Goal: Task Accomplishment & Management: Complete application form

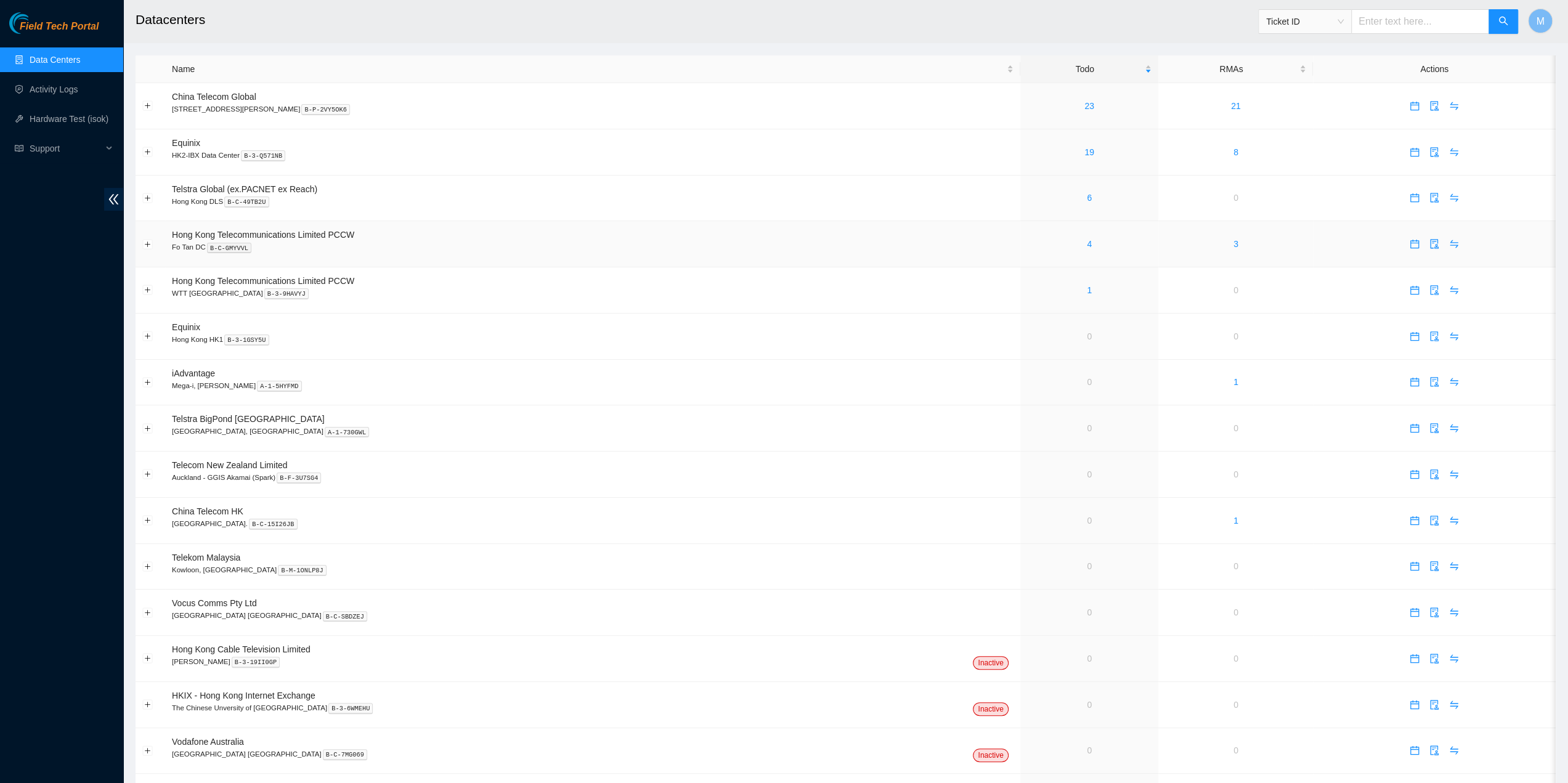
click at [1059, 244] on div "4" at bounding box center [1089, 244] width 125 height 14
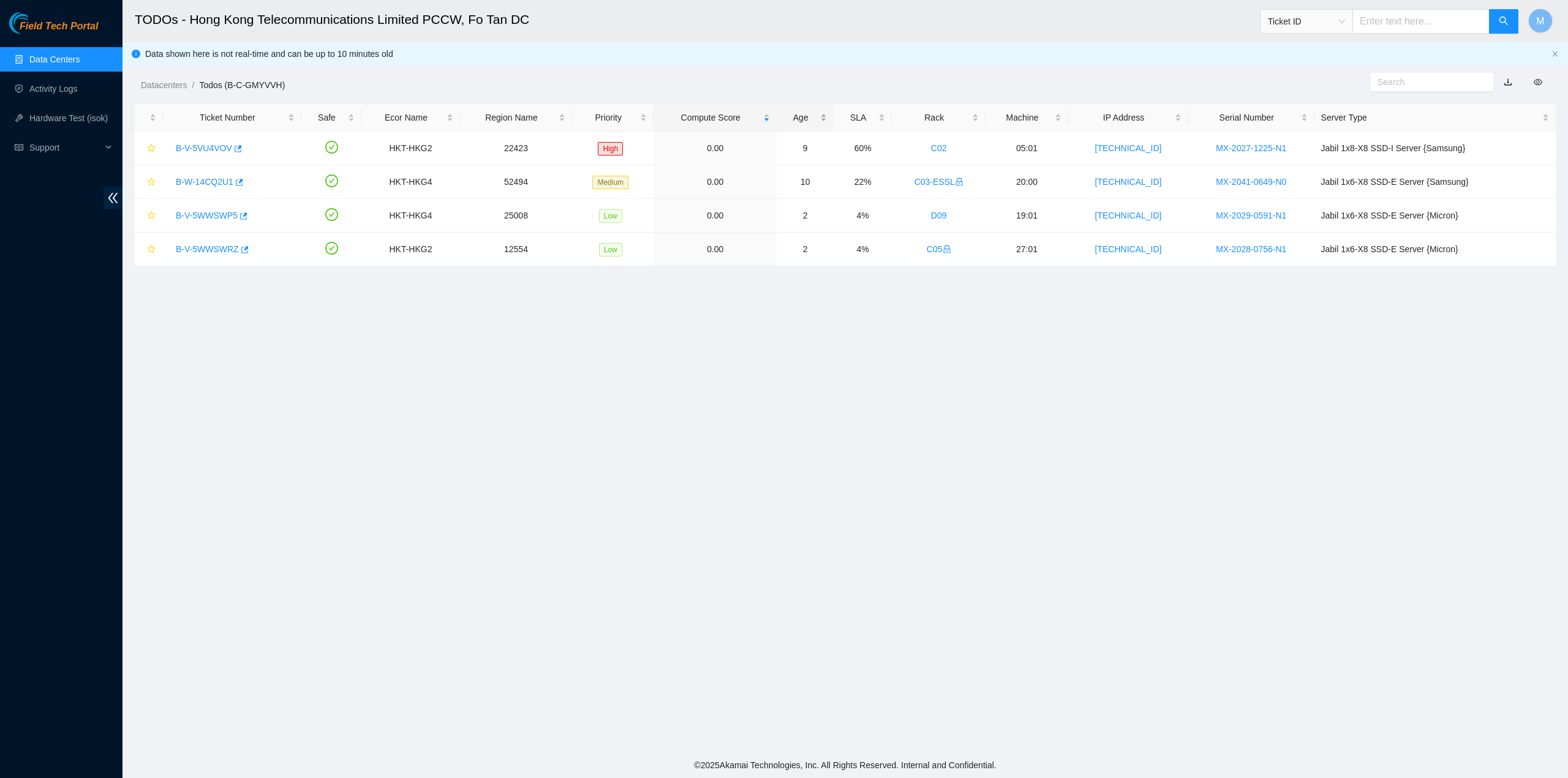
click at [826, 116] on div "Age" at bounding box center [805, 117] width 43 height 14
click at [819, 113] on div "Age" at bounding box center [805, 117] width 43 height 14
click at [218, 146] on link "B-W-14CQ2U1" at bounding box center [205, 148] width 58 height 10
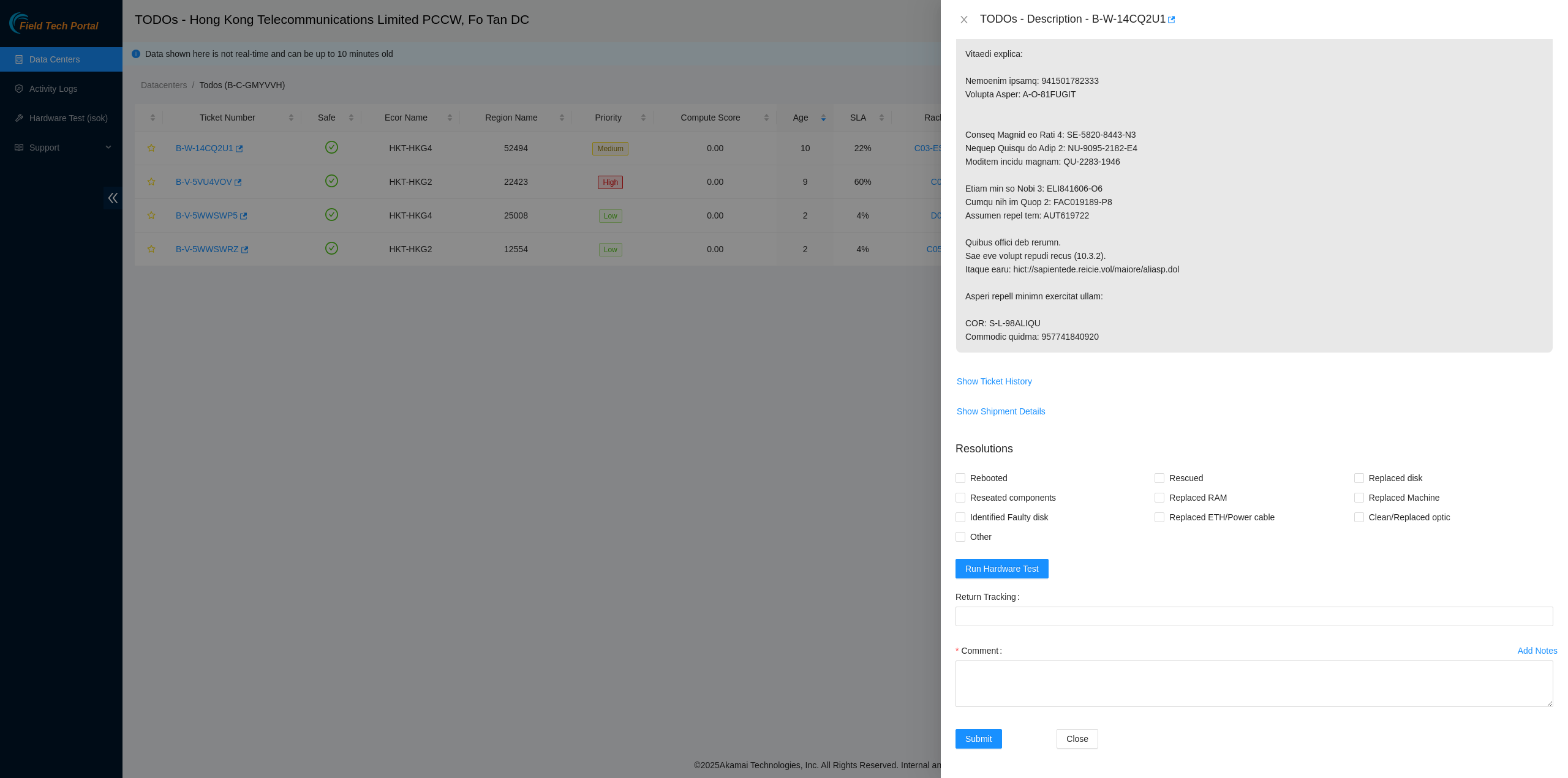
scroll to position [1225, 0]
click at [999, 570] on span "Run Hardware Test" at bounding box center [1002, 568] width 74 height 14
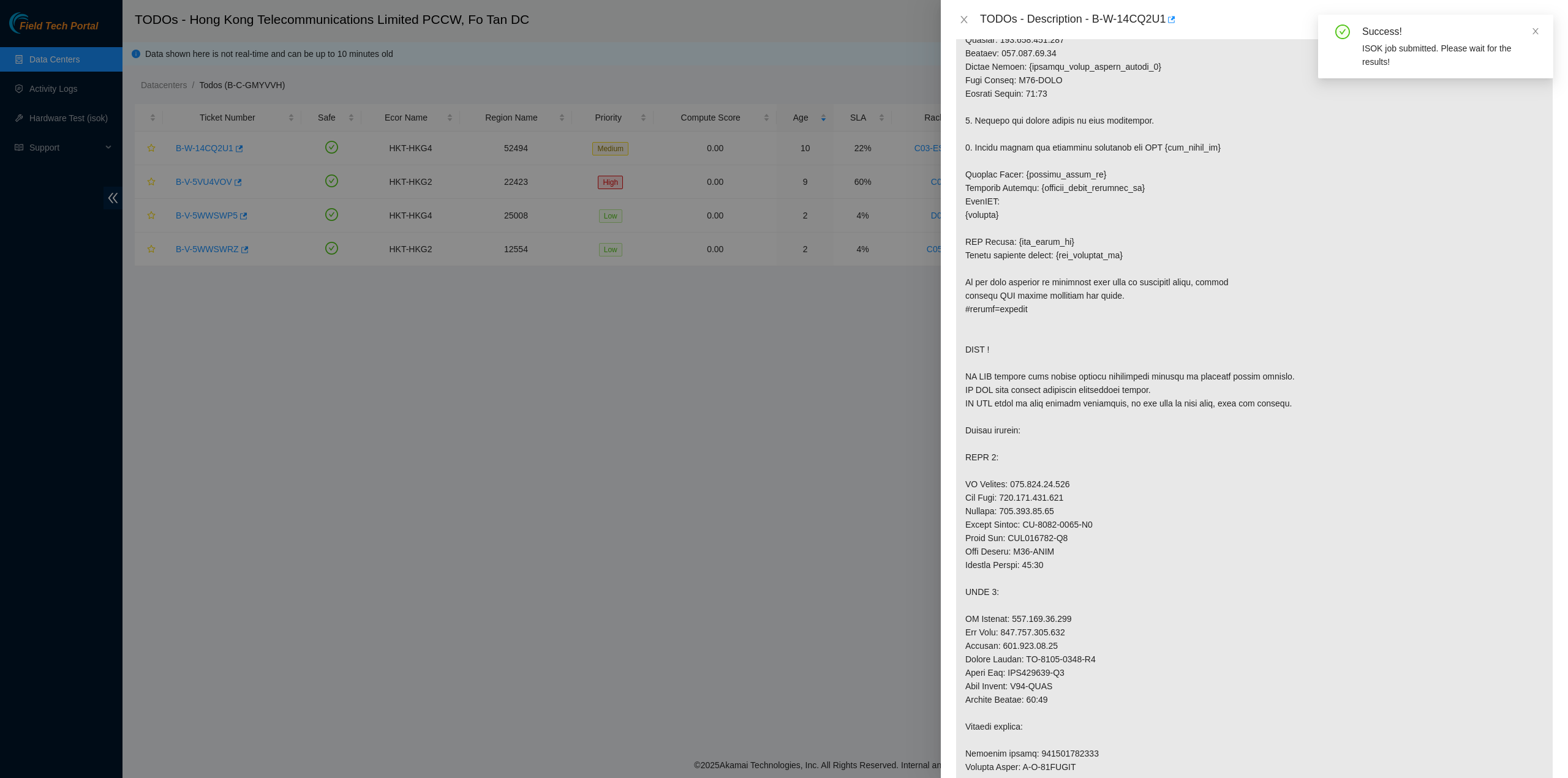
scroll to position [429, 0]
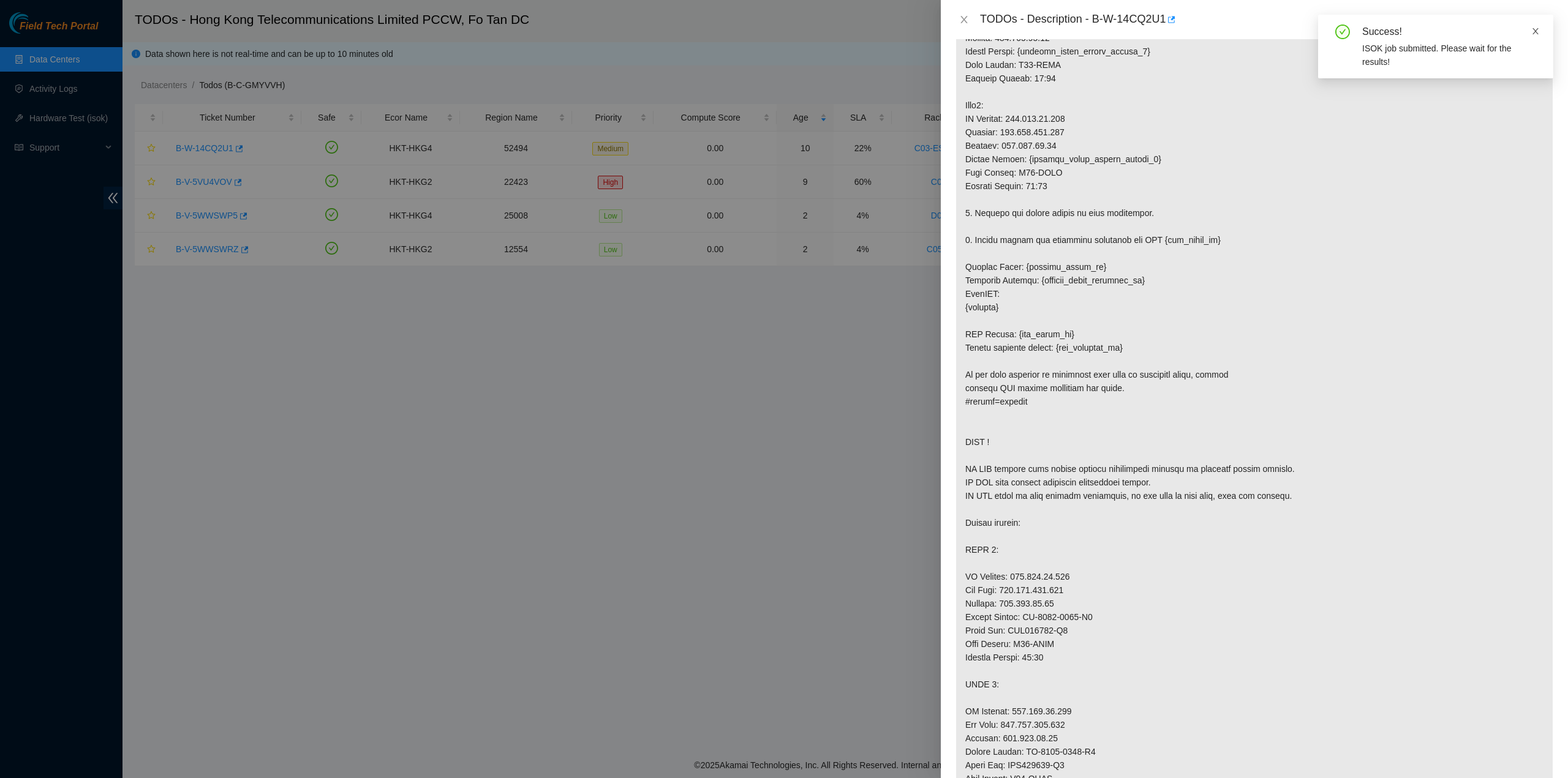
click at [1535, 32] on icon "close" at bounding box center [1536, 31] width 6 height 6
drag, startPoint x: 1095, startPoint y: 19, endPoint x: 1165, endPoint y: 27, distance: 70.5
click at [1166, 27] on div "TODOs - Description - B-W-14CQ2U1" at bounding box center [1267, 19] width 574 height 19
copy div "B-W-14CQ2U1"
click at [1467, 444] on p at bounding box center [1255, 469] width 597 height 1298
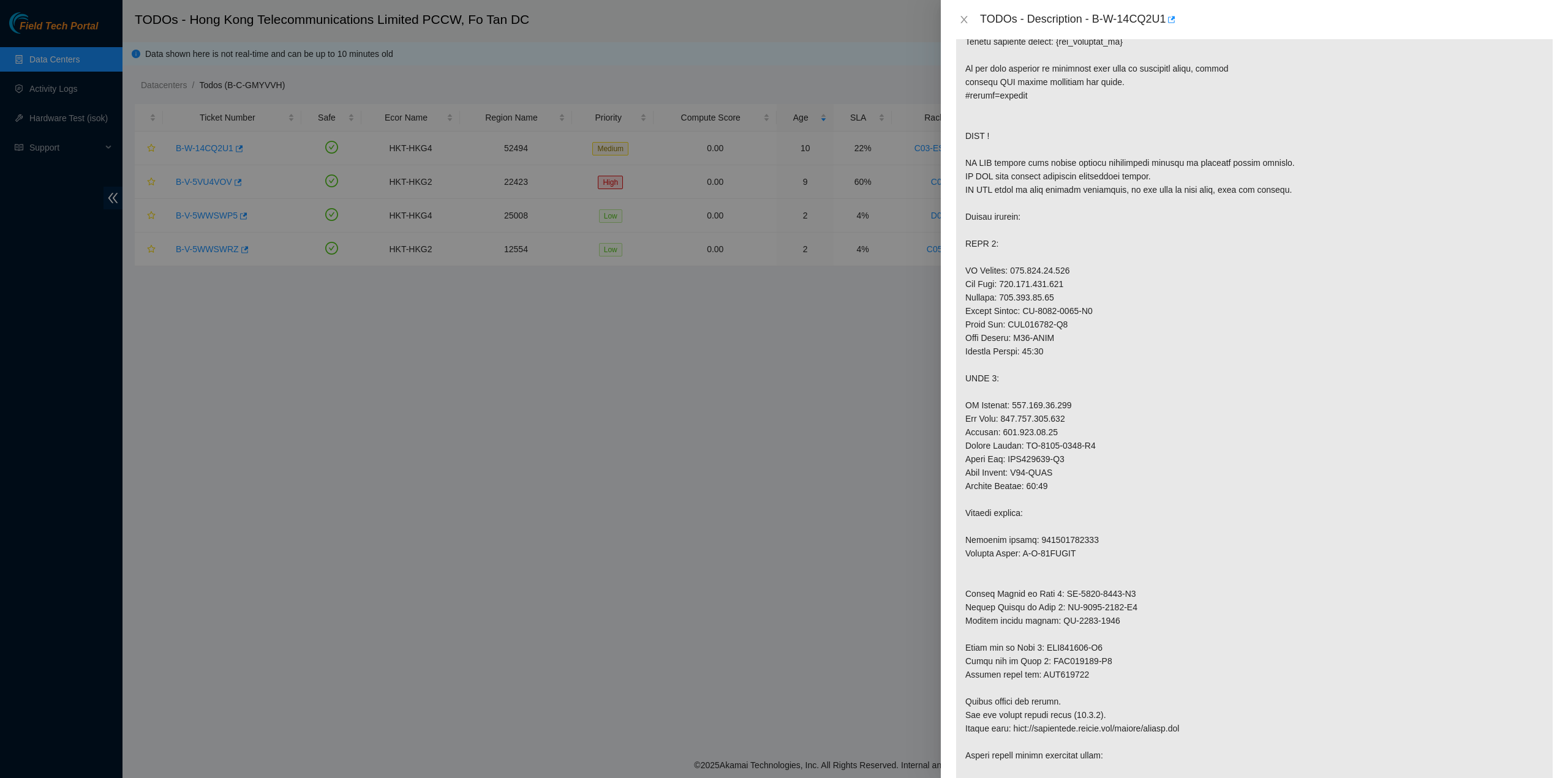
scroll to position [1041, 0]
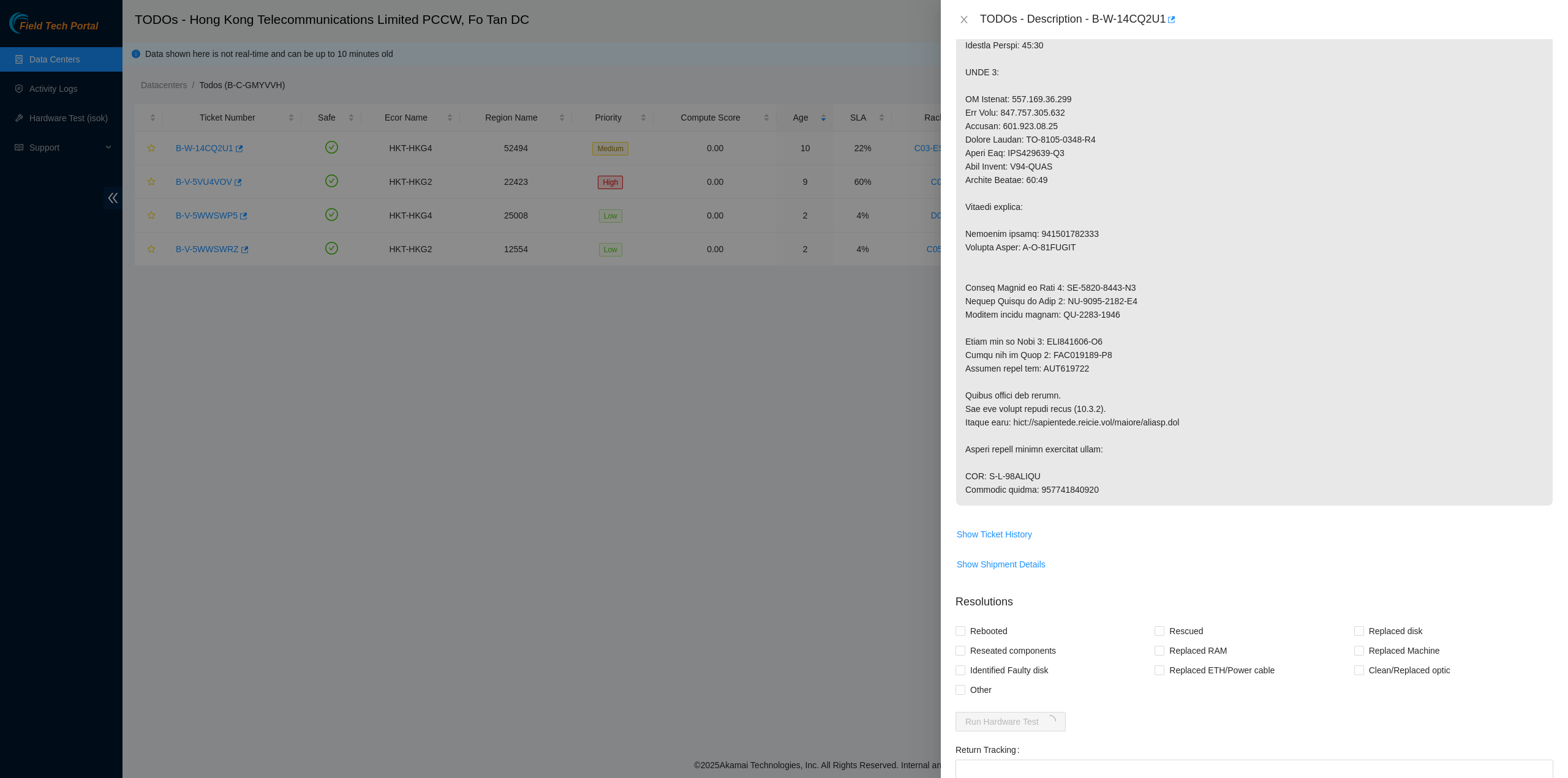
drag, startPoint x: 1044, startPoint y: 503, endPoint x: 1102, endPoint y: 515, distance: 59.2
copy p "417328426855"
drag, startPoint x: 987, startPoint y: 488, endPoint x: 1084, endPoint y: 494, distance: 97.2
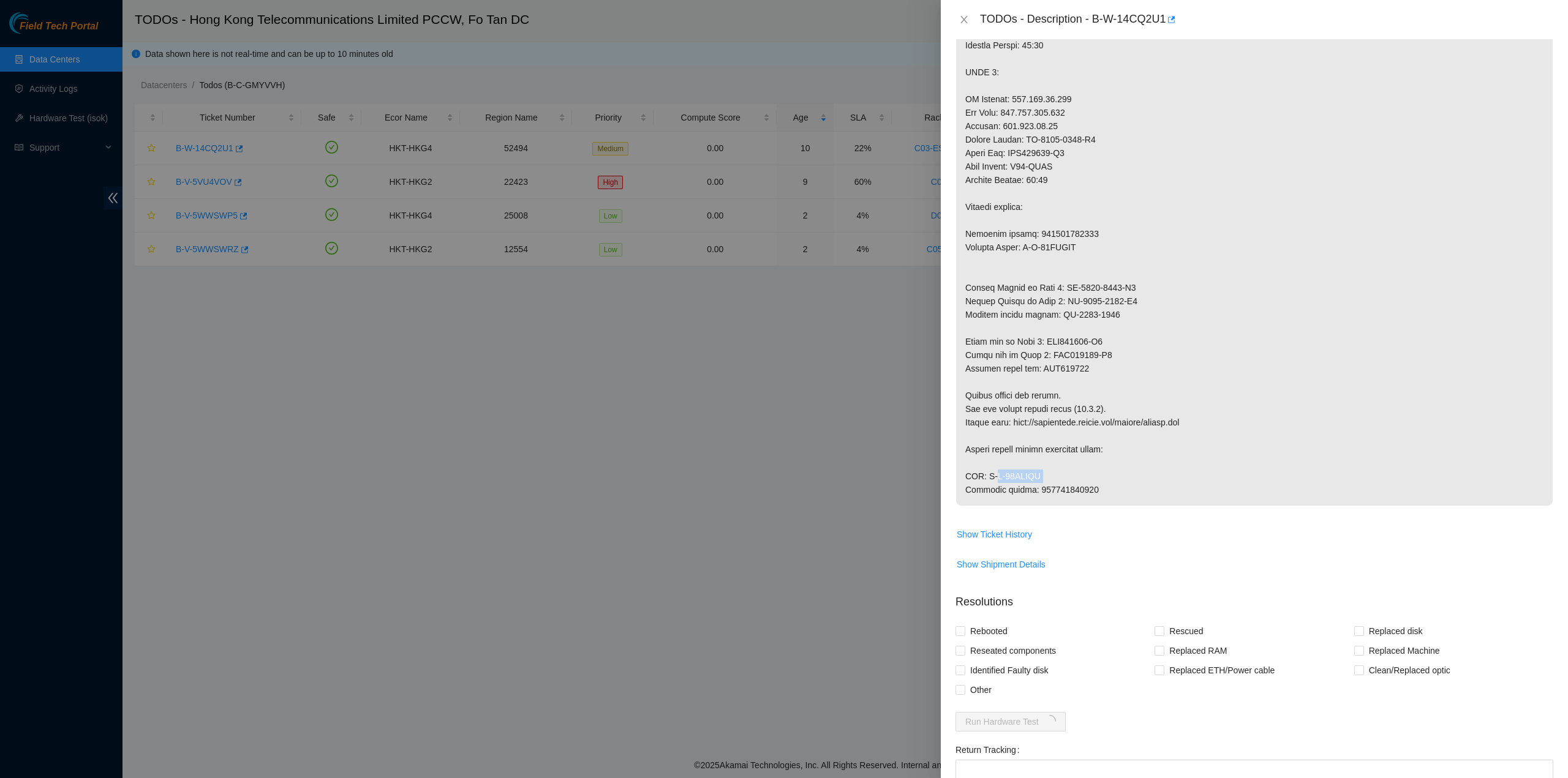
copy p "B-W-14ERVGP Tracking number: 417328426855"
drag, startPoint x: 1112, startPoint y: 136, endPoint x: 1109, endPoint y: 143, distance: 7.6
drag, startPoint x: 986, startPoint y: 488, endPoint x: 1063, endPoint y: 491, distance: 77.1
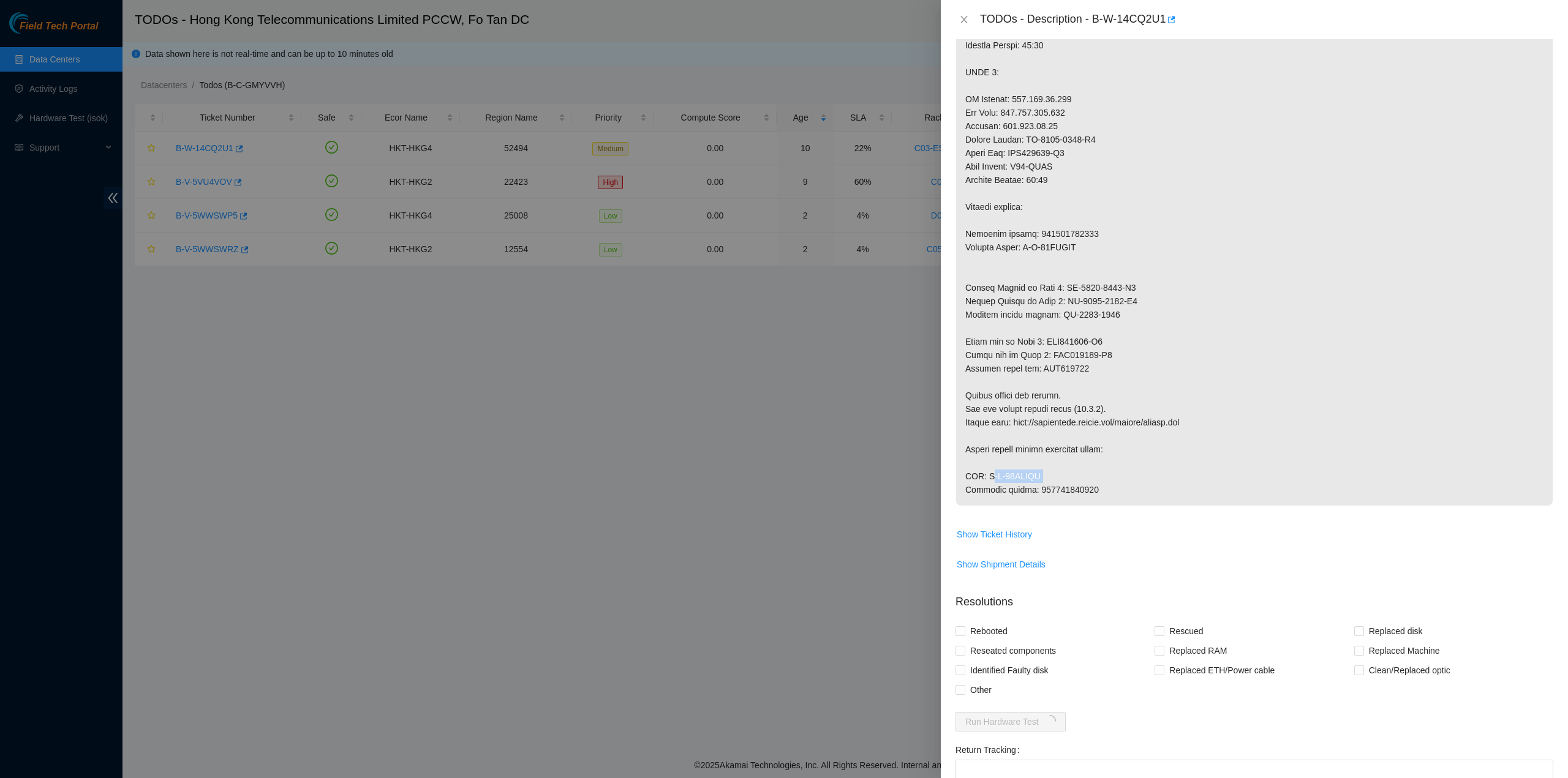
copy p "B-W-14ERVGP"
drag, startPoint x: 1474, startPoint y: 368, endPoint x: 1432, endPoint y: 391, distance: 47.9
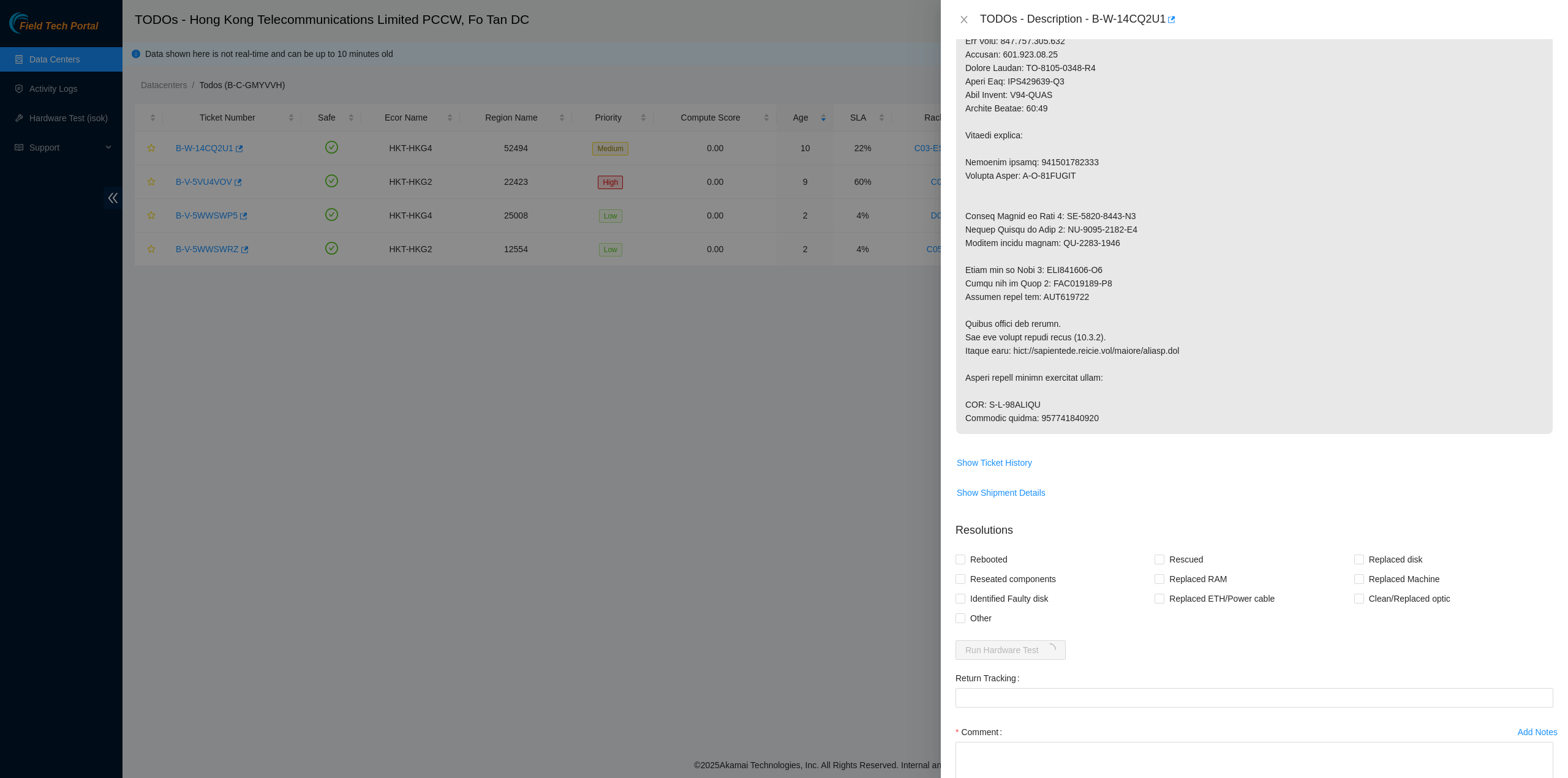
scroll to position [1232, 0]
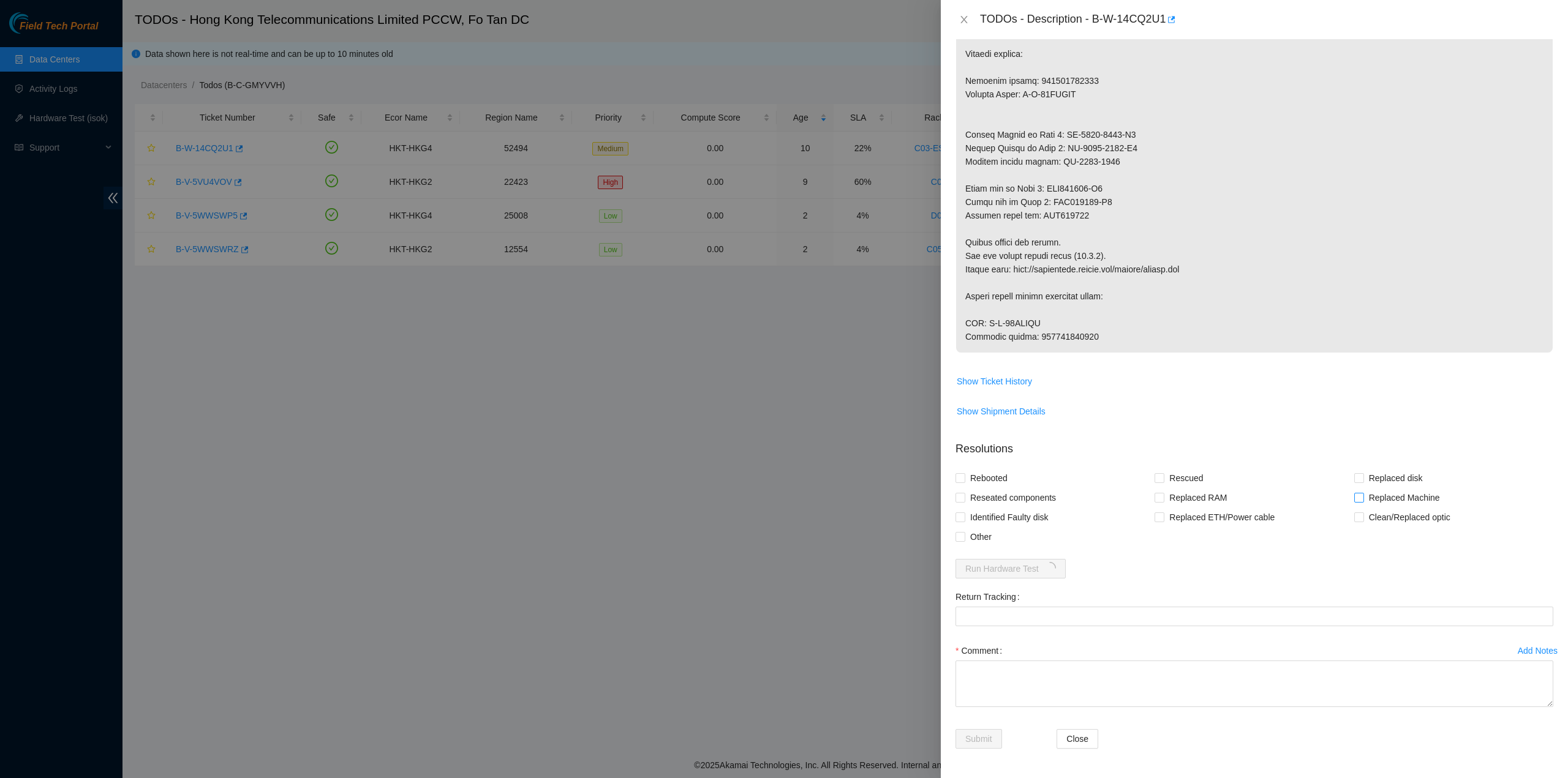
click at [1355, 501] on input "Replaced Machine" at bounding box center [1359, 497] width 9 height 9
checkbox input "true"
drag, startPoint x: 1197, startPoint y: 478, endPoint x: 1150, endPoint y: 475, distance: 47.1
click at [1192, 477] on span "Rescued" at bounding box center [1186, 478] width 43 height 19
click at [992, 475] on span "Rebooted" at bounding box center [989, 478] width 47 height 19
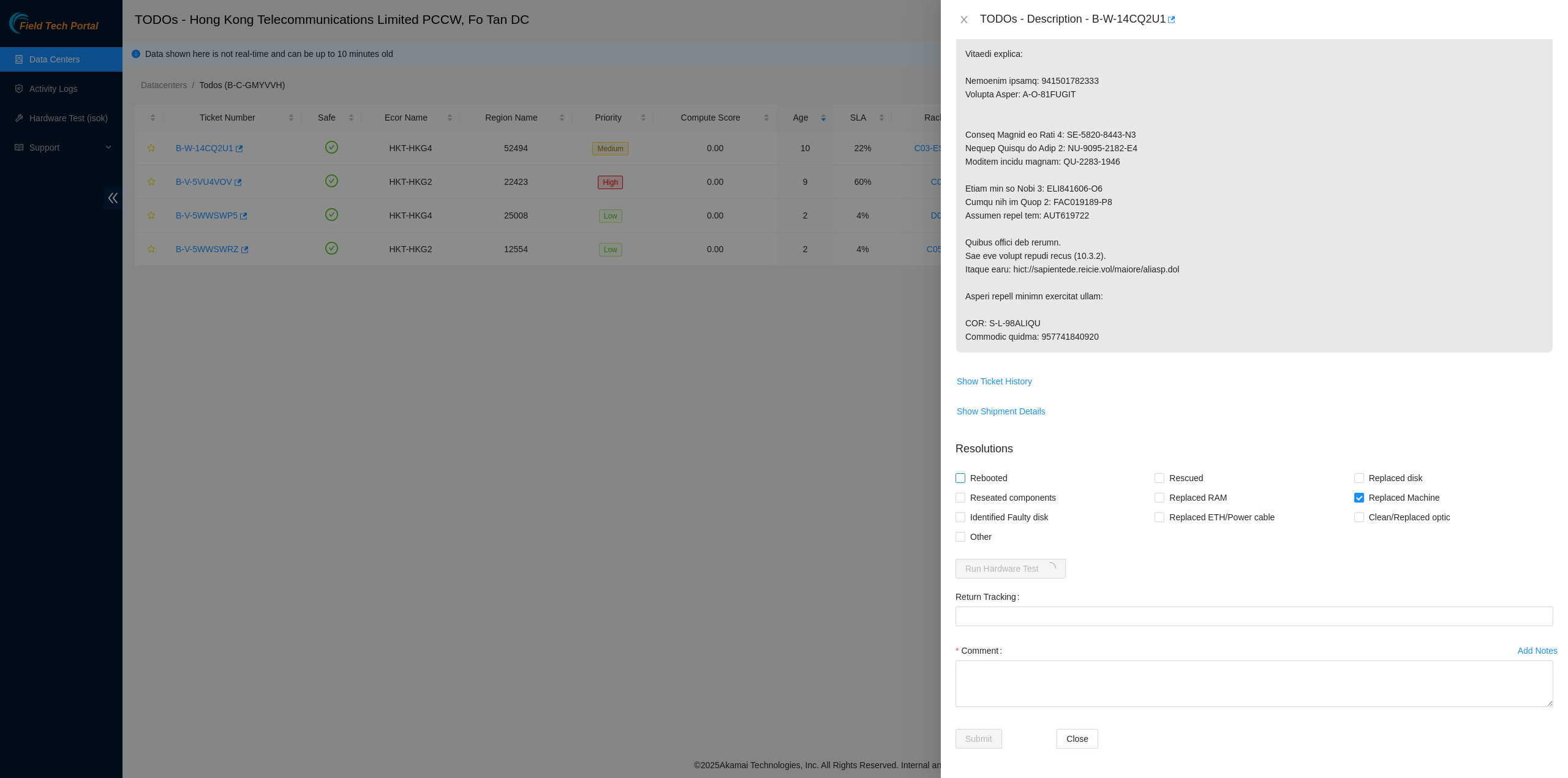
click at [964, 475] on input "Rebooted" at bounding box center [960, 478] width 9 height 9
checkbox input "true"
click at [991, 501] on span "Reseated components" at bounding box center [1013, 498] width 96 height 19
click at [964, 501] on input "Reseated components" at bounding box center [960, 497] width 9 height 9
checkbox input "true"
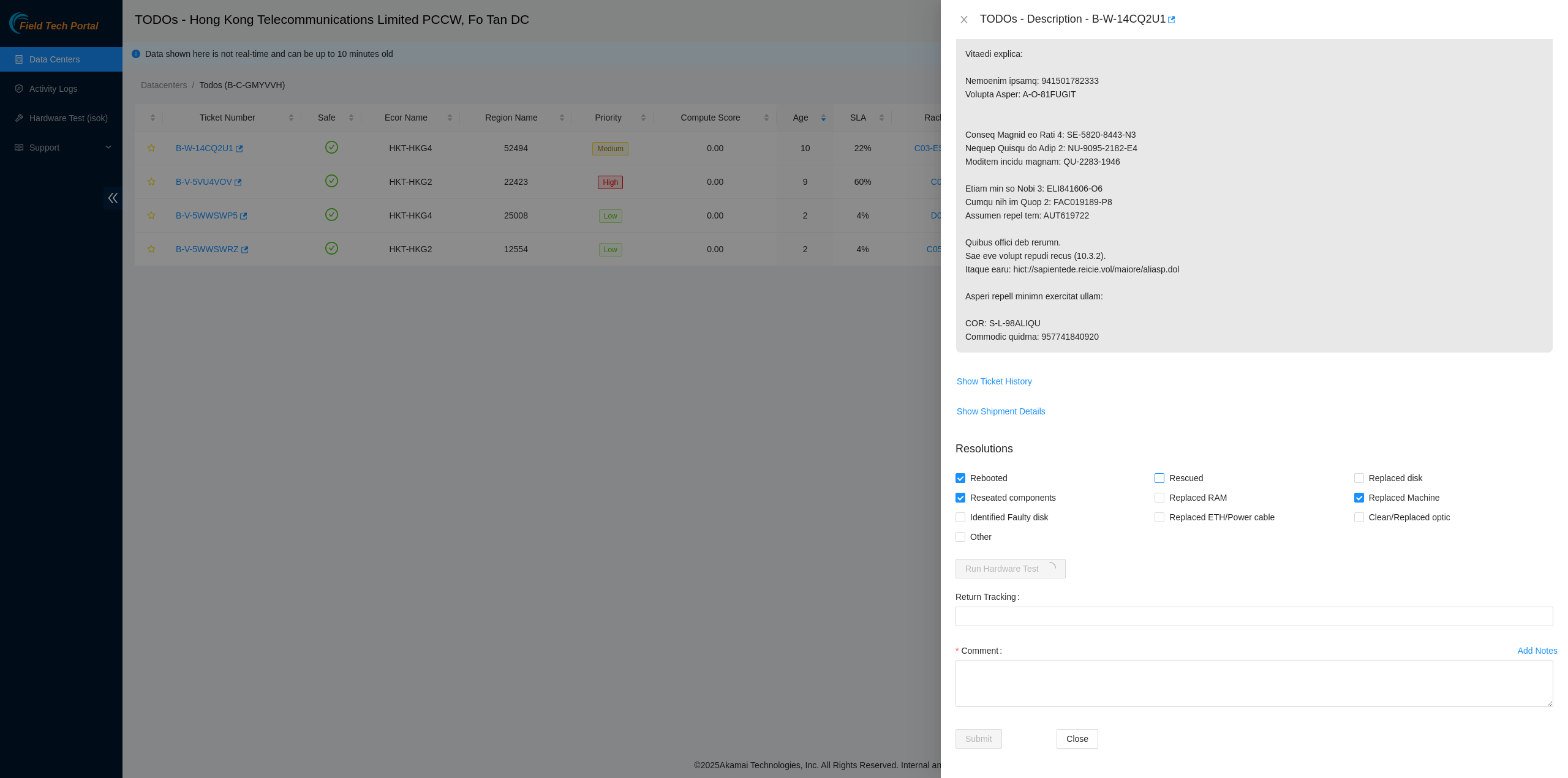
drag, startPoint x: 1179, startPoint y: 477, endPoint x: 1192, endPoint y: 477, distance: 13.0
click at [1179, 476] on span "Rescued" at bounding box center [1186, 478] width 43 height 19
click at [1163, 476] on input "Rescued" at bounding box center [1159, 478] width 9 height 9
checkbox input "true"
drag, startPoint x: 1033, startPoint y: 310, endPoint x: 1133, endPoint y: 313, distance: 100.0
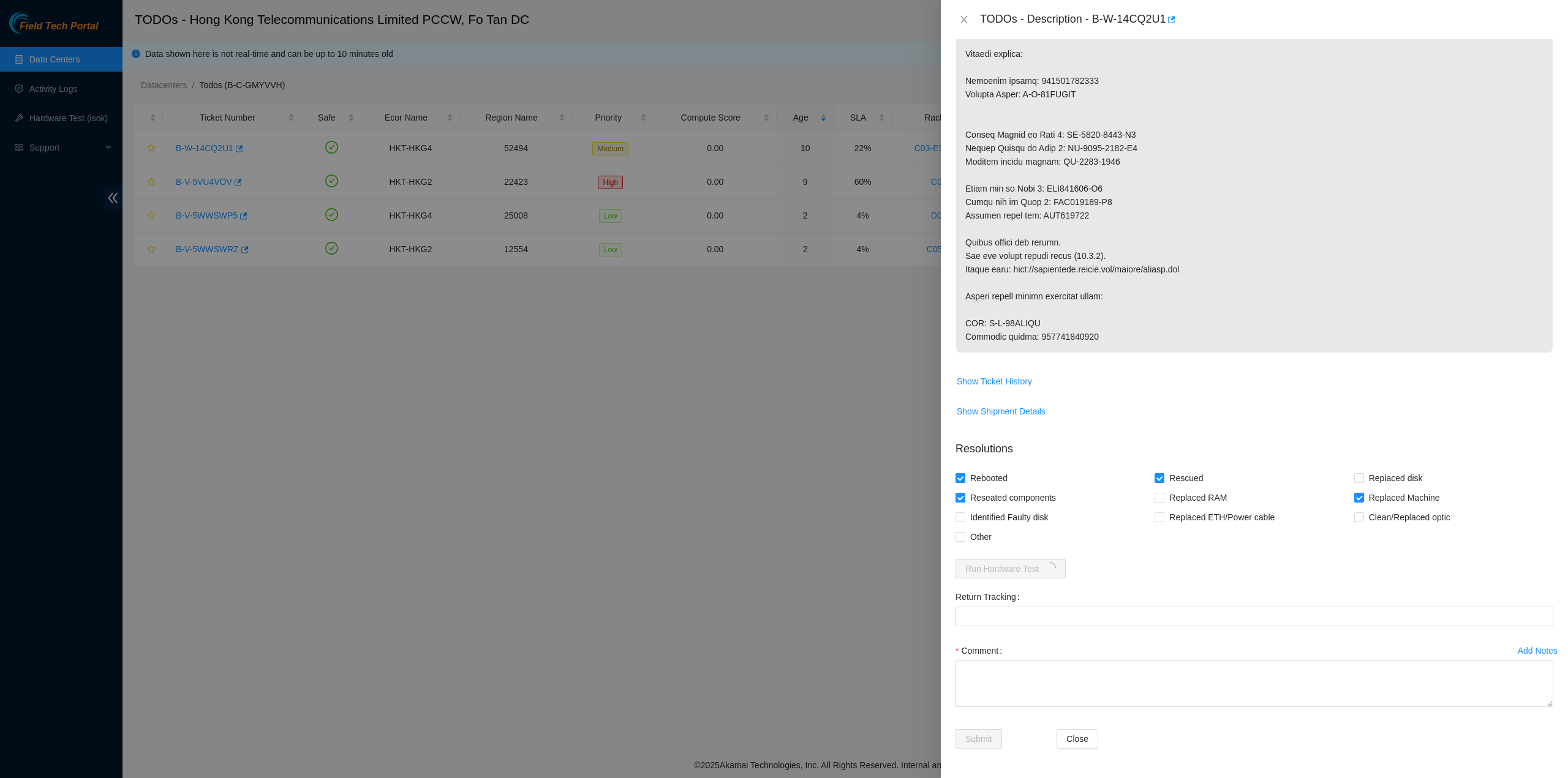
copy p "417328426855"
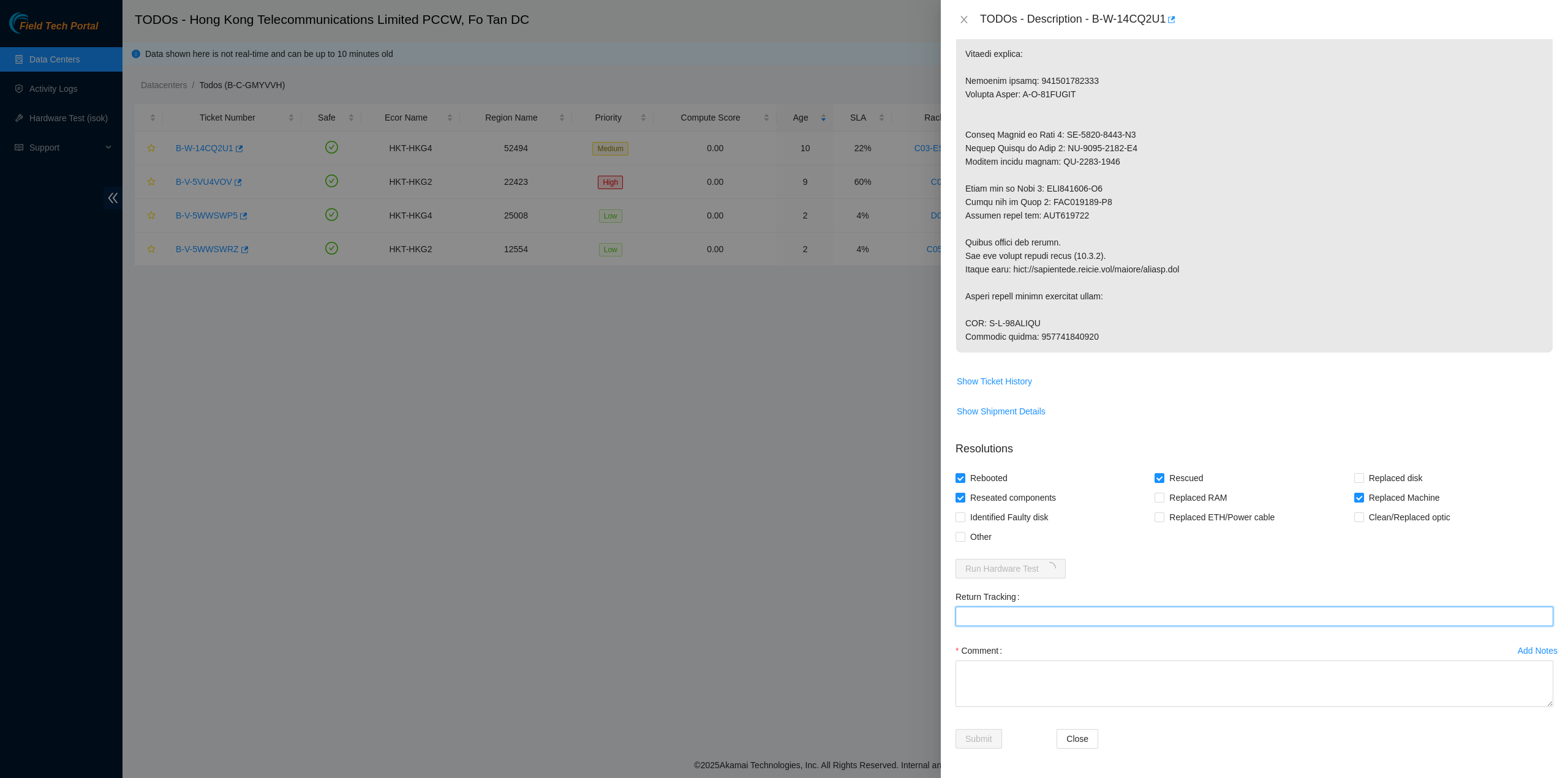
drag, startPoint x: 1006, startPoint y: 620, endPoint x: 1004, endPoint y: 631, distance: 11.2
click at [1005, 620] on Tracking "Return Tracking" at bounding box center [1255, 616] width 598 height 19
paste Tracking "417328426855"
type Tracking "417328426855"
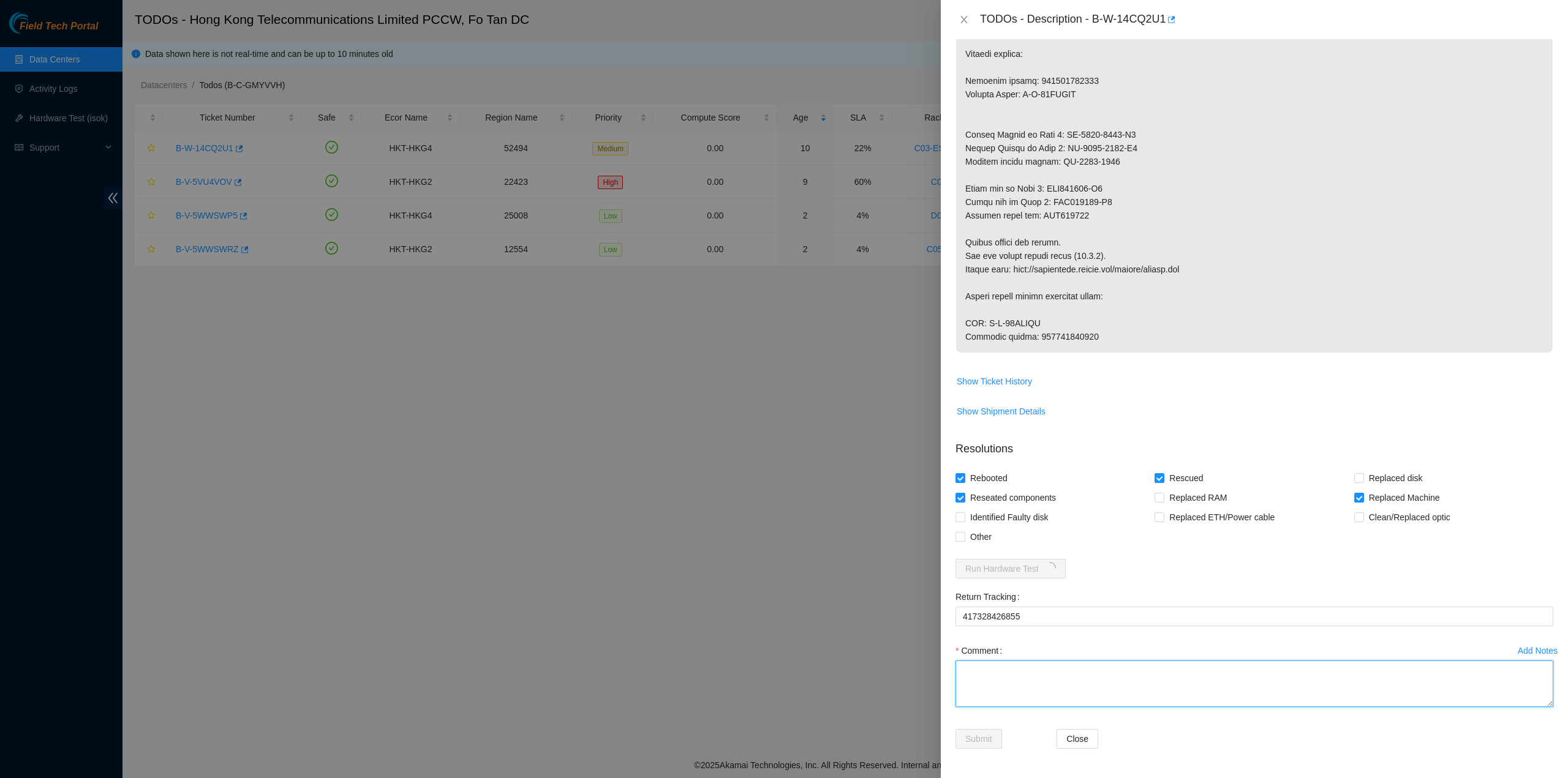
click at [1001, 681] on textarea "Comment" at bounding box center [1255, 684] width 598 height 47
click at [989, 751] on div "Submit" at bounding box center [1001, 746] width 101 height 35
drag, startPoint x: 1015, startPoint y: 700, endPoint x: 1014, endPoint y: 689, distance: 11.0
click at [1017, 699] on textarea "pass ok" at bounding box center [1255, 684] width 598 height 47
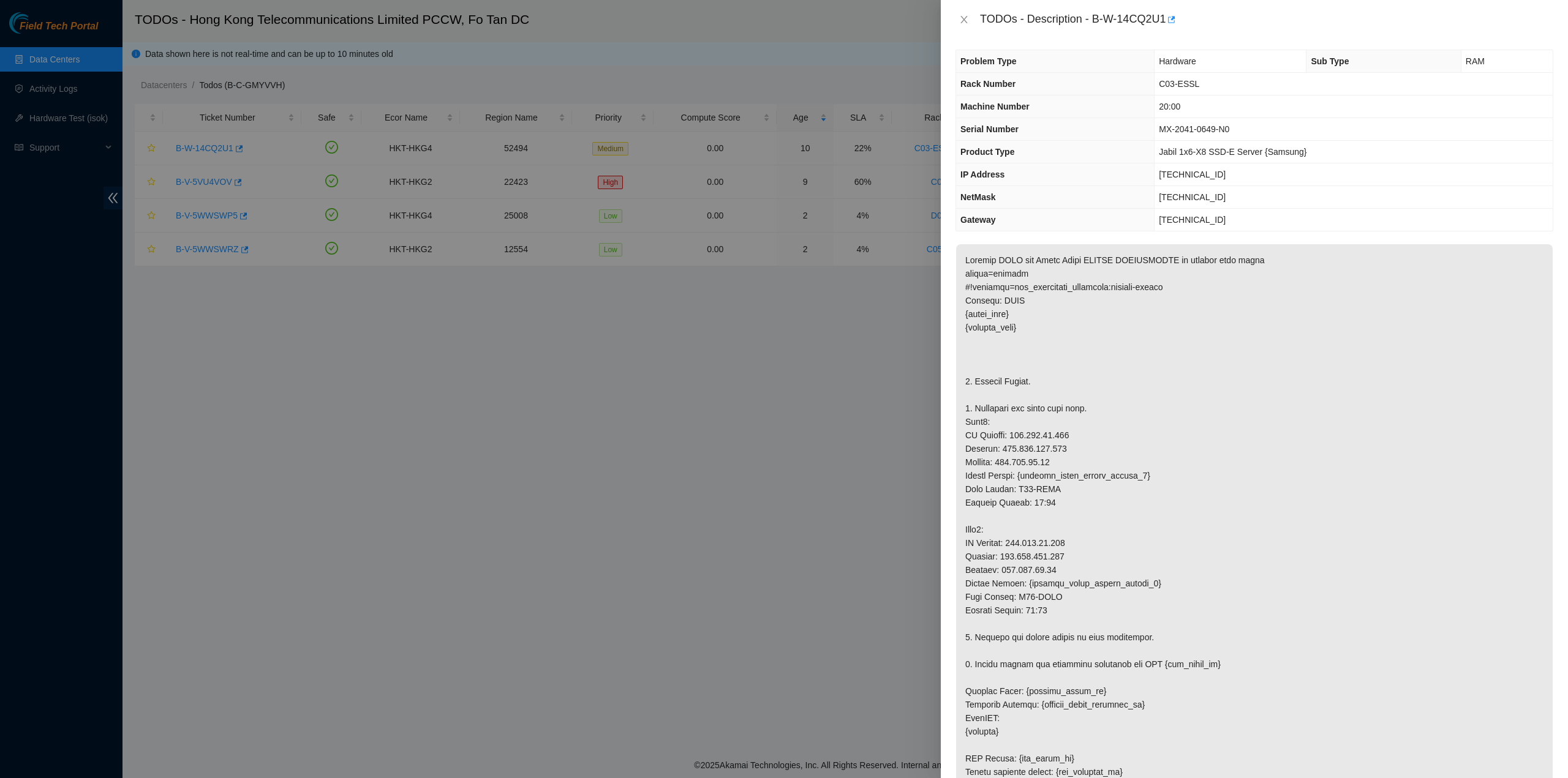
scroll to position [0, 0]
type textarea "pass ok"
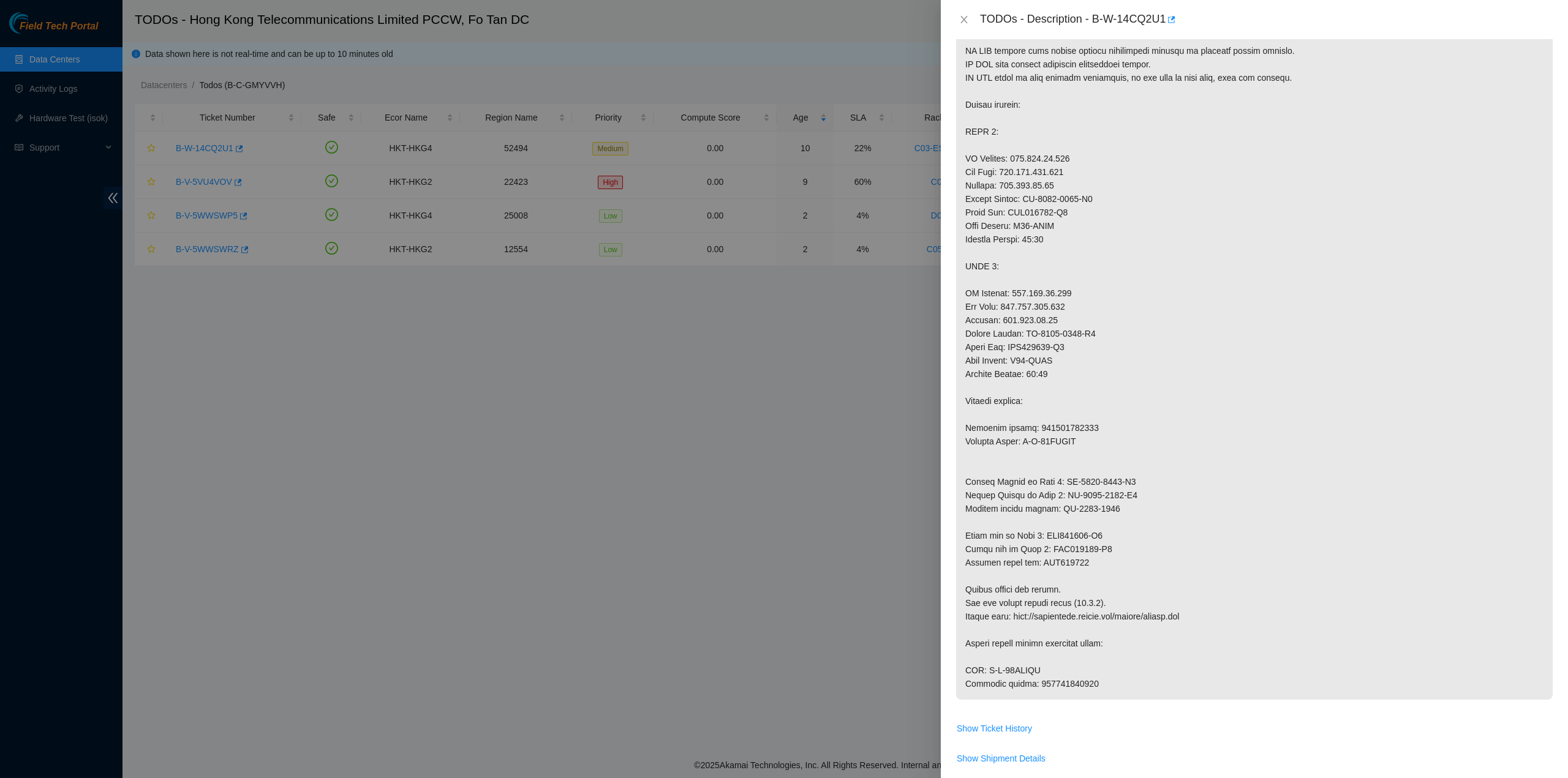
scroll to position [1041, 0]
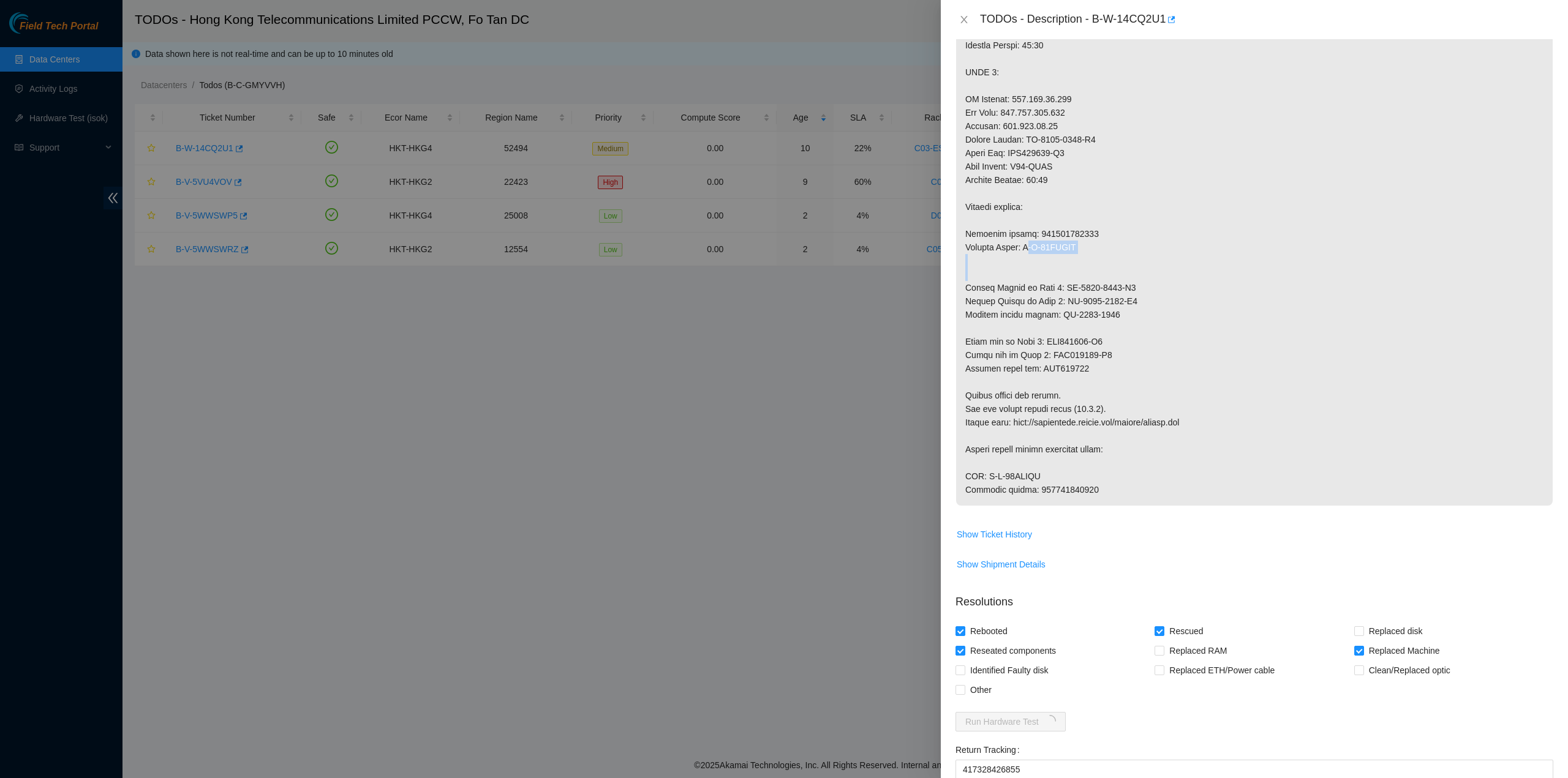
drag, startPoint x: 1033, startPoint y: 261, endPoint x: 1126, endPoint y: 275, distance: 94.0
drag, startPoint x: 1018, startPoint y: 258, endPoint x: 1113, endPoint y: 265, distance: 95.3
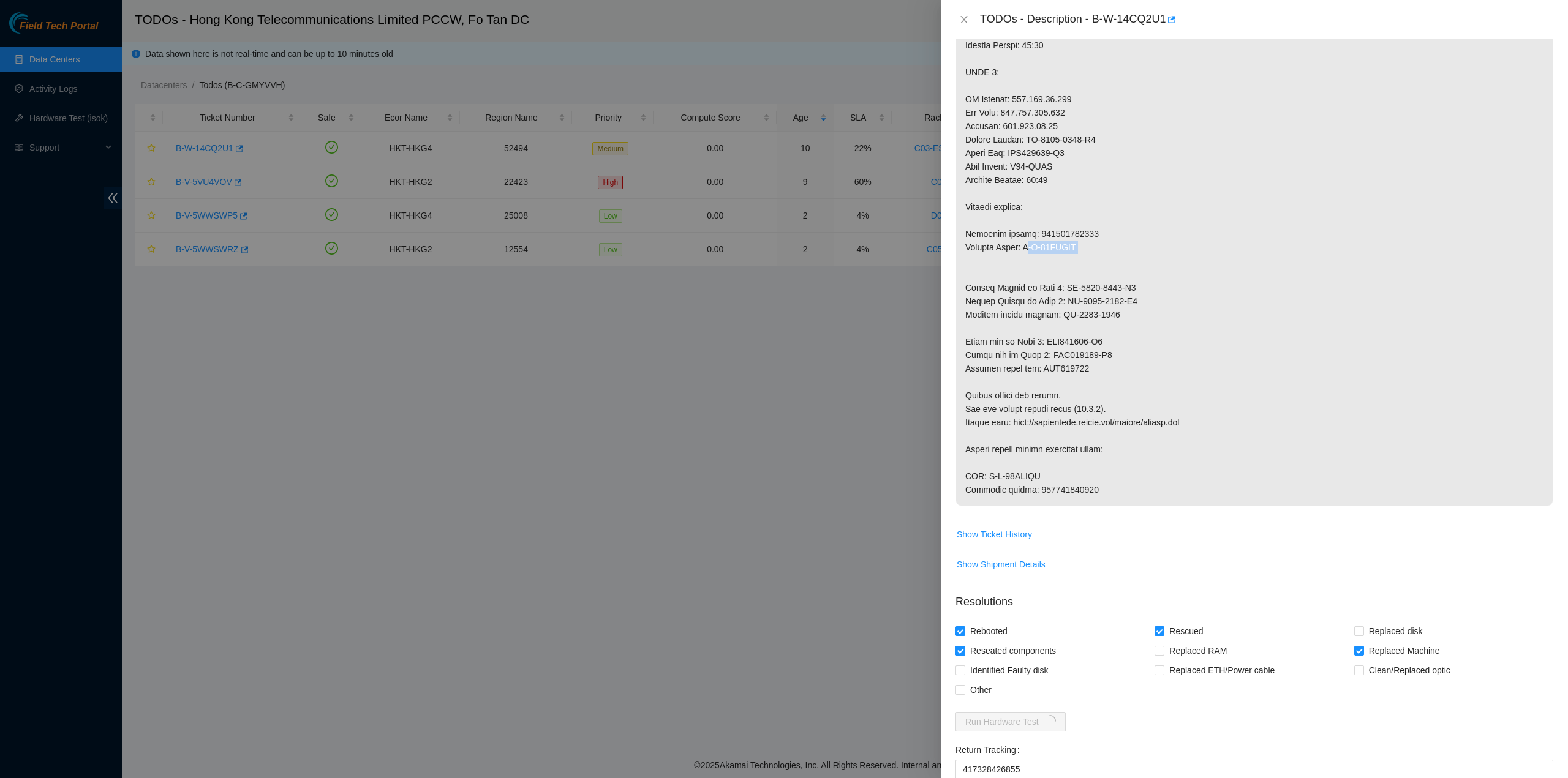
copy p "B-W-14ERVGG"
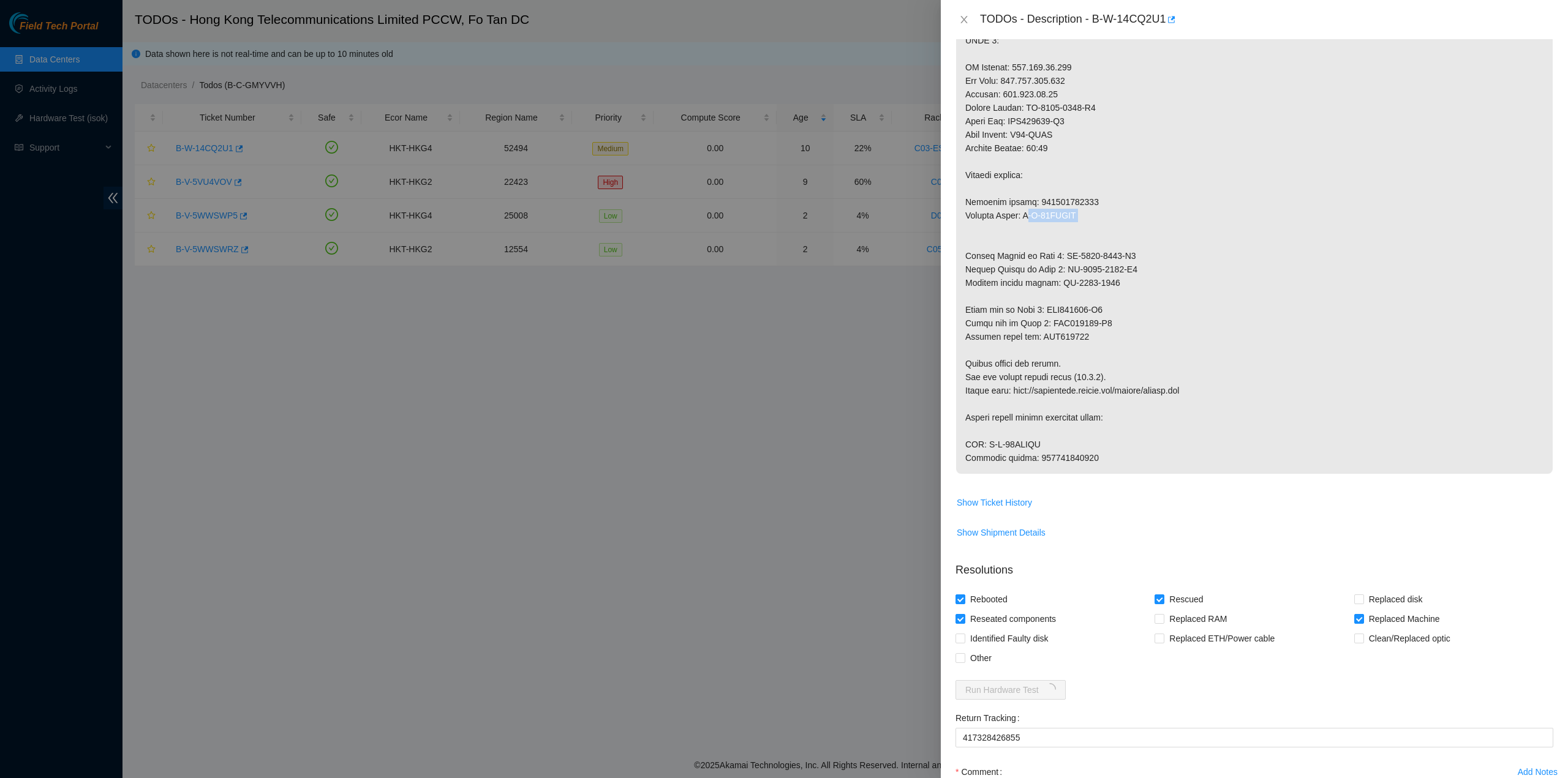
scroll to position [1225, 0]
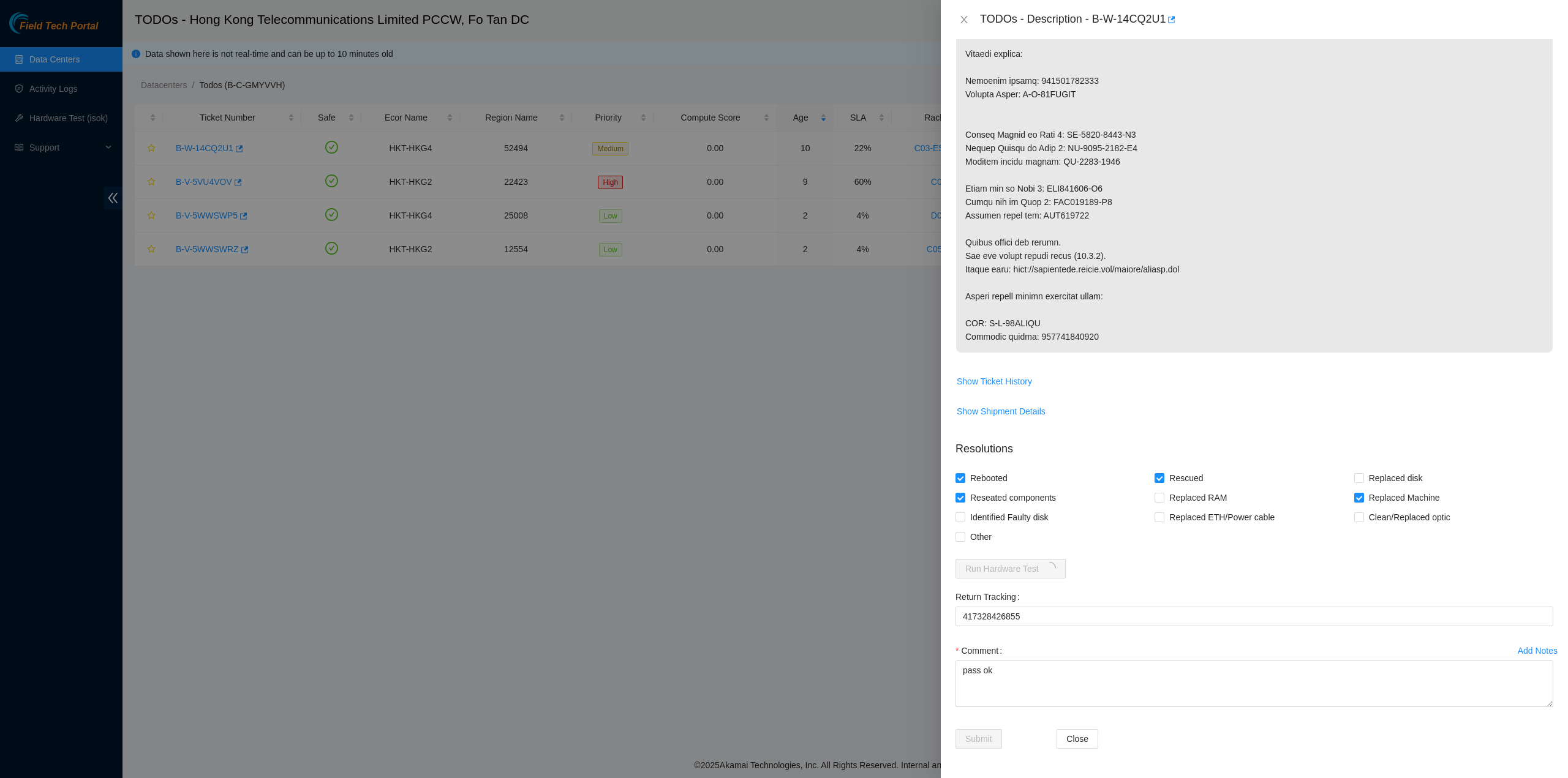
drag, startPoint x: 624, startPoint y: 345, endPoint x: 663, endPoint y: 370, distance: 46.3
click at [625, 345] on div at bounding box center [784, 389] width 1568 height 778
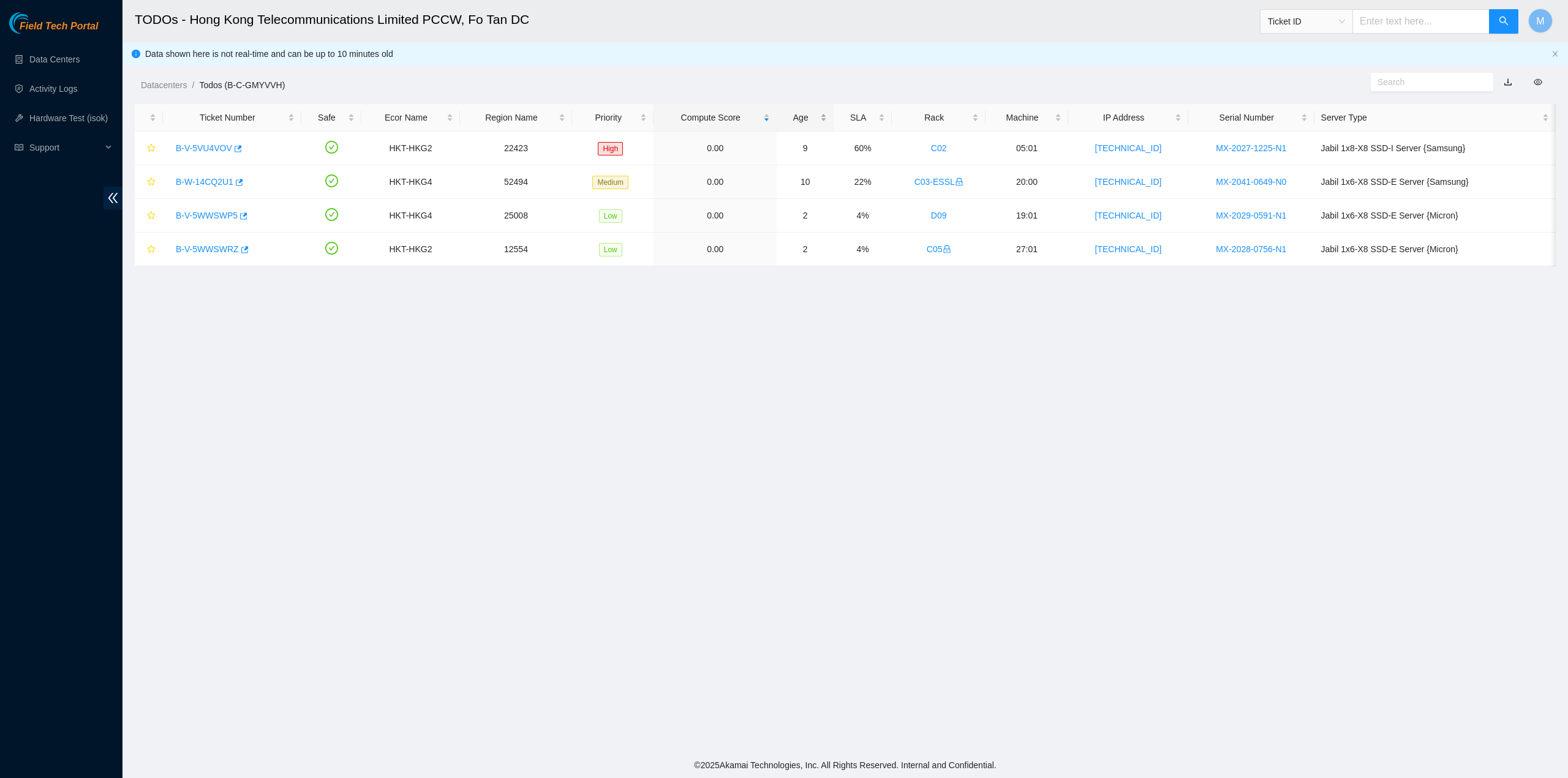
click at [789, 117] on div "Age" at bounding box center [805, 117] width 43 height 14
click at [811, 114] on div "Age" at bounding box center [805, 117] width 43 height 14
drag, startPoint x: 180, startPoint y: 139, endPoint x: 184, endPoint y: 144, distance: 6.4
click at [180, 139] on div "B-W-14CQ2U1" at bounding box center [231, 148] width 125 height 19
click at [186, 145] on link "B-W-14CQ2U1" at bounding box center [205, 148] width 58 height 10
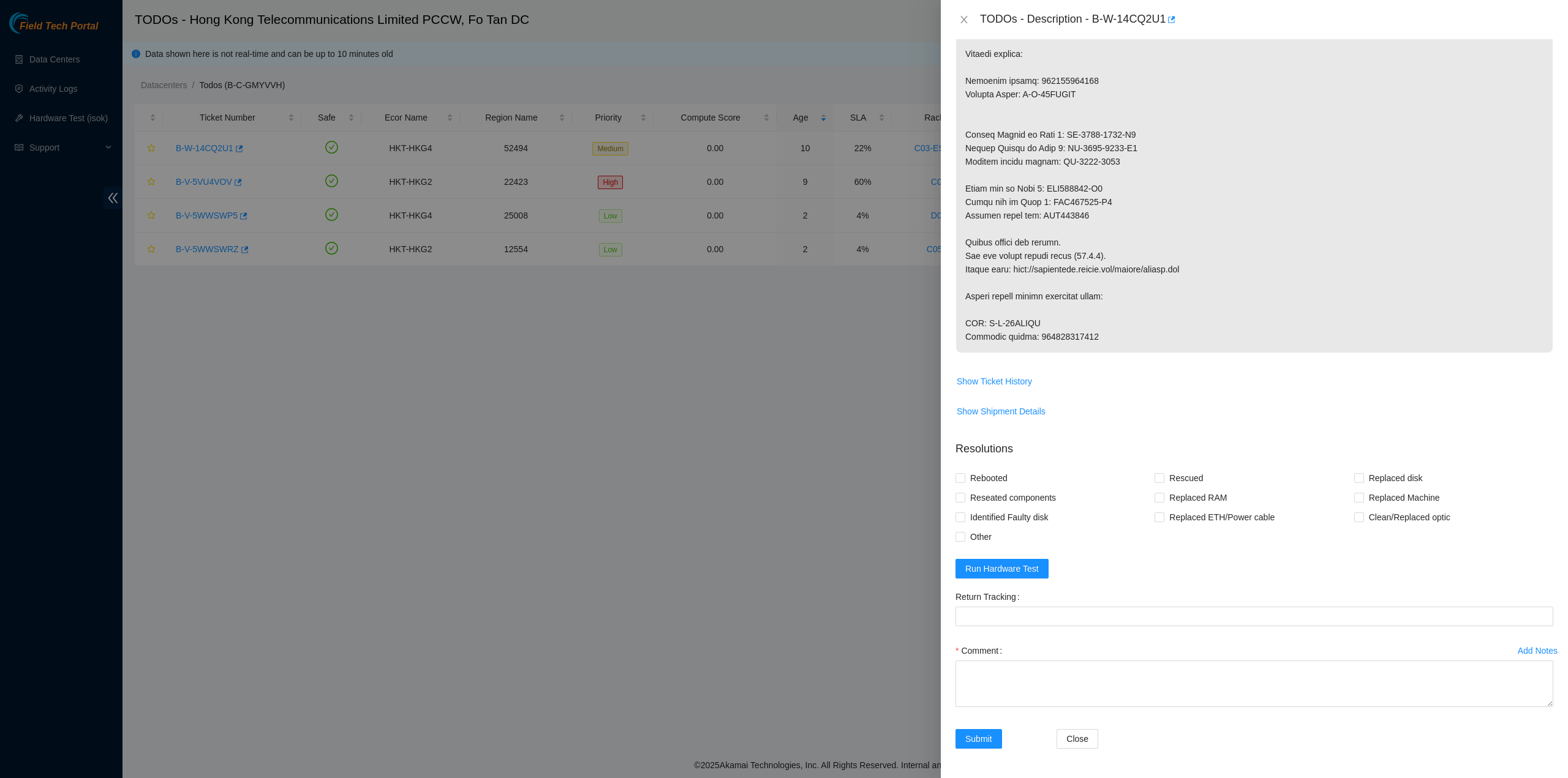
scroll to position [1232, 0]
click at [1018, 571] on span "Run Hardware Test" at bounding box center [1002, 568] width 74 height 14
drag, startPoint x: 995, startPoint y: 494, endPoint x: 994, endPoint y: 475, distance: 19.0
click at [995, 492] on span "Reseated components" at bounding box center [1013, 498] width 96 height 19
click at [964, 493] on input "Reseated components" at bounding box center [960, 497] width 9 height 9
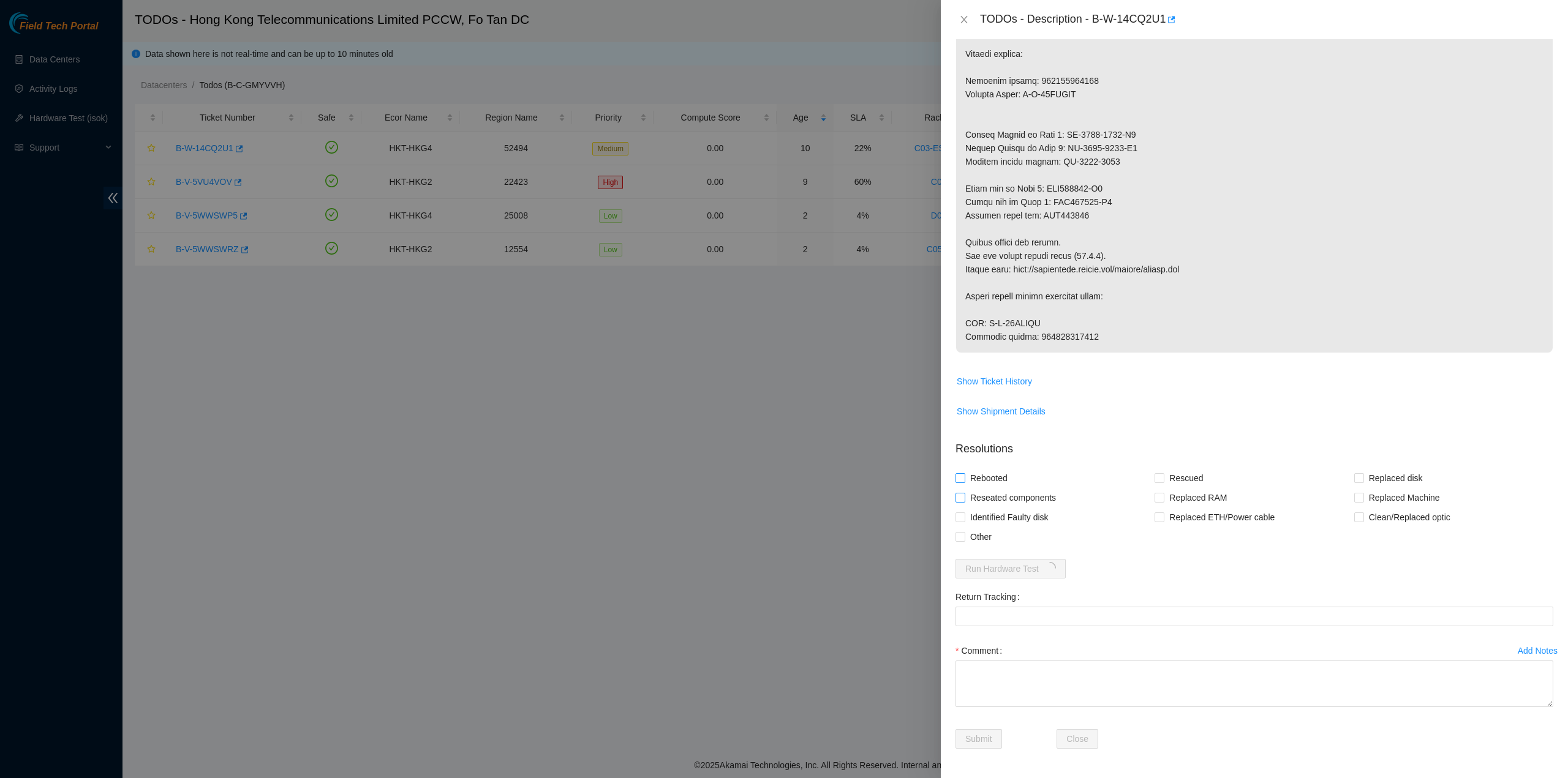
checkbox input "true"
click at [994, 475] on span "Rebooted" at bounding box center [989, 478] width 47 height 19
click at [964, 475] on input "Rebooted" at bounding box center [960, 478] width 9 height 9
checkbox input "true"
click at [1171, 475] on span "Rescued" at bounding box center [1186, 478] width 43 height 19
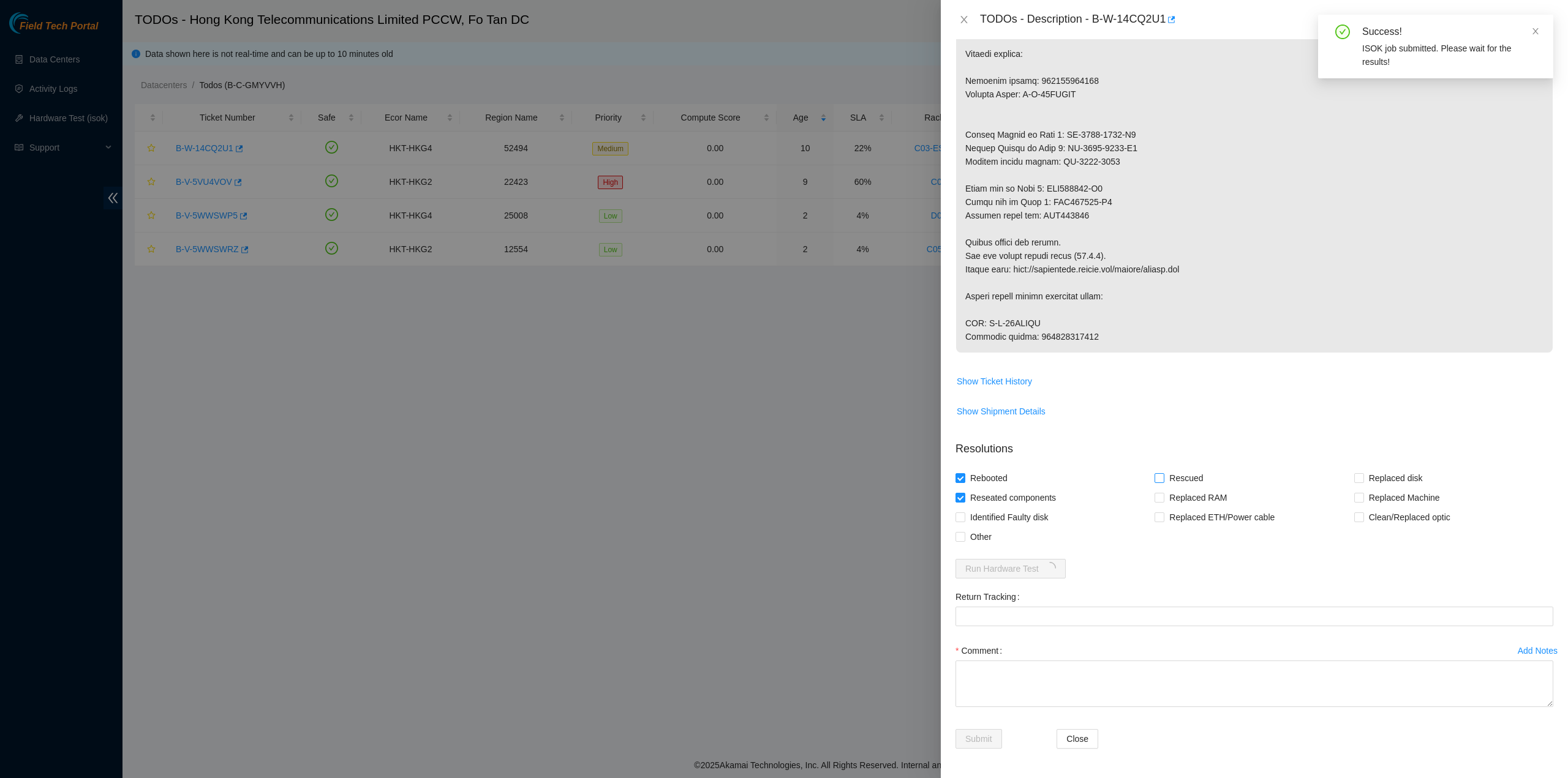
click at [1163, 475] on input "Rescued" at bounding box center [1159, 478] width 9 height 9
checkbox input "true"
click at [1386, 501] on span "Replaced Machine" at bounding box center [1404, 498] width 81 height 19
click at [1355, 492] on label "Replaced Machine" at bounding box center [1400, 498] width 91 height 19
click at [1355, 493] on input "Replaced Machine" at bounding box center [1359, 497] width 9 height 9
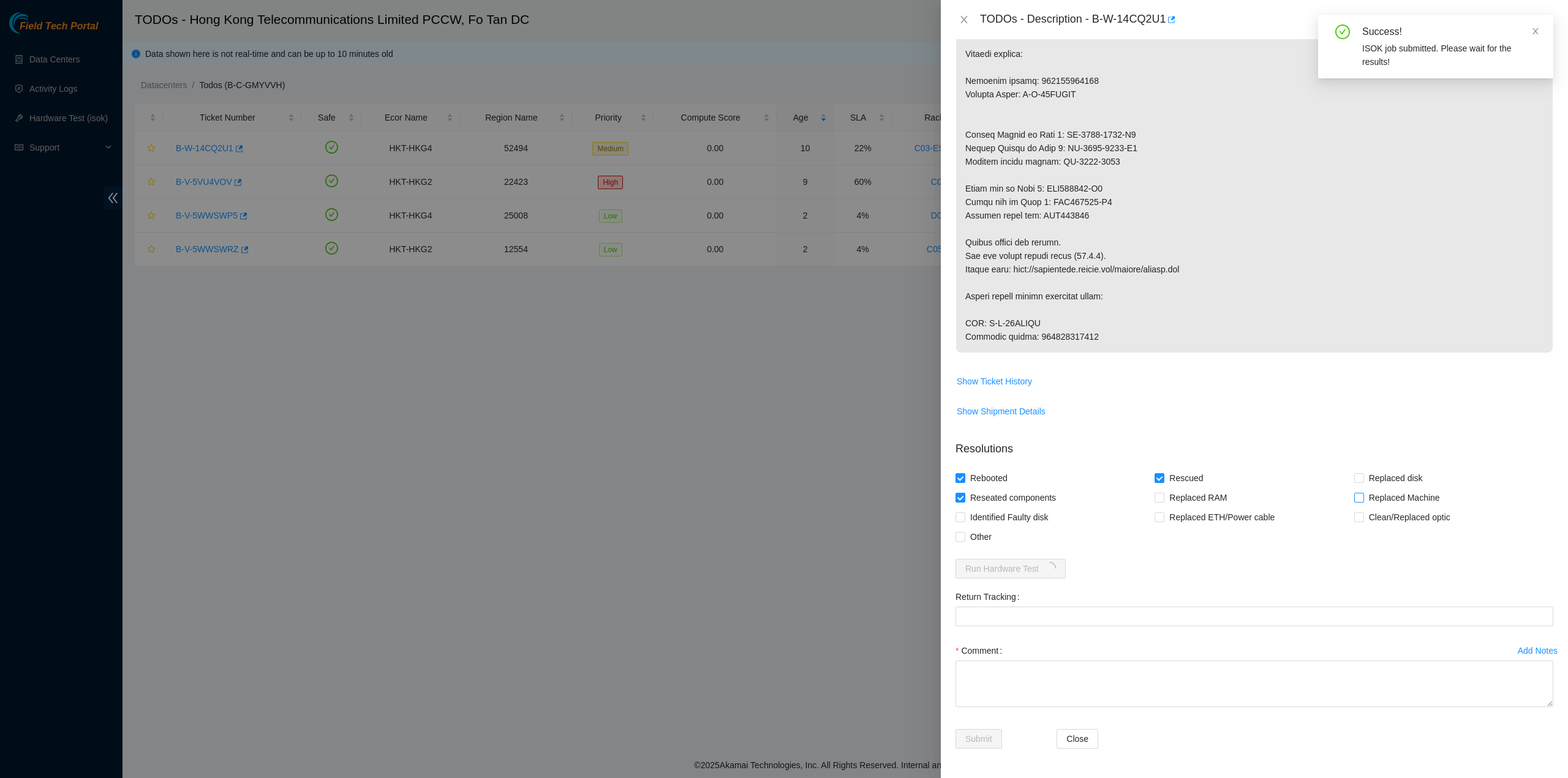
checkbox input "true"
drag, startPoint x: 1040, startPoint y: 310, endPoint x: 1149, endPoint y: 314, distance: 109.1
copy p "417328426855"
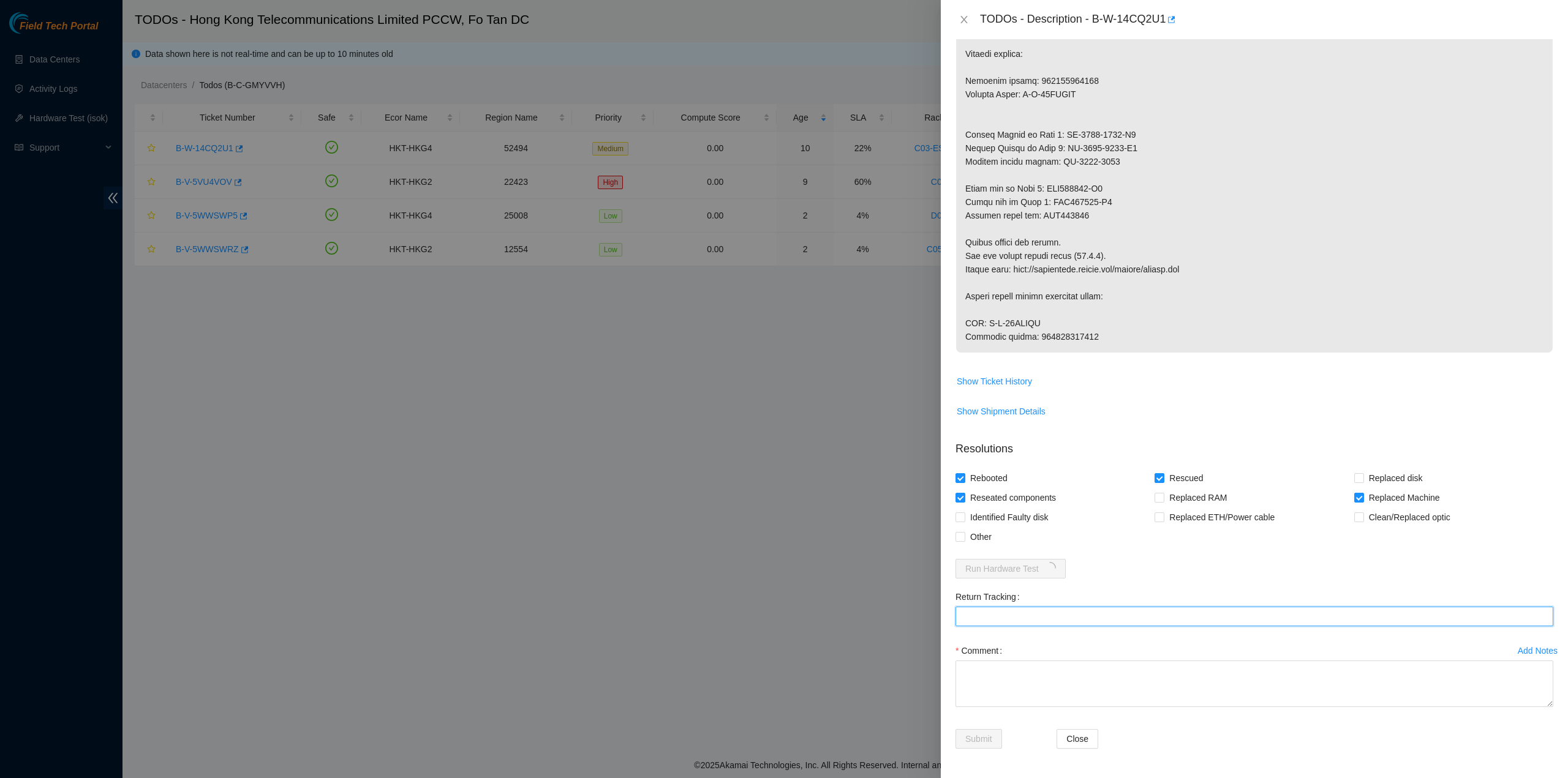
click at [978, 611] on Tracking "Return Tracking" at bounding box center [1255, 616] width 598 height 19
paste Tracking "417328426855"
type Tracking "417328426855"
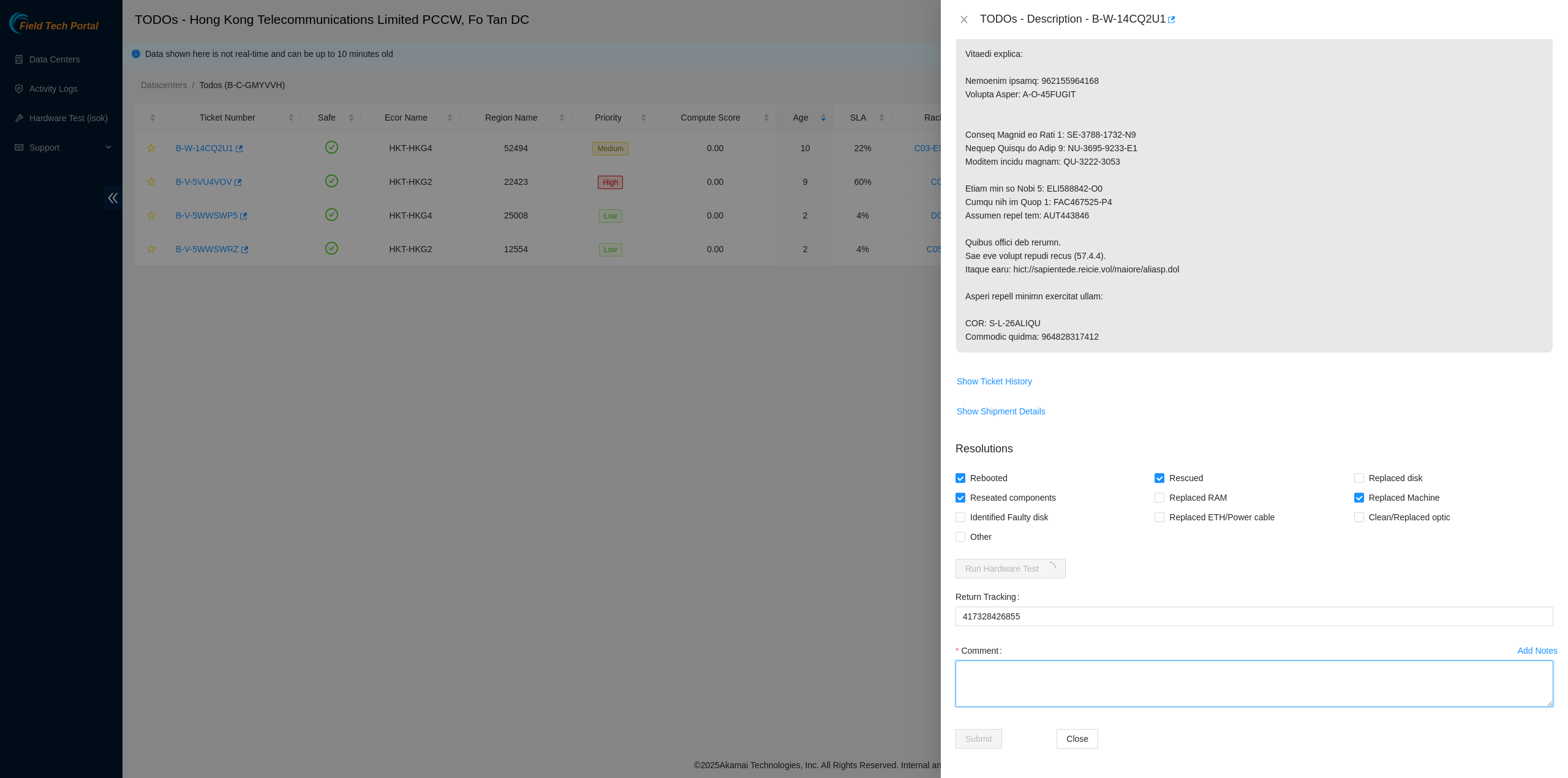
drag, startPoint x: 974, startPoint y: 662, endPoint x: 974, endPoint y: 671, distance: 9.0
click at [974, 666] on textarea "Comment" at bounding box center [1255, 684] width 598 height 47
type textarea "pass ok"
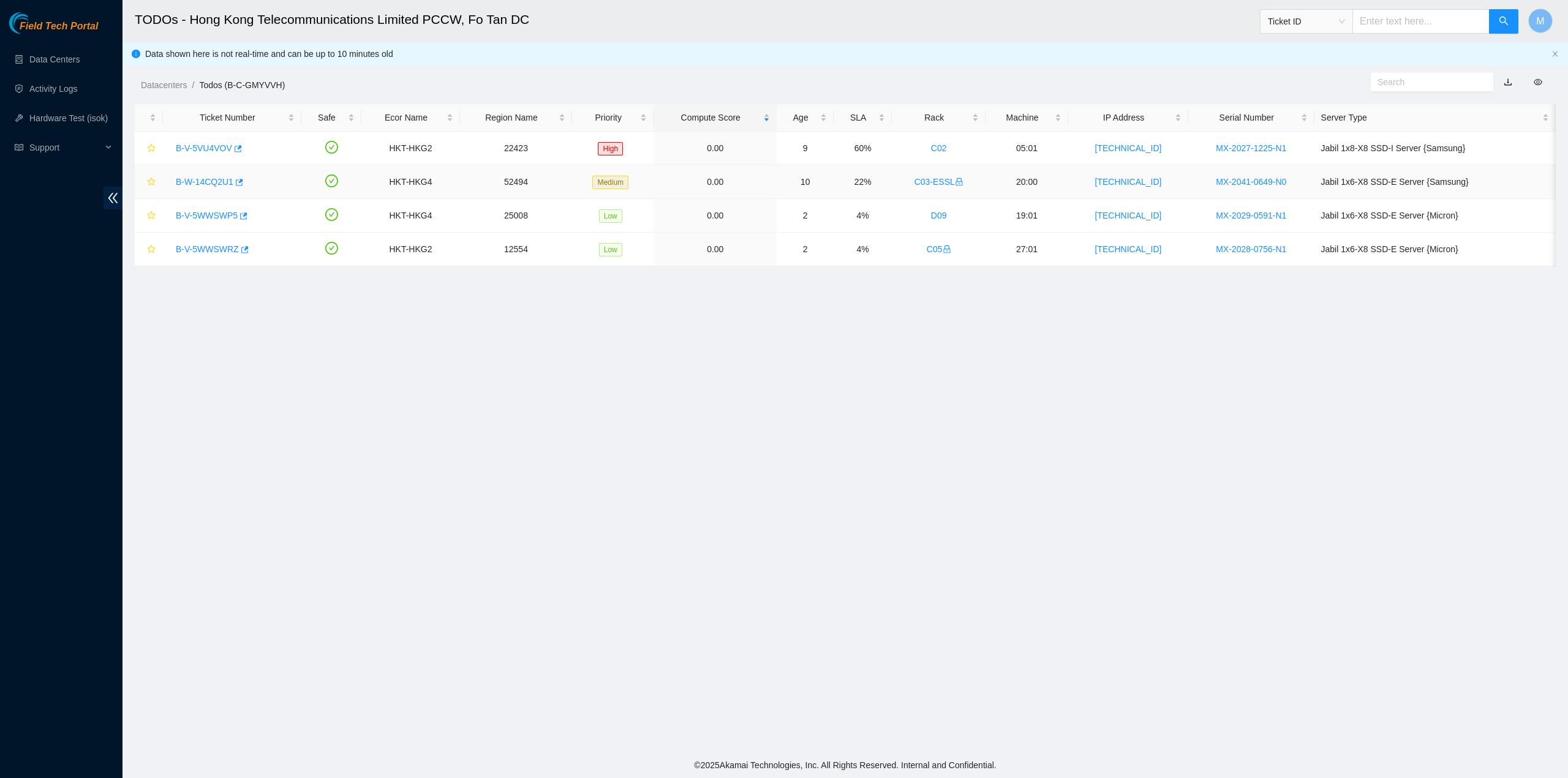
click at [203, 178] on link "B-W-14CQ2U1" at bounding box center [205, 182] width 58 height 10
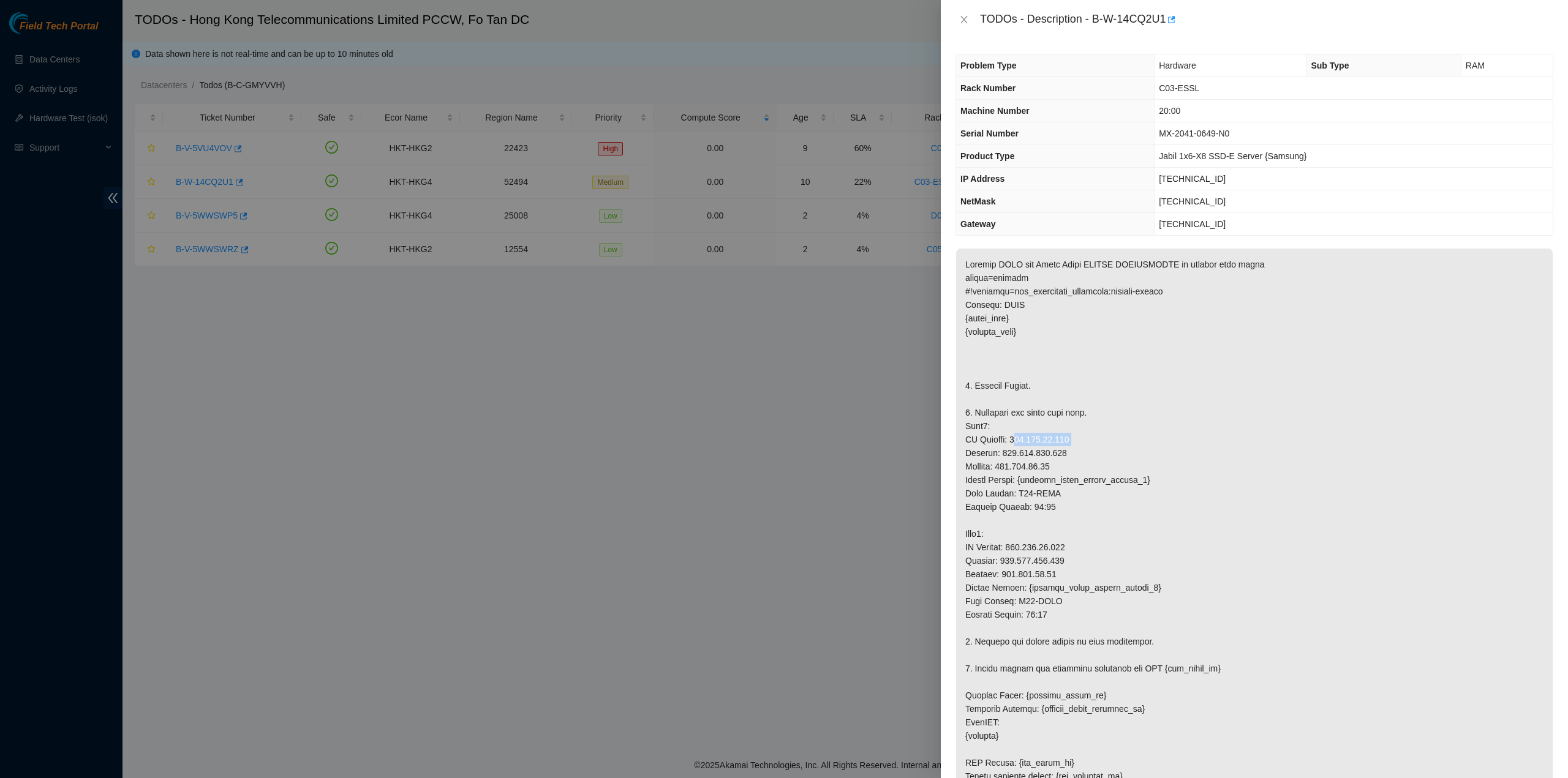
drag, startPoint x: 1064, startPoint y: 453, endPoint x: 1007, endPoint y: 452, distance: 57.0
copy p "[TECHNICAL_ID]"
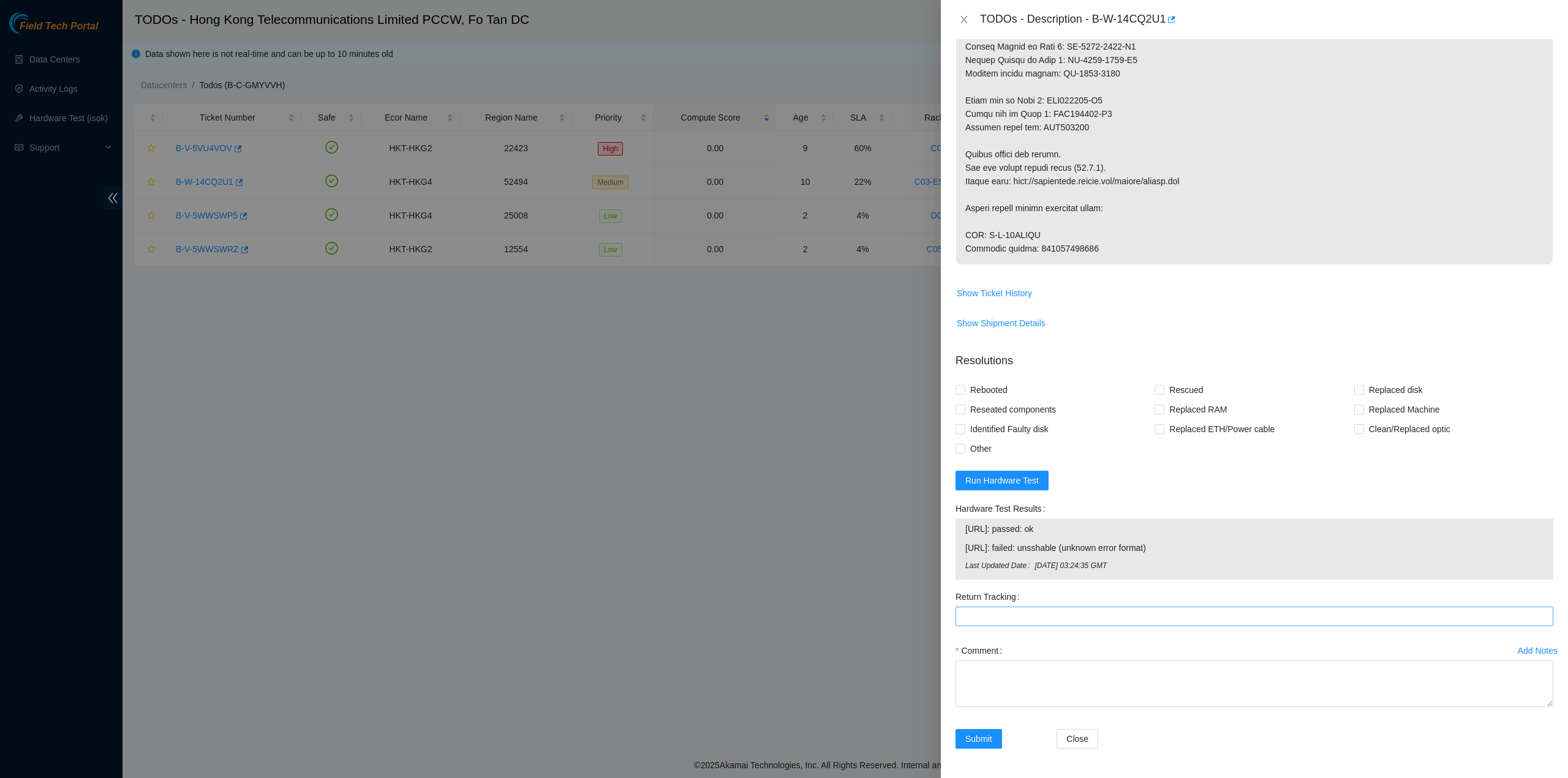
scroll to position [1320, 0]
click at [1371, 412] on span "Replaced Machine" at bounding box center [1404, 409] width 81 height 19
click at [1363, 412] on input "Replaced Machine" at bounding box center [1359, 409] width 9 height 9
checkbox input "true"
drag, startPoint x: 1181, startPoint y: 390, endPoint x: 1141, endPoint y: 391, distance: 40.0
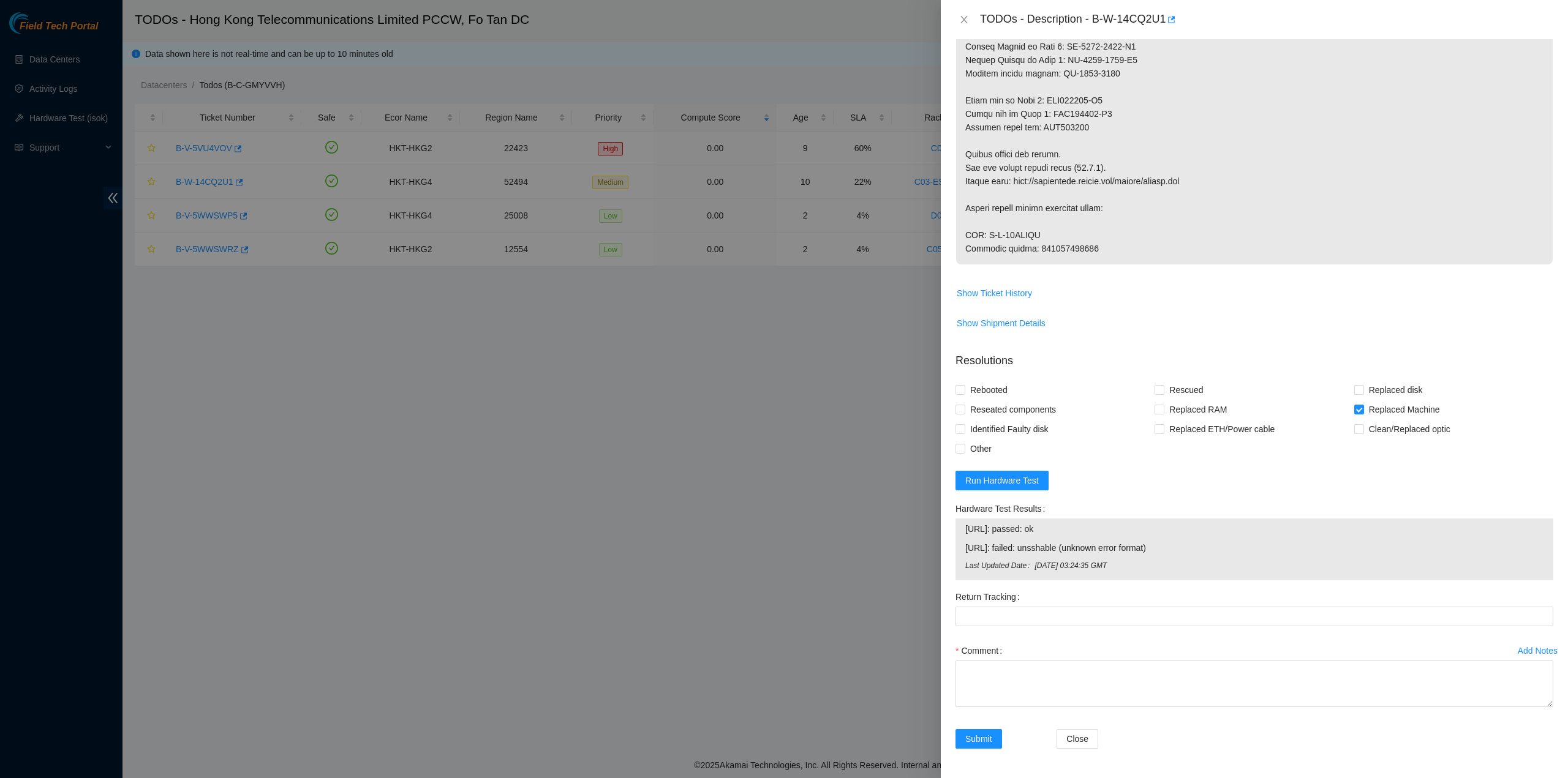
click at [1180, 390] on span "Rescued" at bounding box center [1186, 390] width 43 height 19
click at [1163, 390] on input "Rescued" at bounding box center [1159, 390] width 9 height 9
checkbox input "true"
drag, startPoint x: 1037, startPoint y: 394, endPoint x: 1015, endPoint y: 394, distance: 22.0
click at [1027, 394] on div "Rebooted" at bounding box center [1055, 390] width 199 height 19
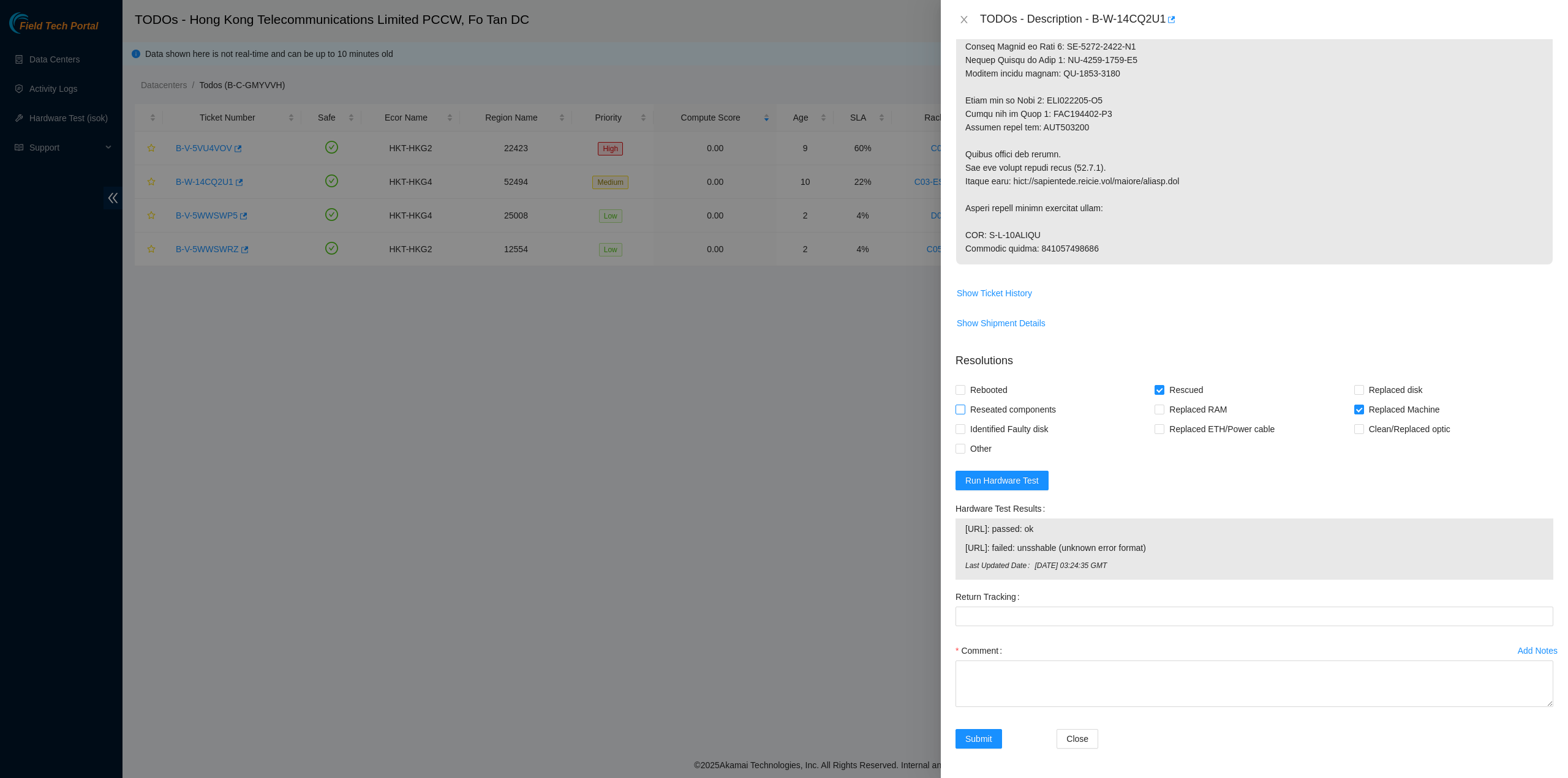
drag, startPoint x: 1002, startPoint y: 395, endPoint x: 999, endPoint y: 409, distance: 14.3
click at [1002, 395] on span "Rebooted" at bounding box center [989, 390] width 47 height 19
click at [964, 394] on input "Rebooted" at bounding box center [960, 390] width 9 height 9
checkbox input "true"
click at [999, 413] on span "Reseated components" at bounding box center [1013, 409] width 96 height 19
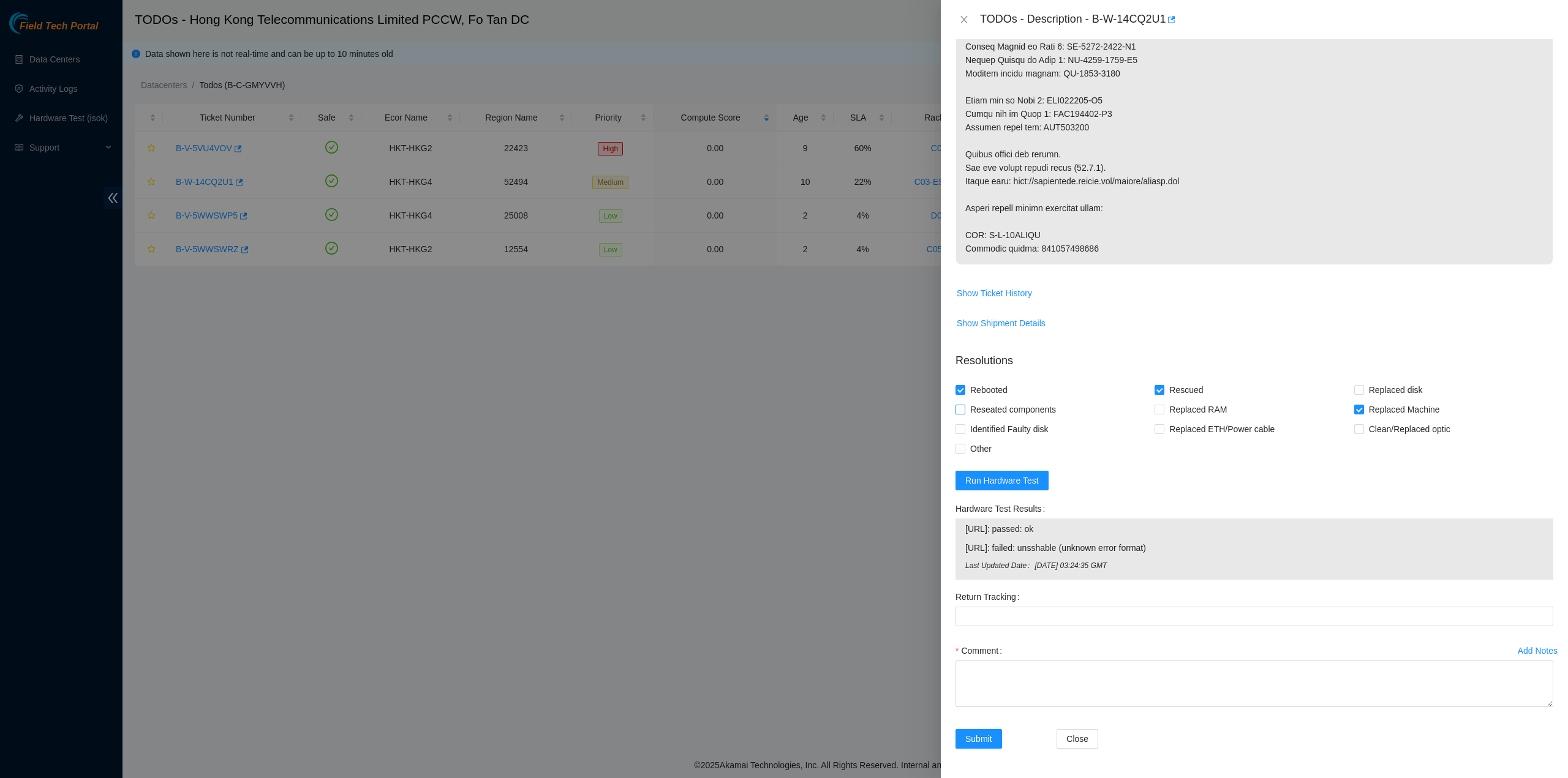
click at [964, 413] on input "Reseated components" at bounding box center [960, 409] width 9 height 9
checkbox input "true"
drag, startPoint x: 1035, startPoint y: 223, endPoint x: 1061, endPoint y: 227, distance: 26.3
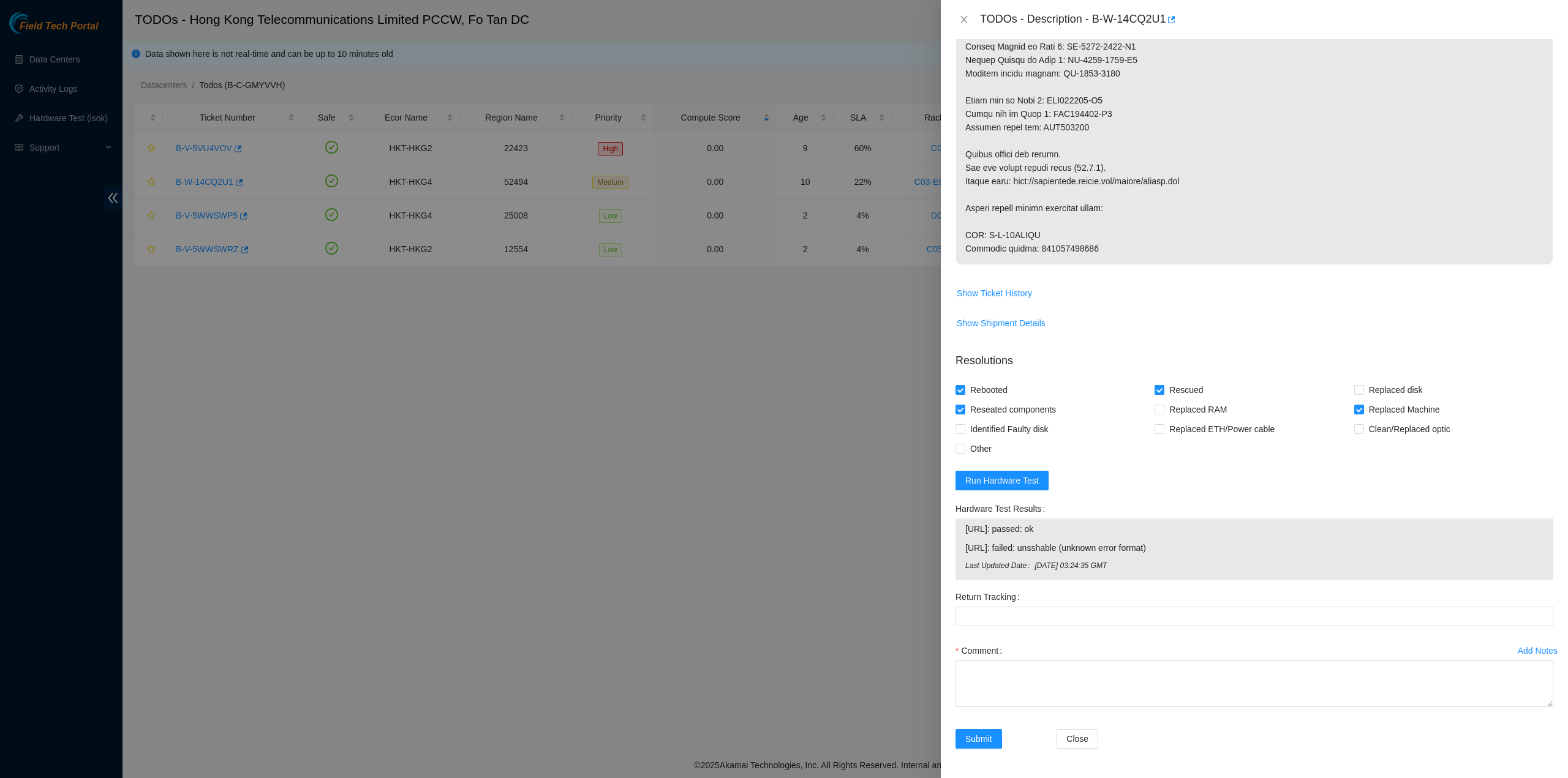
drag, startPoint x: 1033, startPoint y: 222, endPoint x: 1106, endPoint y: 227, distance: 73.2
copy p "417328426855"
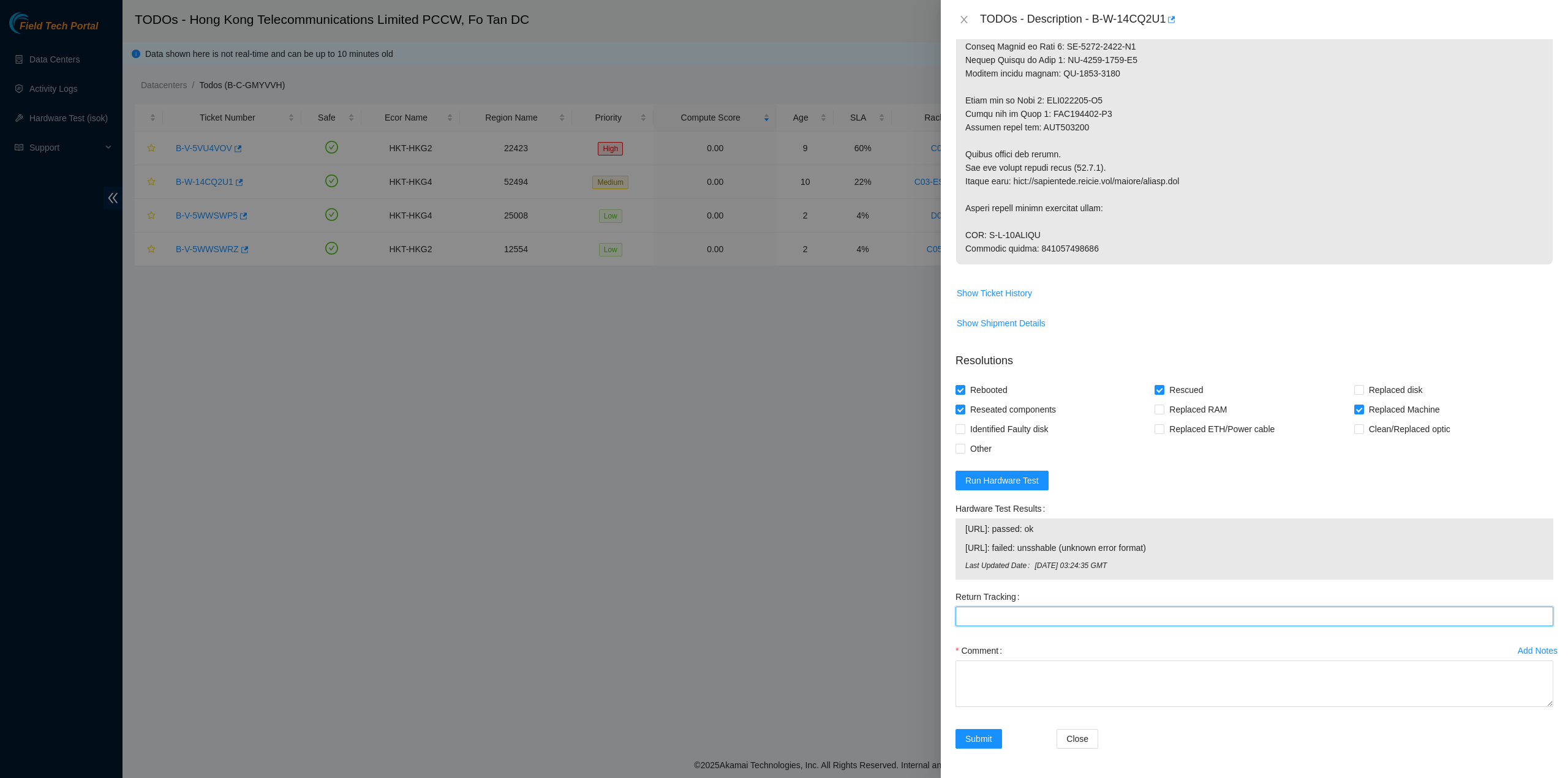
click at [1025, 625] on Tracking "Return Tracking" at bounding box center [1255, 616] width 598 height 19
paste Tracking "417328426855"
type Tracking "417328426855"
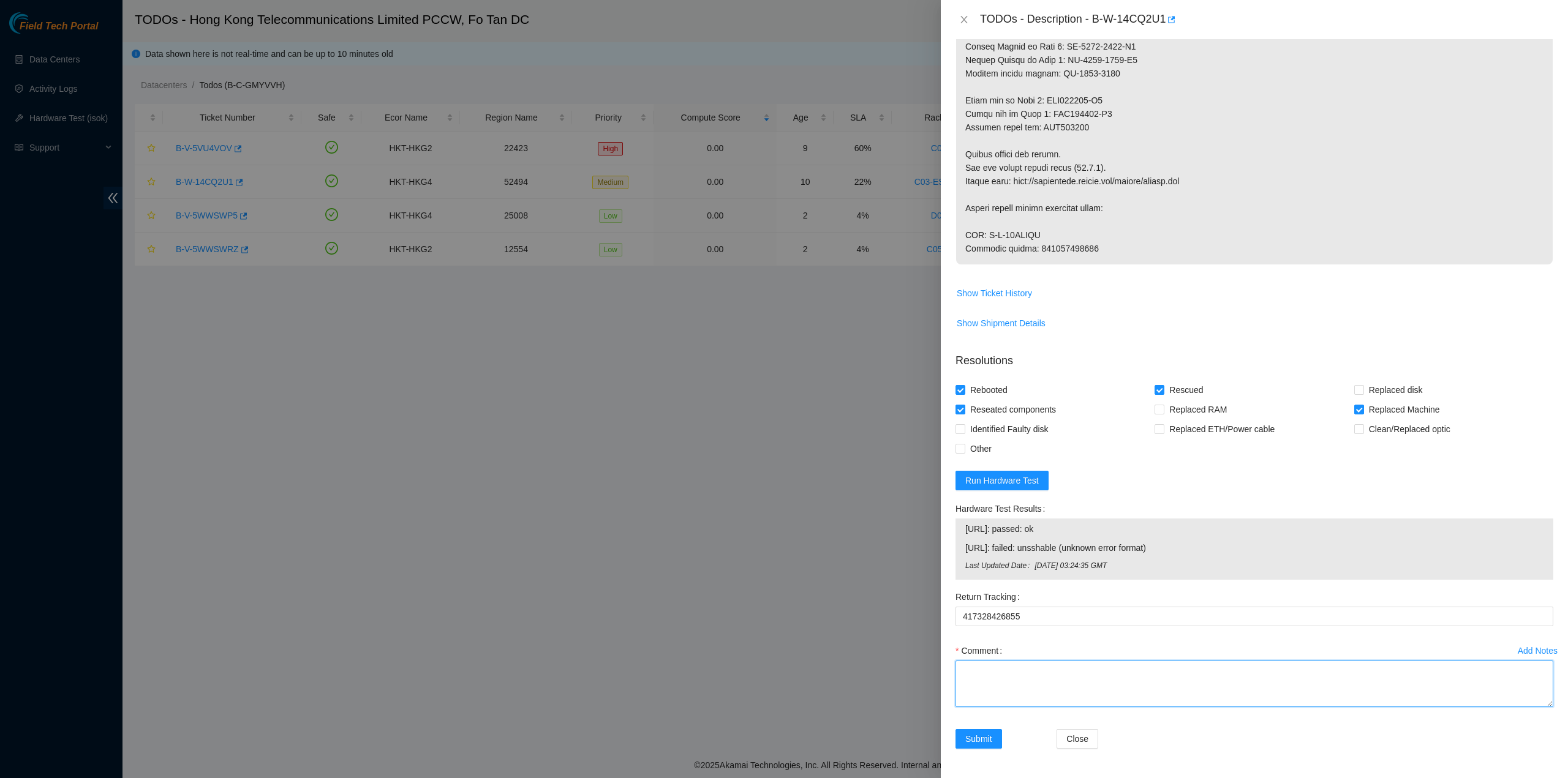
drag, startPoint x: 987, startPoint y: 669, endPoint x: 986, endPoint y: 676, distance: 7.1
click at [987, 669] on textarea "Comment" at bounding box center [1255, 684] width 598 height 47
type textarea "pass ok"
click at [966, 754] on div "Submit" at bounding box center [1001, 746] width 101 height 35
click at [981, 730] on button "Submit" at bounding box center [979, 738] width 47 height 19
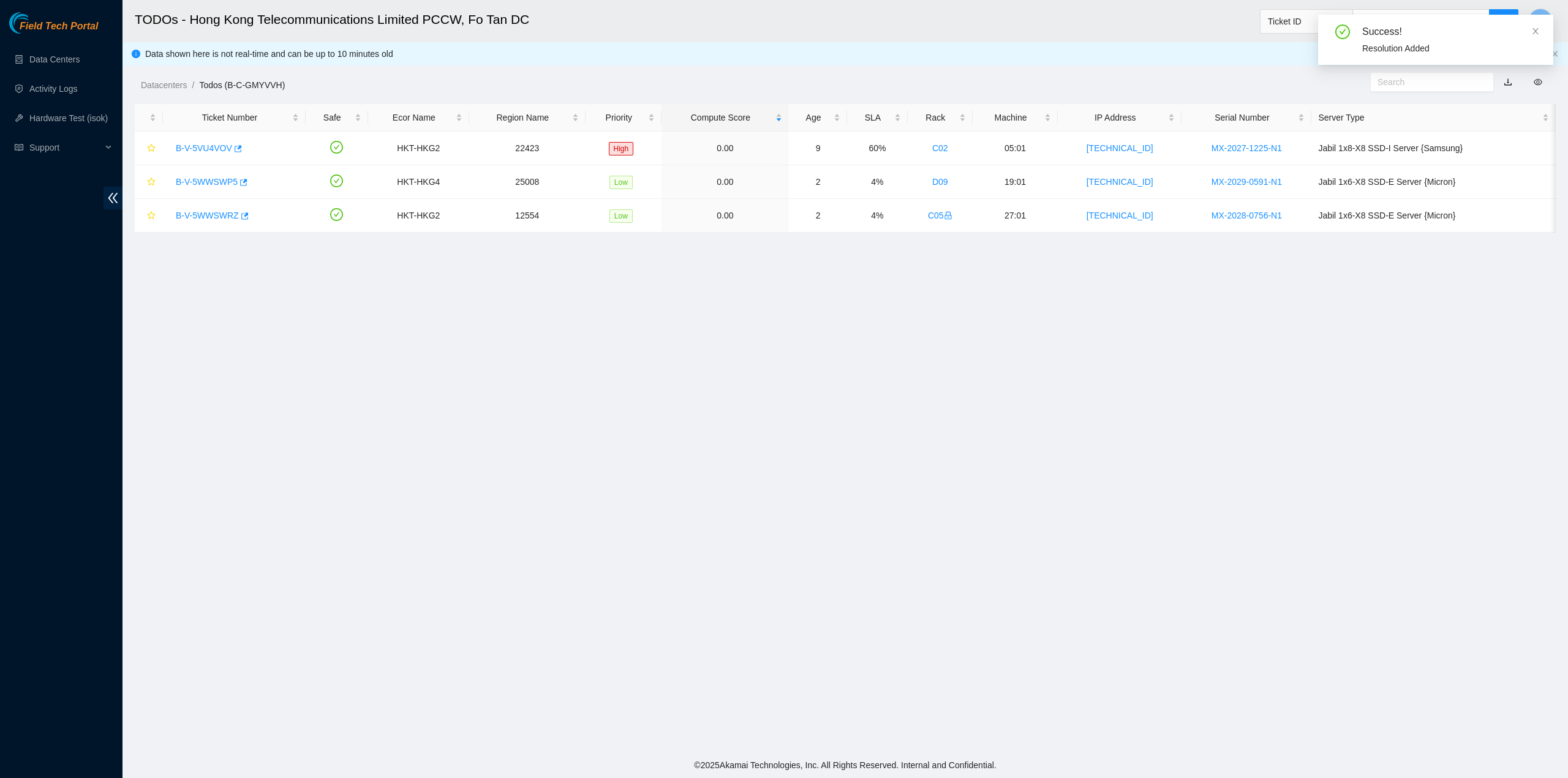
scroll to position [0, 0]
click at [202, 148] on link "B-V-5VU4VOV" at bounding box center [204, 148] width 56 height 10
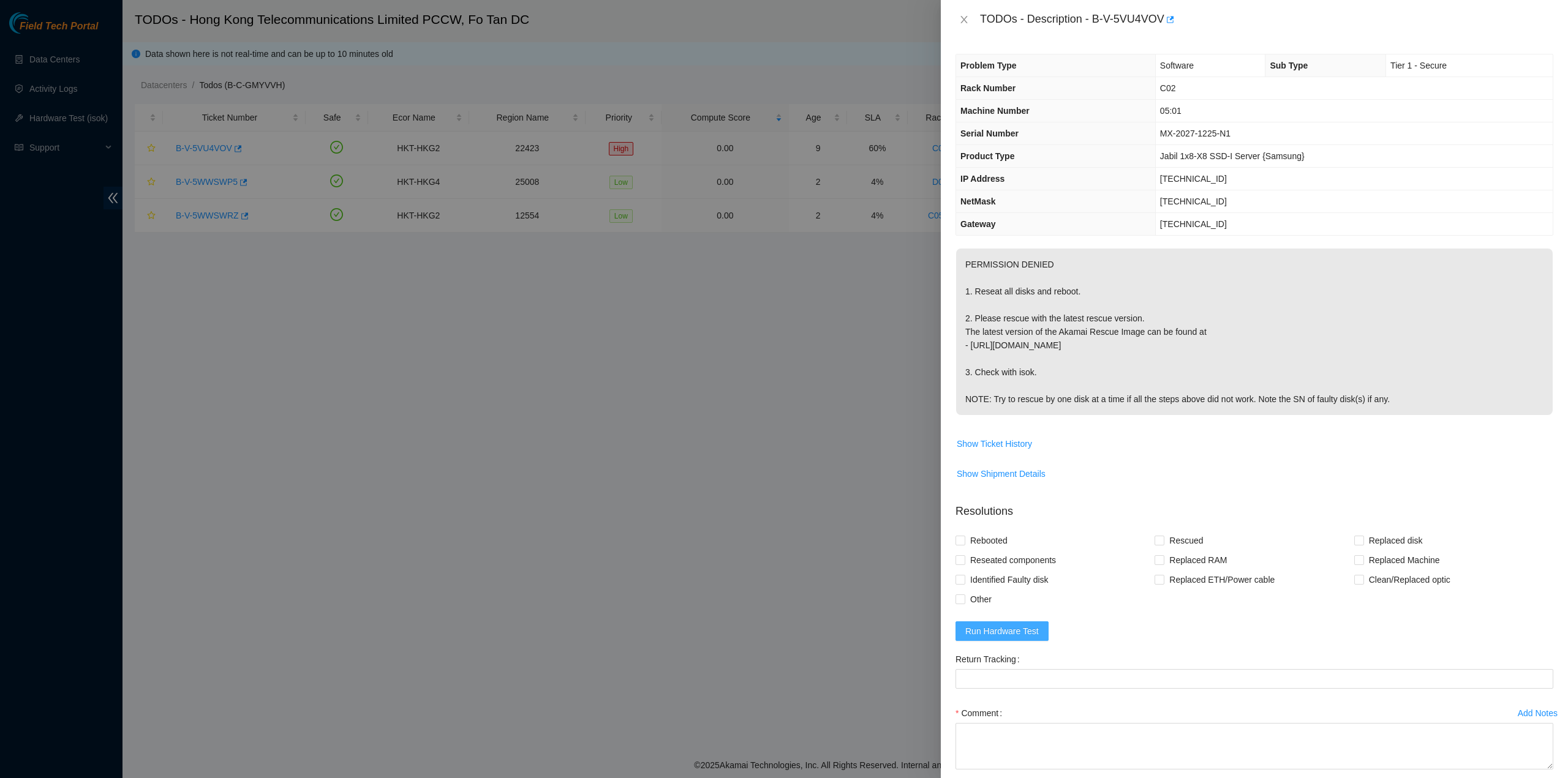
click at [1006, 628] on span "Run Hardware Test" at bounding box center [1002, 631] width 74 height 14
drag, startPoint x: 1090, startPoint y: 14, endPoint x: 1164, endPoint y: 22, distance: 74.4
click at [1164, 22] on div "TODOs - Description - B-V-5VU4VOV" at bounding box center [1267, 19] width 574 height 19
copy div "B-V-5VU4VOV"
click at [1067, 131] on th "Serial Number" at bounding box center [1056, 133] width 199 height 22
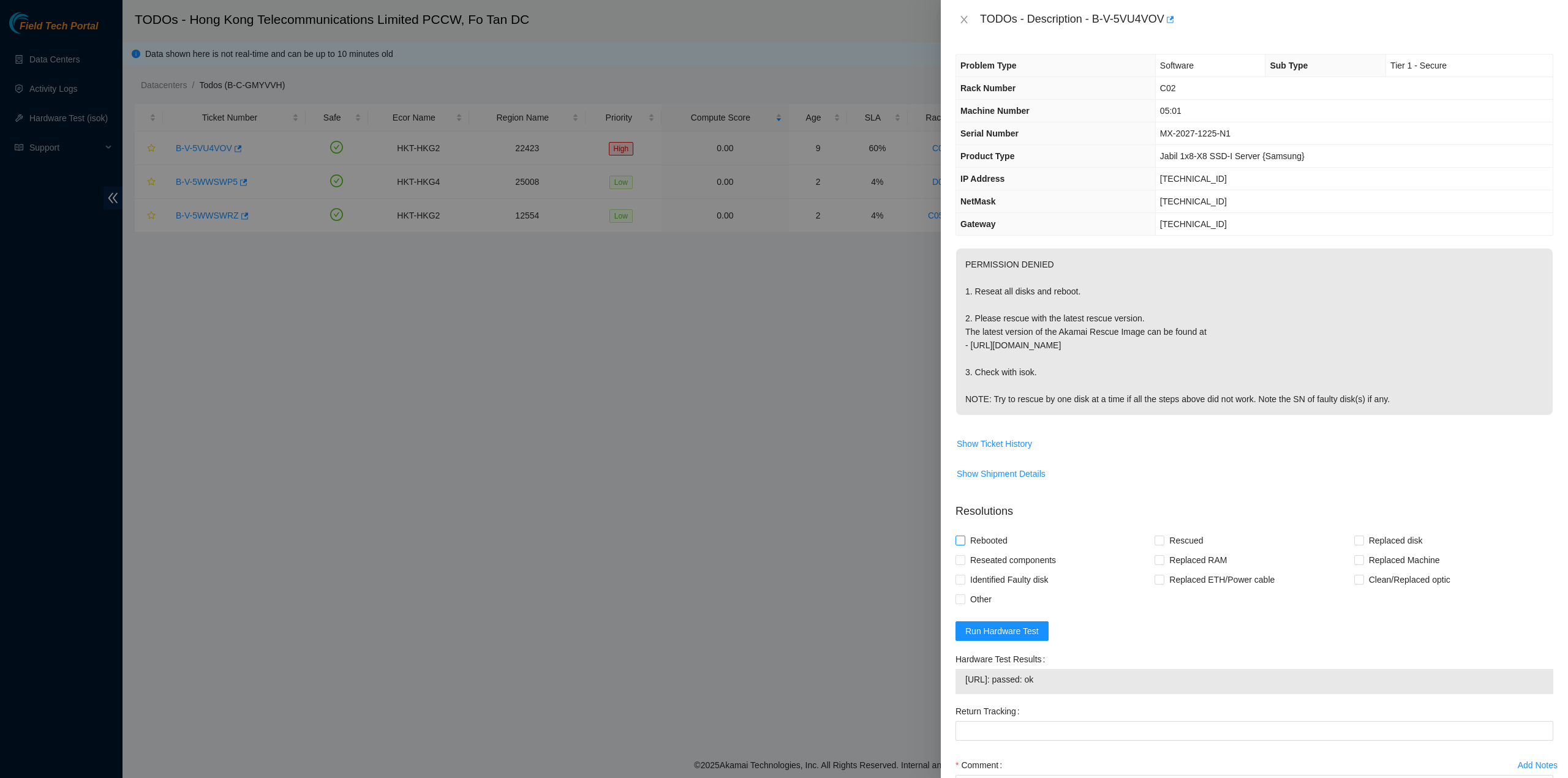
drag, startPoint x: 999, startPoint y: 553, endPoint x: 984, endPoint y: 534, distance: 24.2
click at [999, 552] on span "Reseated components" at bounding box center [1013, 560] width 96 height 19
click at [964, 555] on input "Reseated components" at bounding box center [960, 560] width 9 height 9
checkbox input "true"
drag, startPoint x: 984, startPoint y: 533, endPoint x: 1150, endPoint y: 528, distance: 166.1
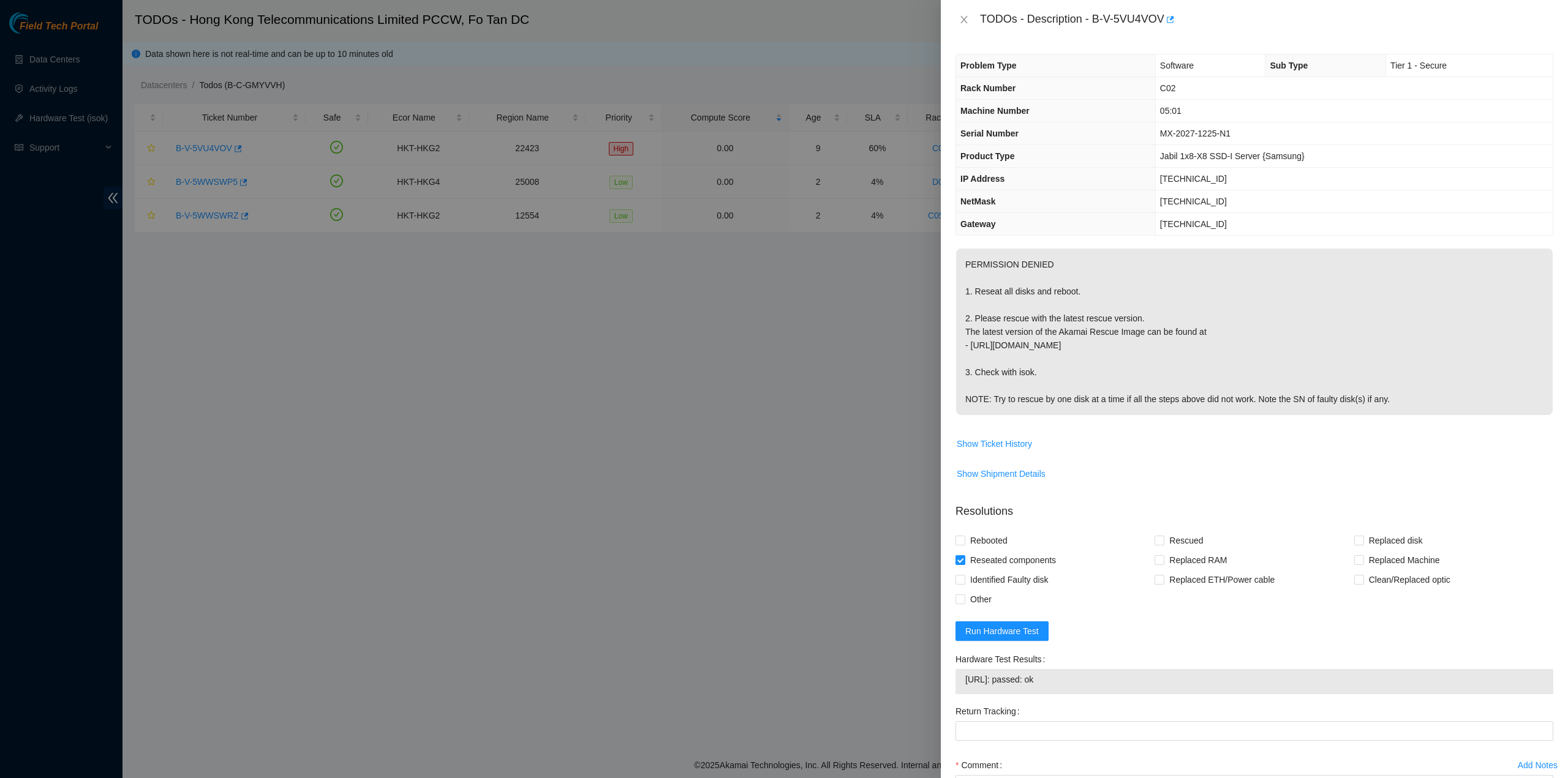
click at [985, 533] on span "Rebooted" at bounding box center [989, 540] width 47 height 19
click at [964, 536] on input "Rebooted" at bounding box center [960, 540] width 9 height 9
checkbox input "true"
click at [1169, 533] on span "Rescued" at bounding box center [1186, 540] width 43 height 19
click at [1163, 536] on input "Rescued" at bounding box center [1159, 540] width 9 height 9
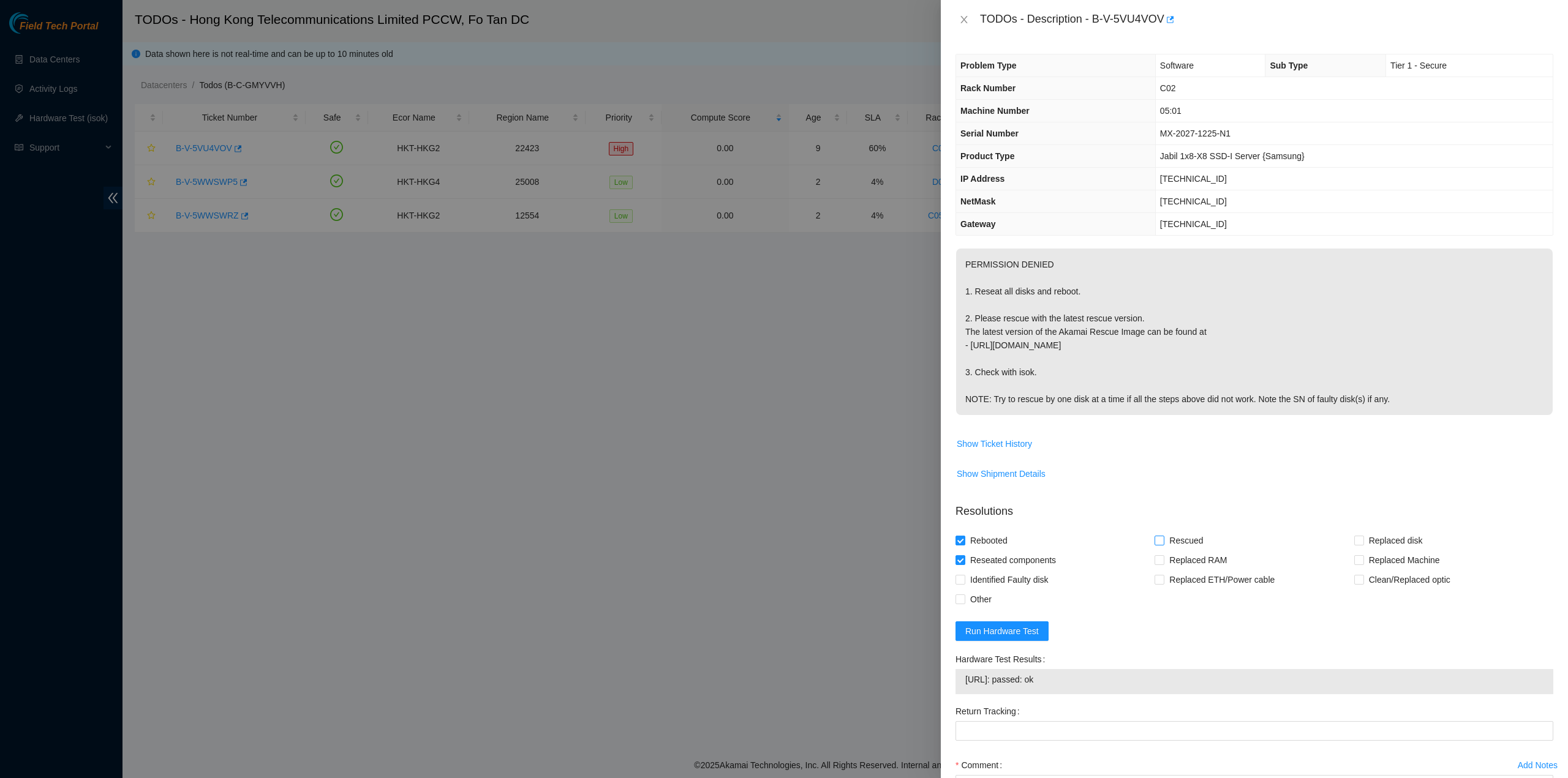
checkbox input "true"
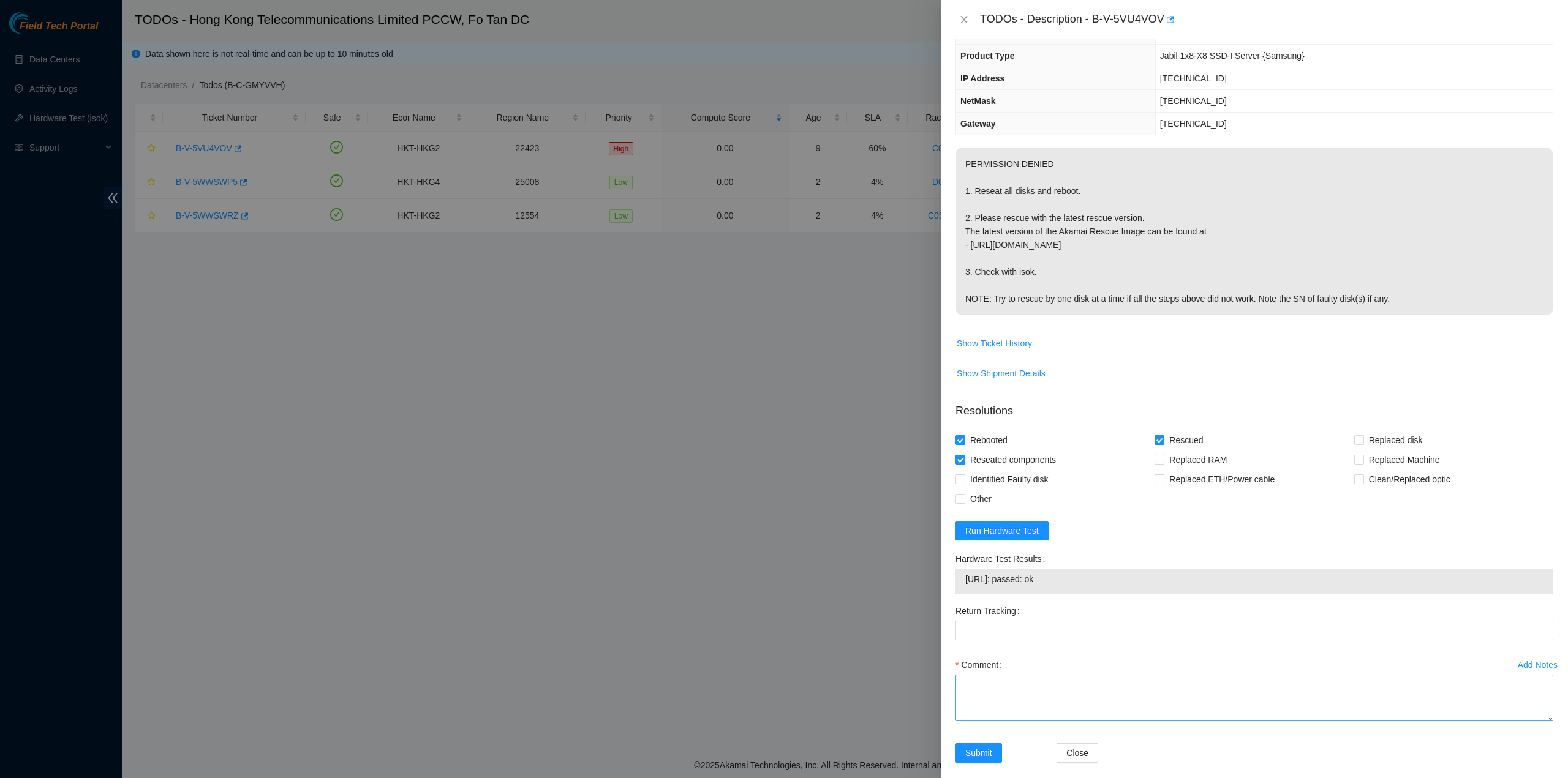
scroll to position [112, 0]
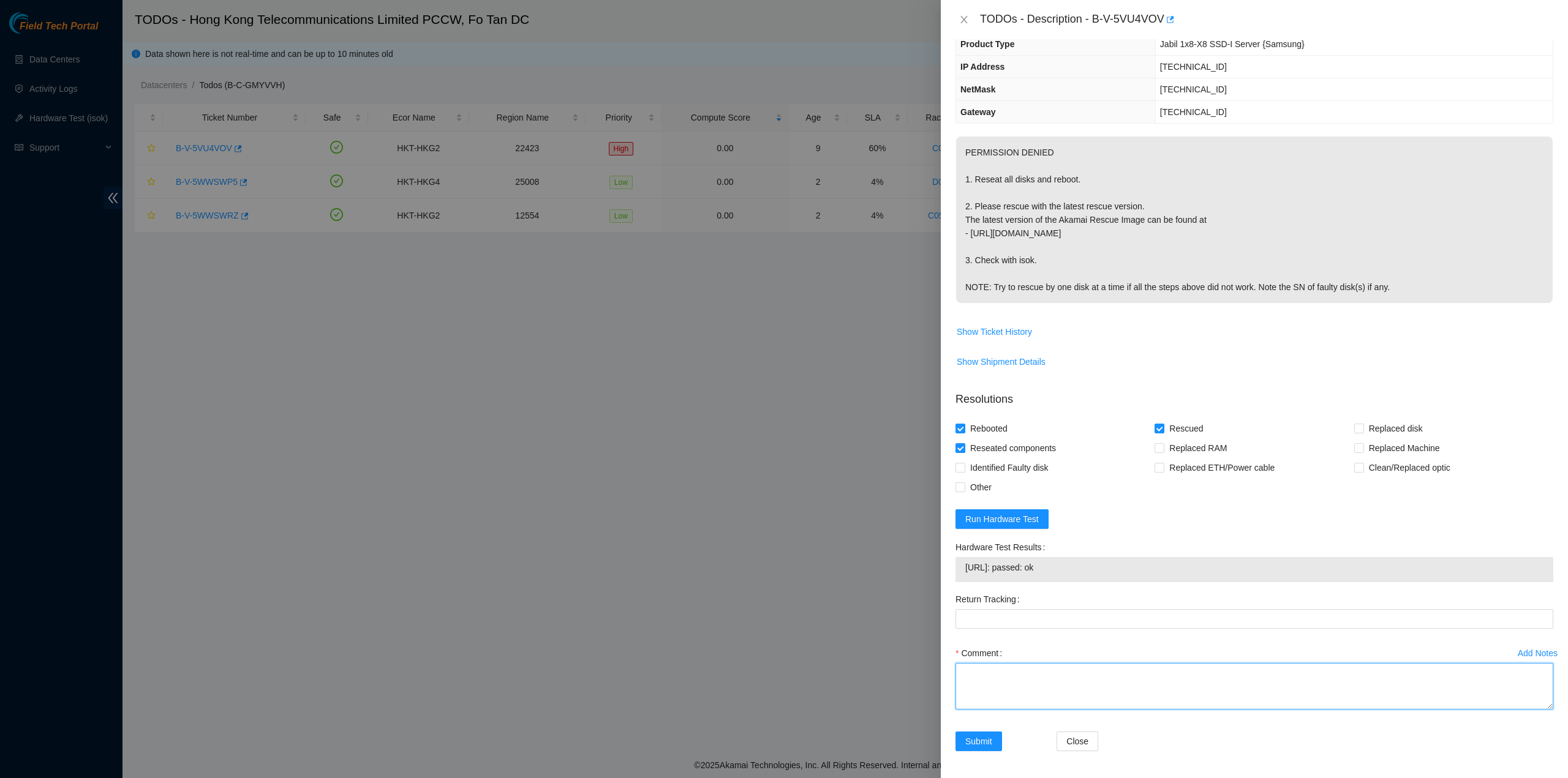
click at [1028, 687] on textarea "Comment" at bounding box center [1255, 687] width 598 height 47
type textarea "pass ok"
click at [984, 735] on span "Submit" at bounding box center [979, 741] width 27 height 14
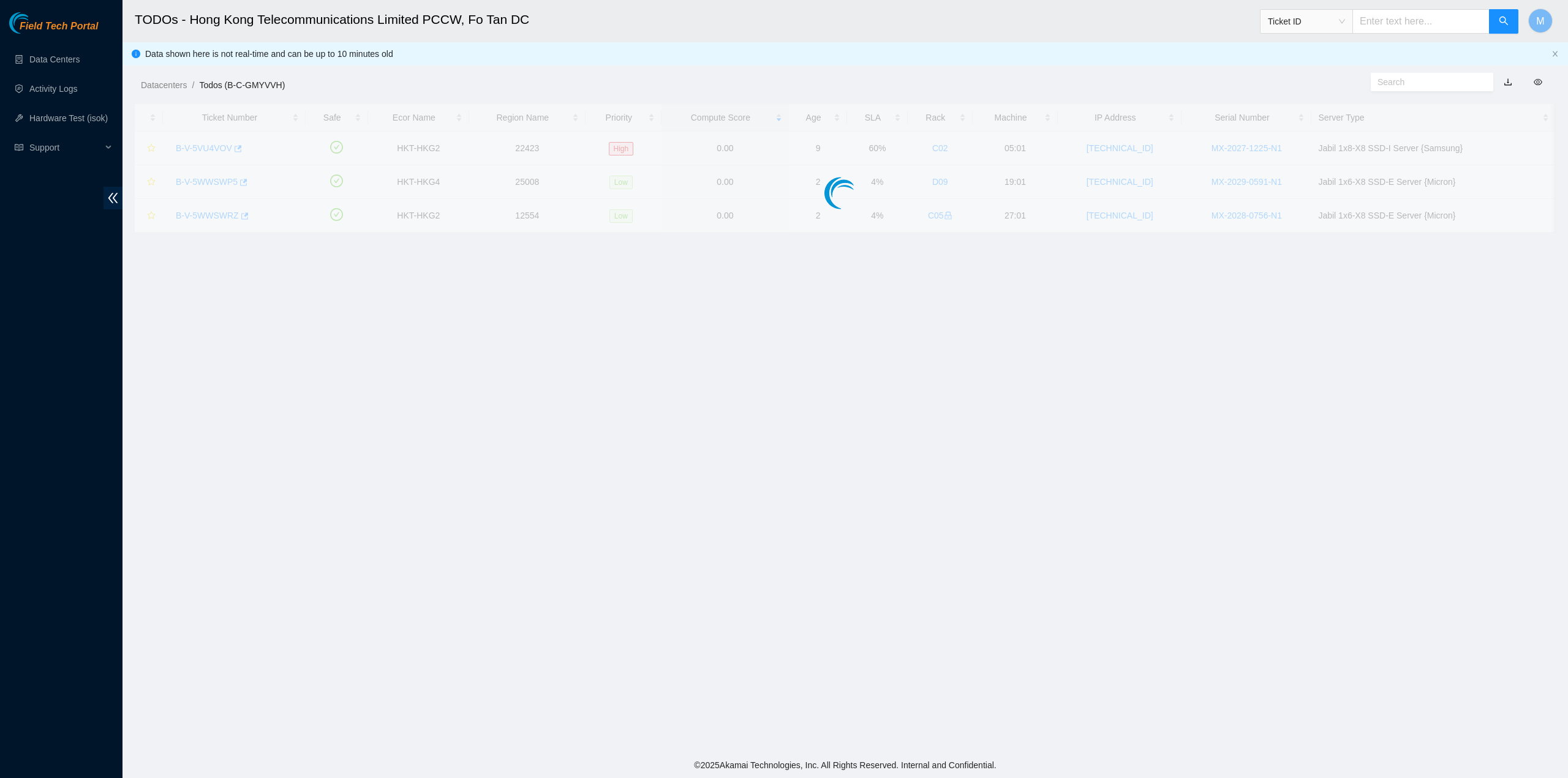
scroll to position [0, 0]
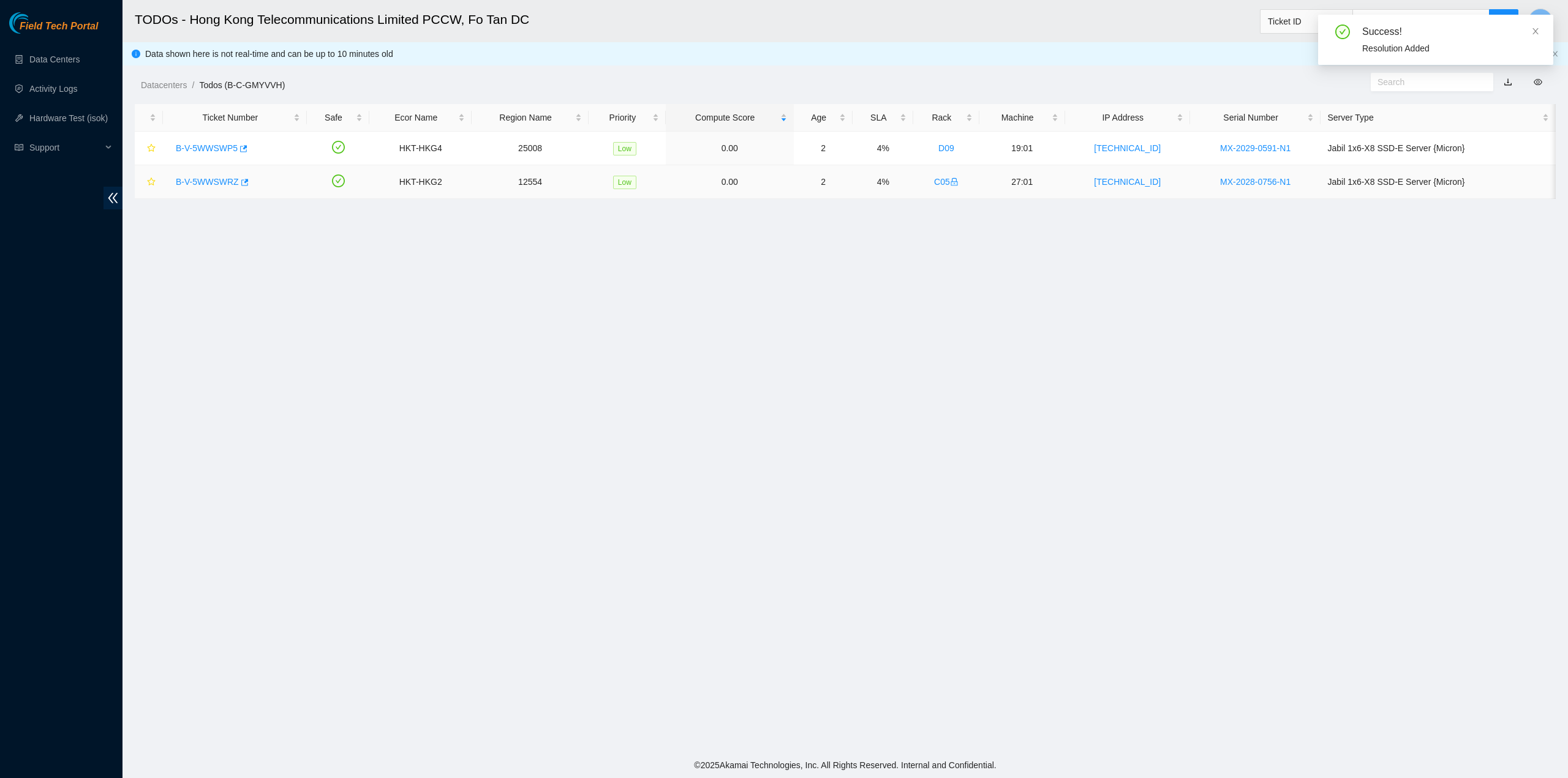
click at [215, 180] on link "B-V-5WWSWRZ" at bounding box center [208, 182] width 63 height 10
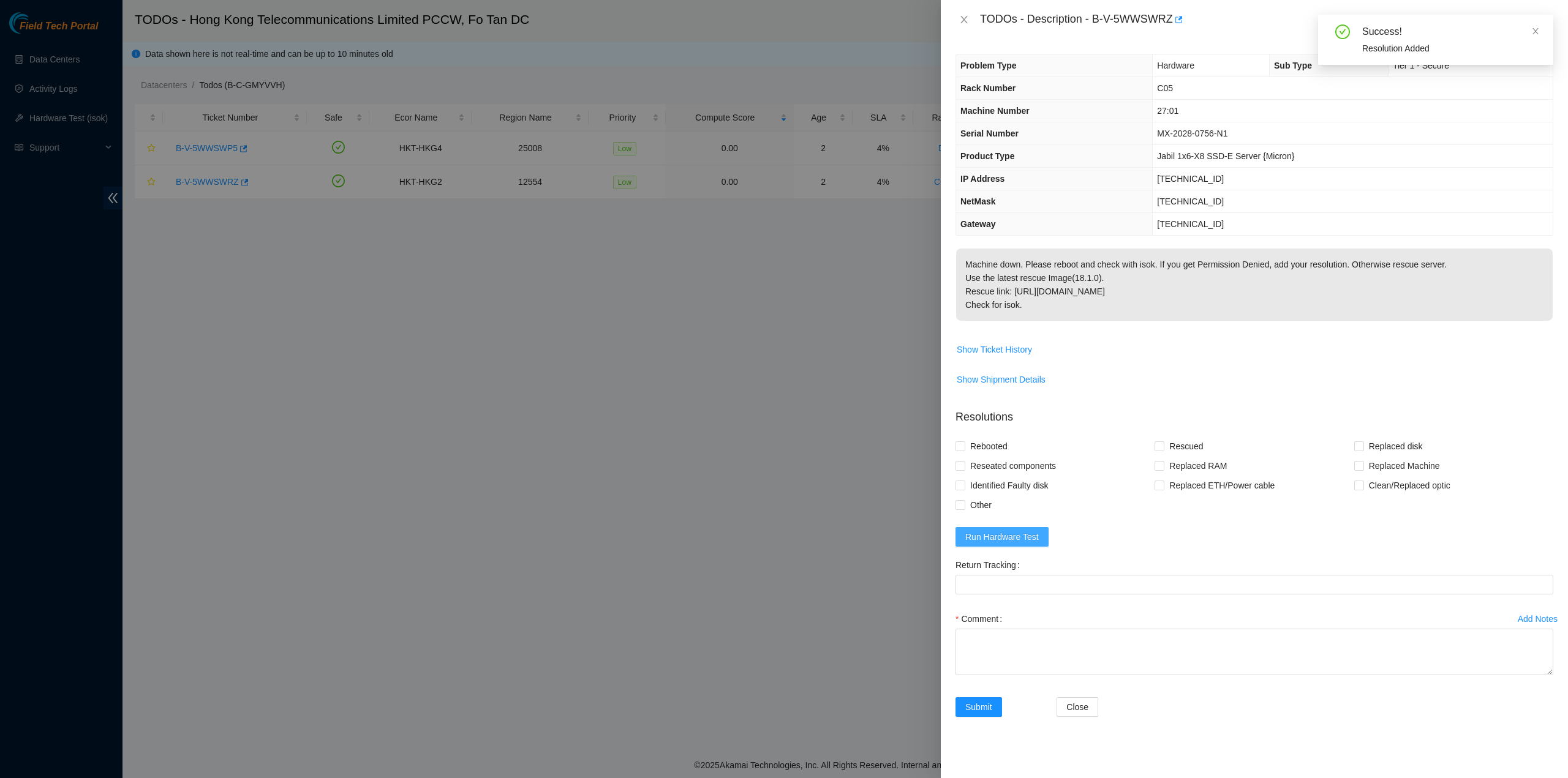
click at [1002, 537] on span "Run Hardware Test" at bounding box center [1002, 537] width 74 height 14
click at [1533, 30] on icon "close" at bounding box center [1536, 31] width 9 height 9
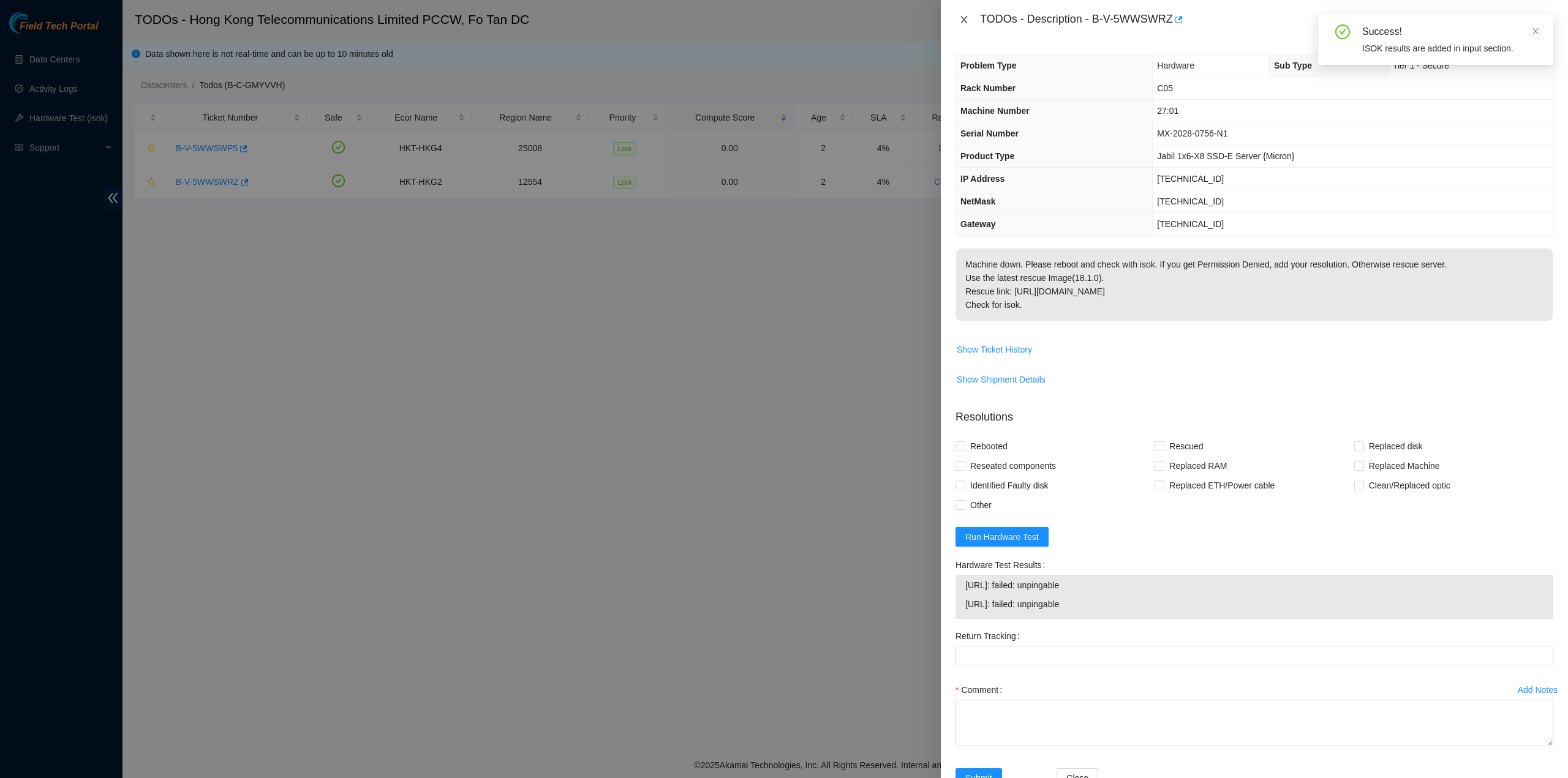
click at [962, 22] on icon "close" at bounding box center [963, 19] width 6 height 7
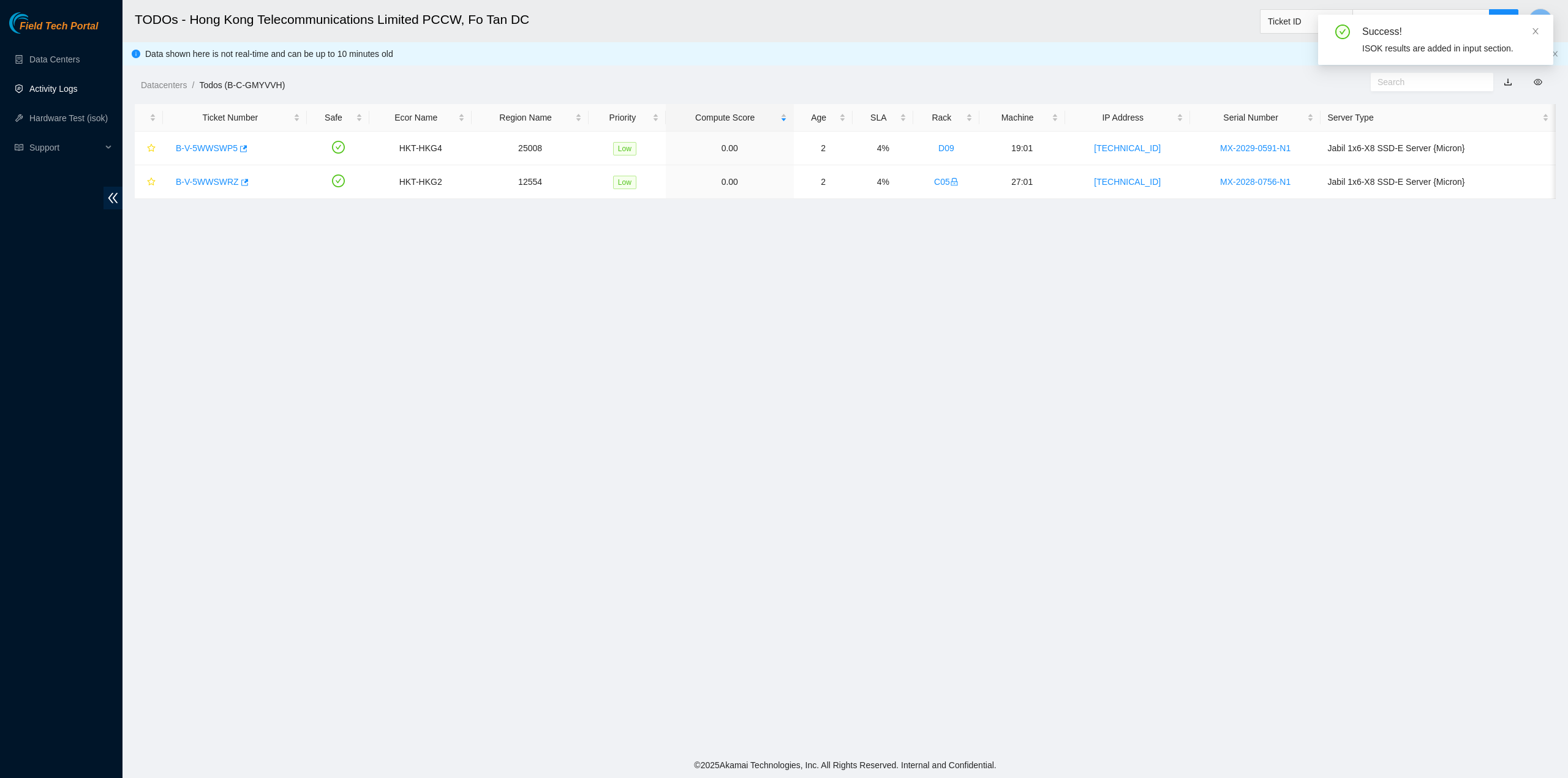
click at [59, 84] on link "Activity Logs" at bounding box center [53, 89] width 48 height 10
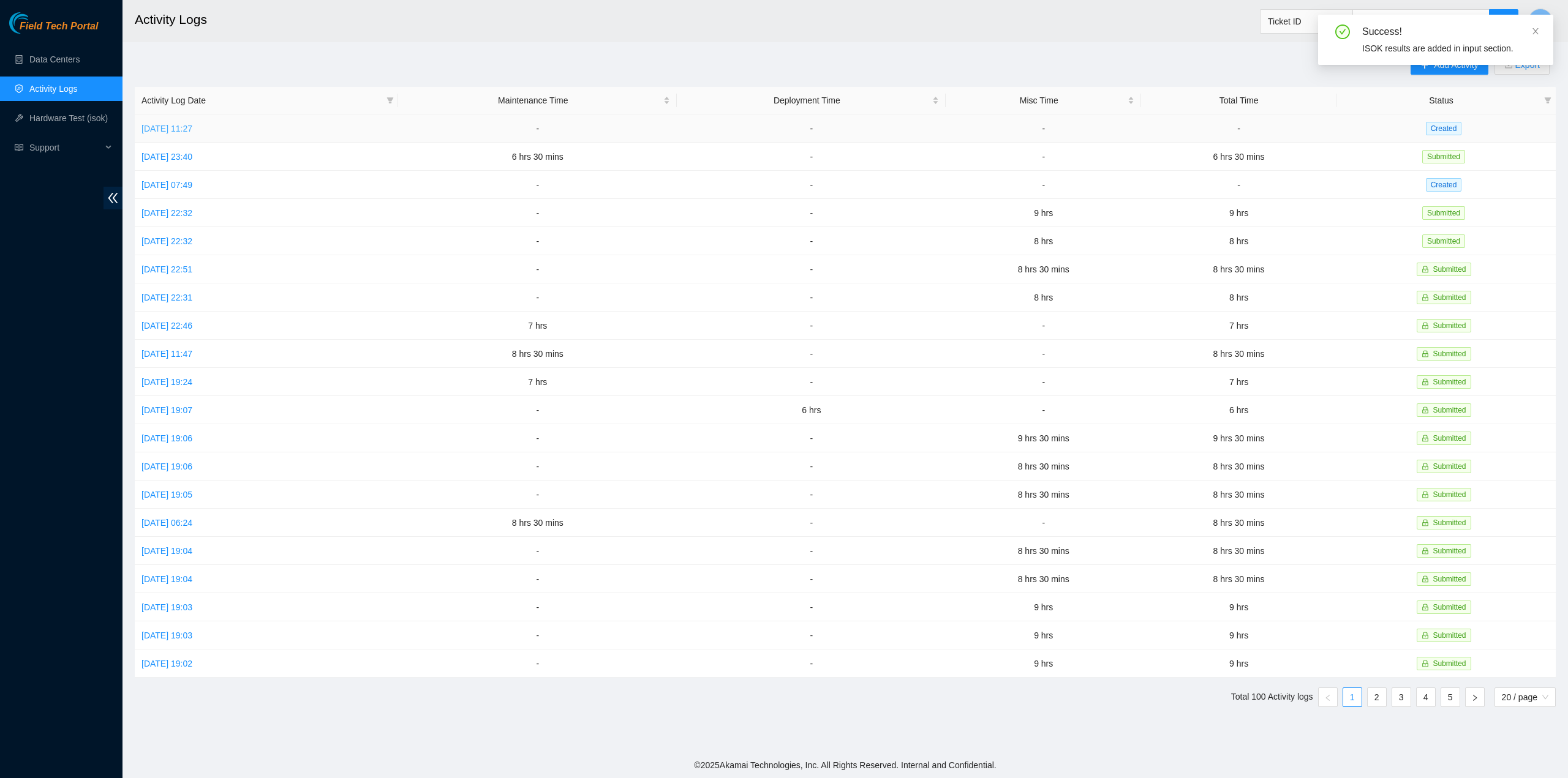
click at [192, 125] on link "Fri, 03 Oct 2025 11:27" at bounding box center [166, 129] width 51 height 10
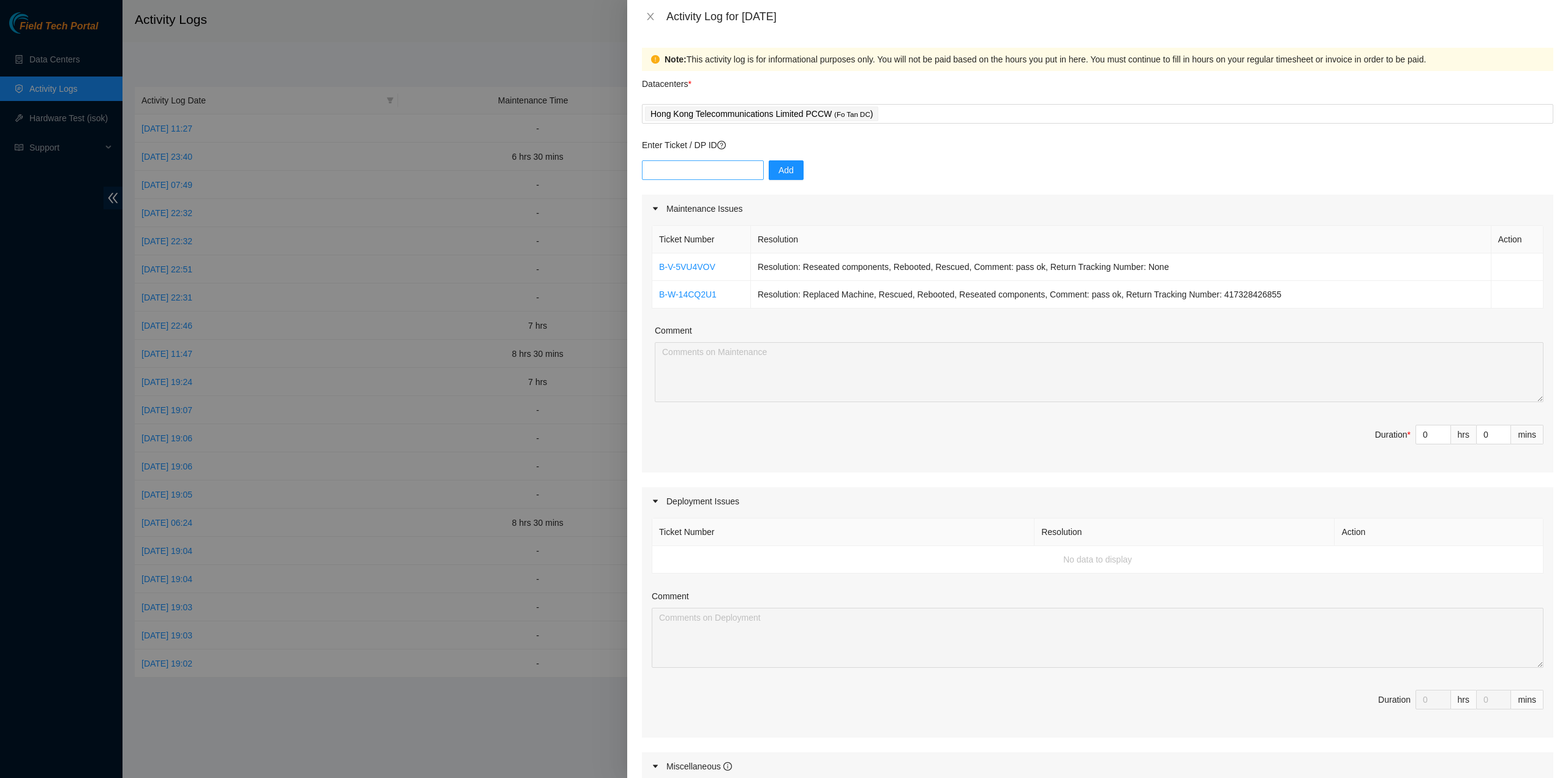
drag, startPoint x: 690, startPoint y: 185, endPoint x: 690, endPoint y: 166, distance: 19.0
click at [689, 184] on div "Add" at bounding box center [1097, 178] width 912 height 35
click at [690, 166] on input "text" at bounding box center [703, 170] width 122 height 19
paste input "B-V-5VIX2IA"
type input "B-V-5VIX2IA"
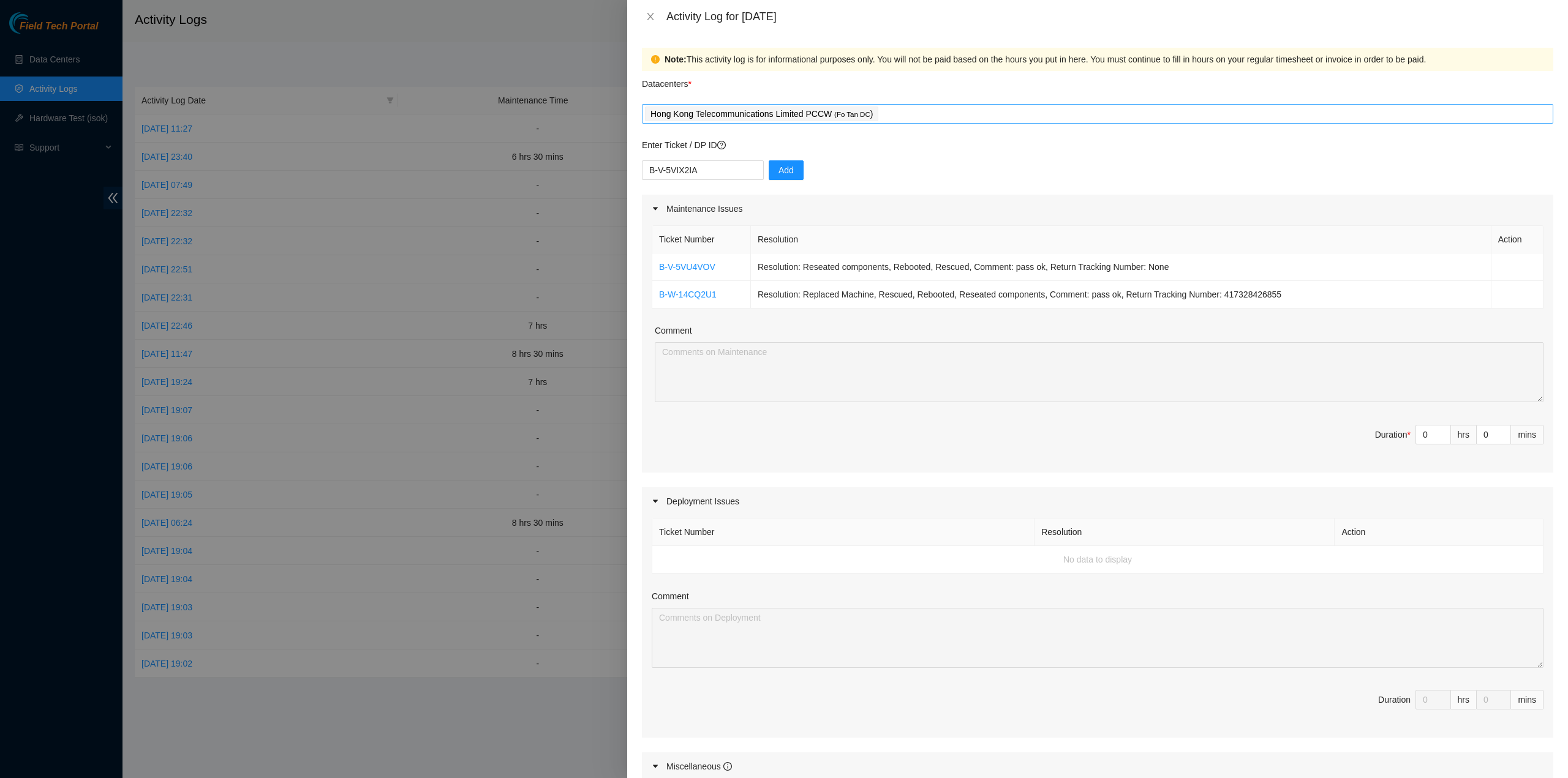
click at [901, 104] on div "Datacenters * Hong Kong Telecommunications Limited PCCW ( Fo Tan DC )" at bounding box center [1097, 97] width 912 height 53
click at [901, 108] on div "Hong Kong Telecommunications Limited PCCW ( Fo Tan DC )" at bounding box center [1097, 114] width 905 height 17
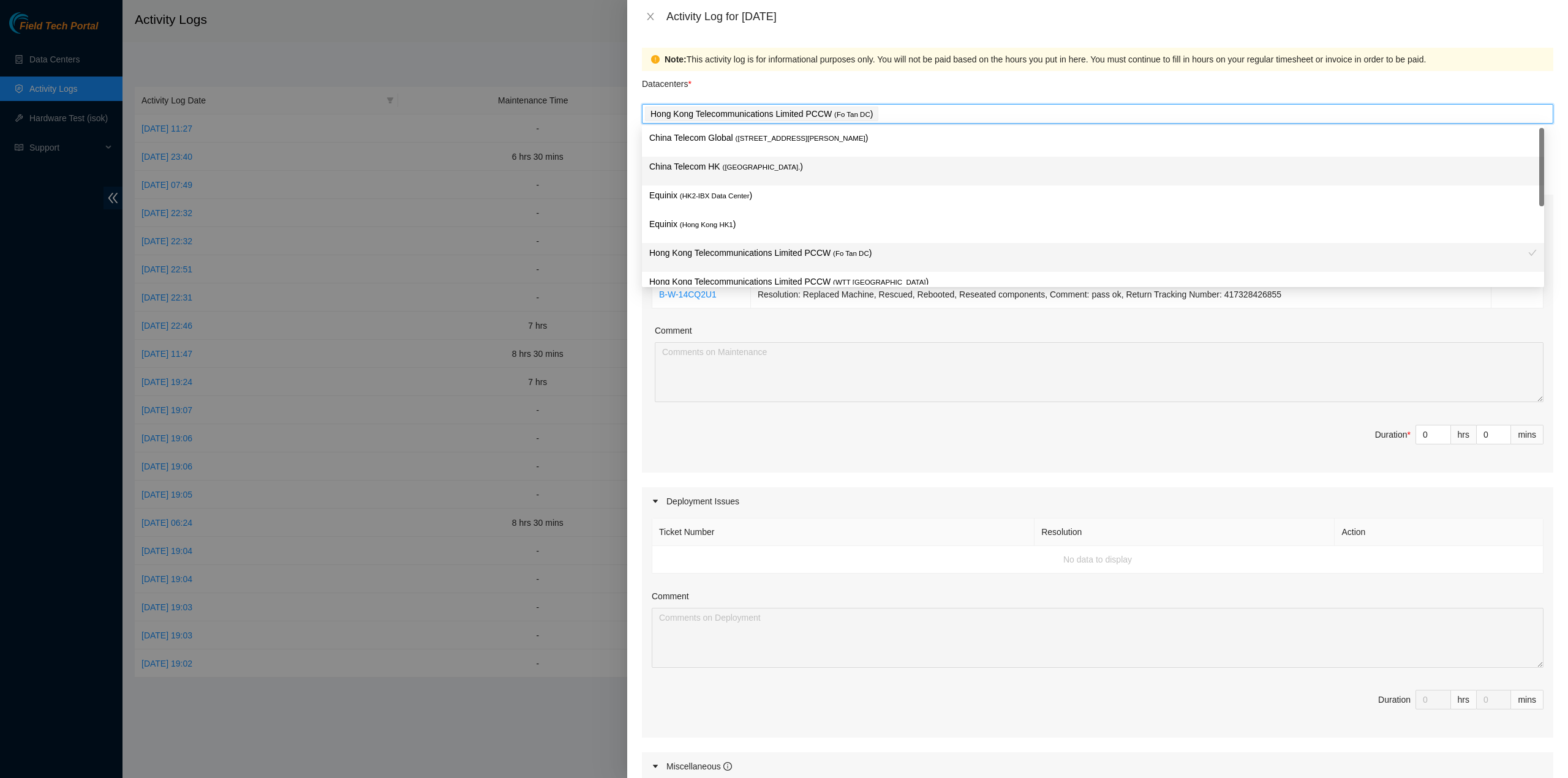
click at [764, 177] on div "China Telecom HK ( Hong Kong. )" at bounding box center [1093, 171] width 888 height 22
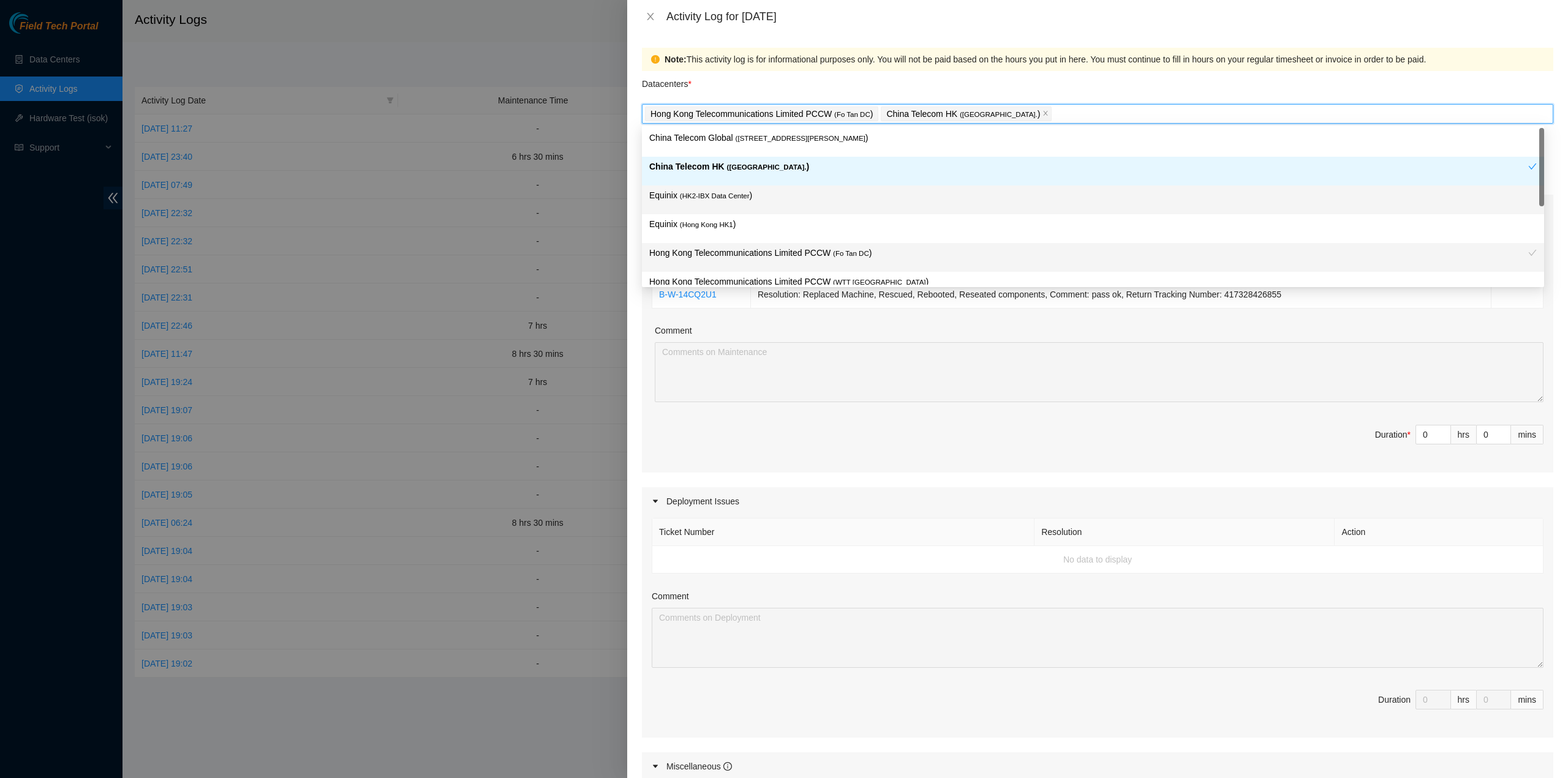
click at [750, 202] on p "Equinix ( HK2-IBX Data Center )" at bounding box center [1093, 196] width 888 height 14
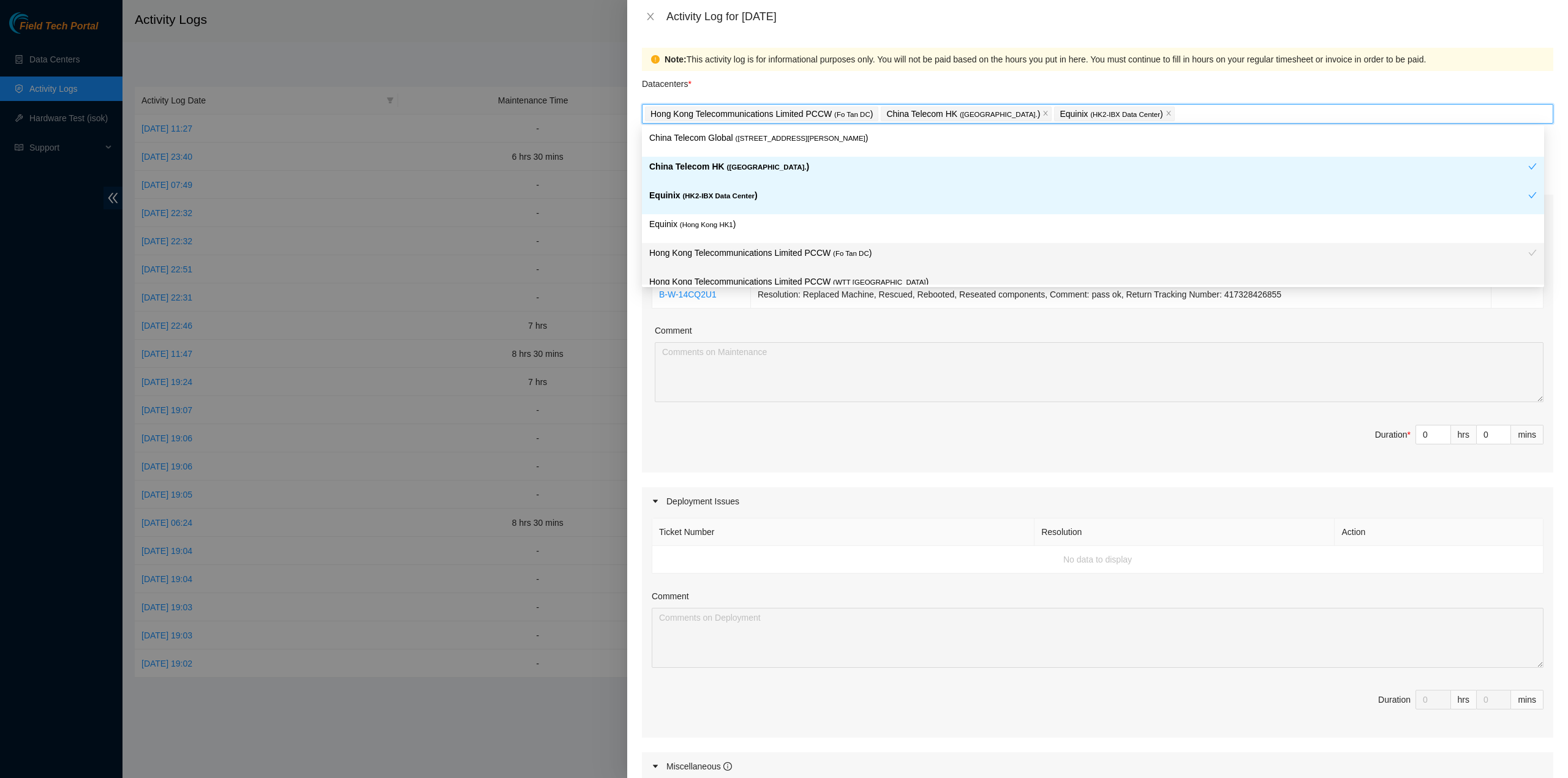
click at [790, 283] on p "Hong Kong Telecommunications Limited PCCW ( WTT DC )" at bounding box center [1093, 282] width 888 height 14
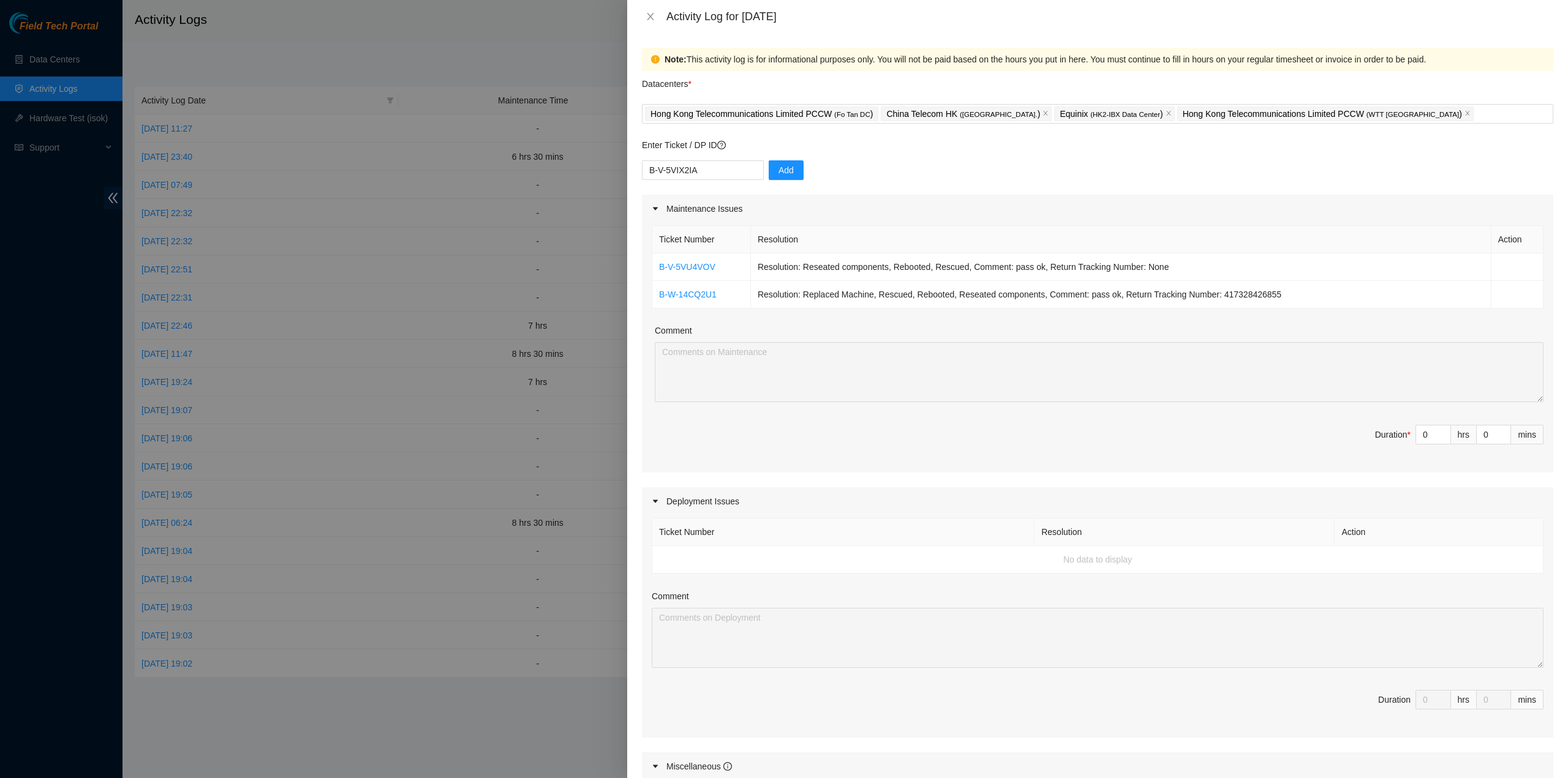
click at [765, 340] on div "Comment" at bounding box center [1099, 363] width 888 height 79
click at [783, 174] on span "Add" at bounding box center [785, 170] width 15 height 14
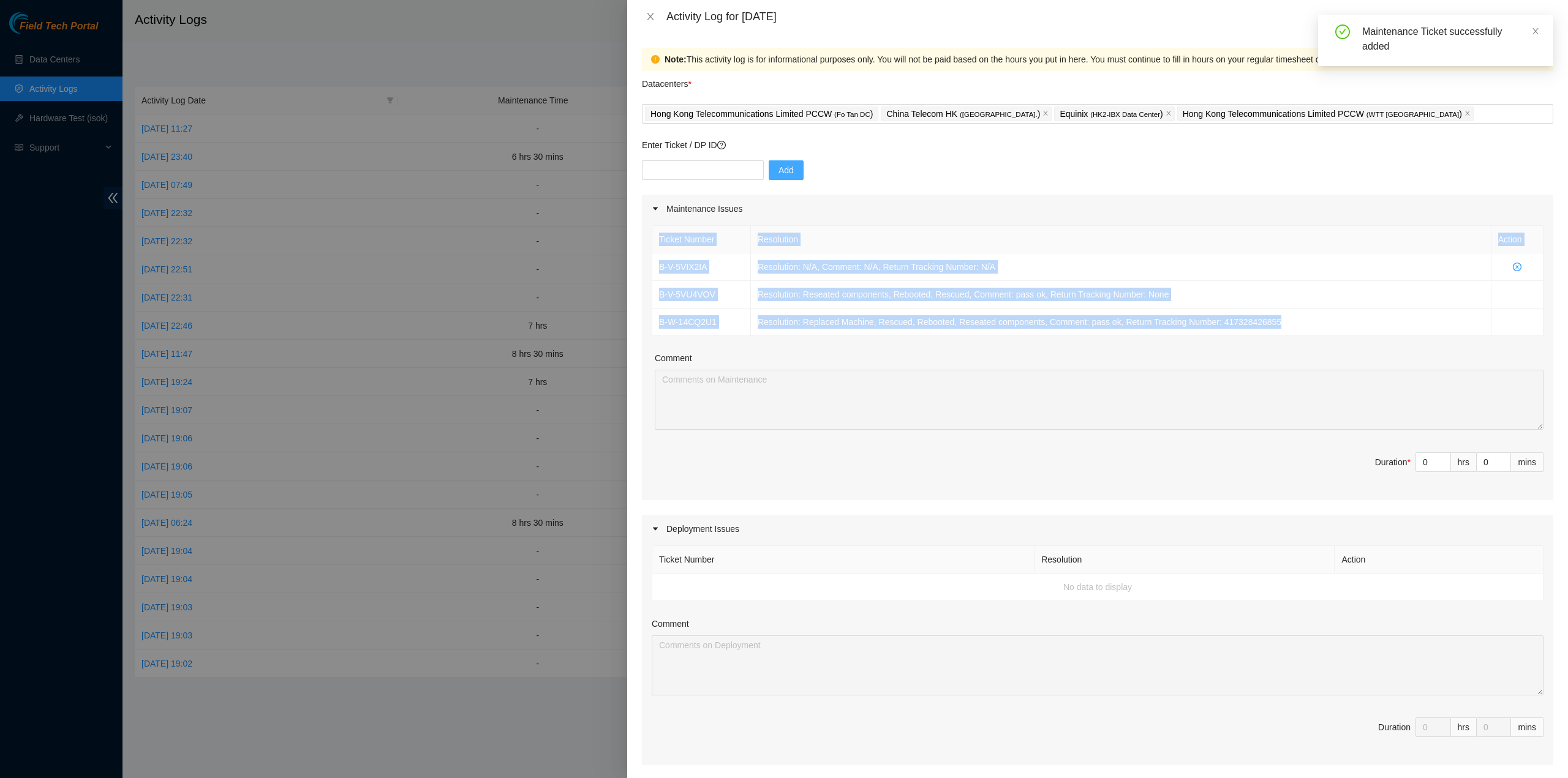
drag, startPoint x: 1288, startPoint y: 325, endPoint x: 649, endPoint y: 248, distance: 643.6
click at [649, 248] on div "Ticket Number Resolution Action B-V-5VIX2IA Resolution: N/A, Comment: N/A, Retu…" at bounding box center [1097, 361] width 912 height 277
copy table "Ticket Number Resolution Action B-V-5VIX2IA Resolution: N/A, Comment: N/A, Retu…"
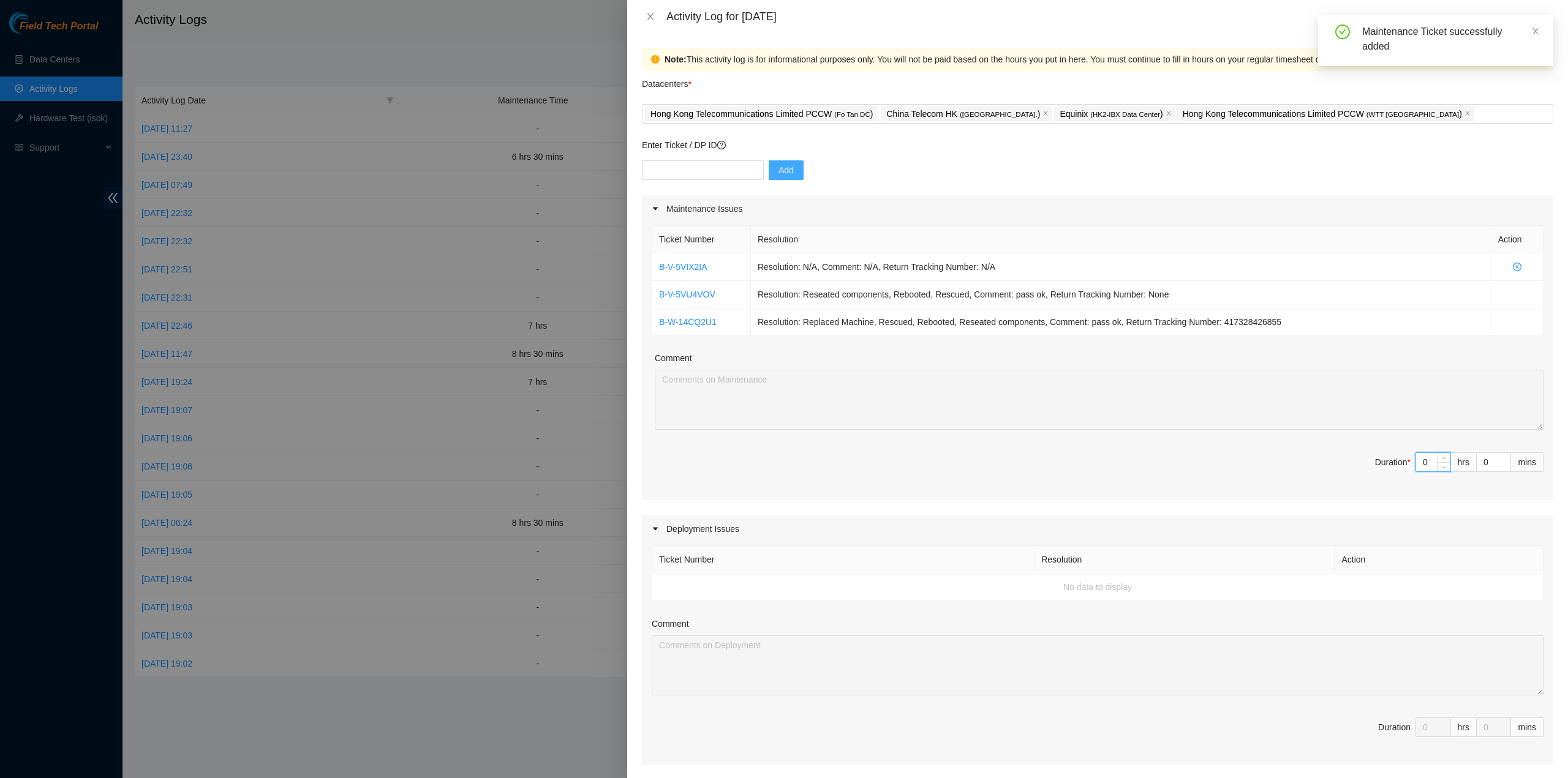
drag, startPoint x: 1425, startPoint y: 462, endPoint x: 1373, endPoint y: 447, distance: 54.1
click at [1373, 447] on div "Ticket Number Resolution Action B-V-5VIX2IA Resolution: N/A, Comment: N/A, Retu…" at bounding box center [1097, 361] width 912 height 277
type input "6"
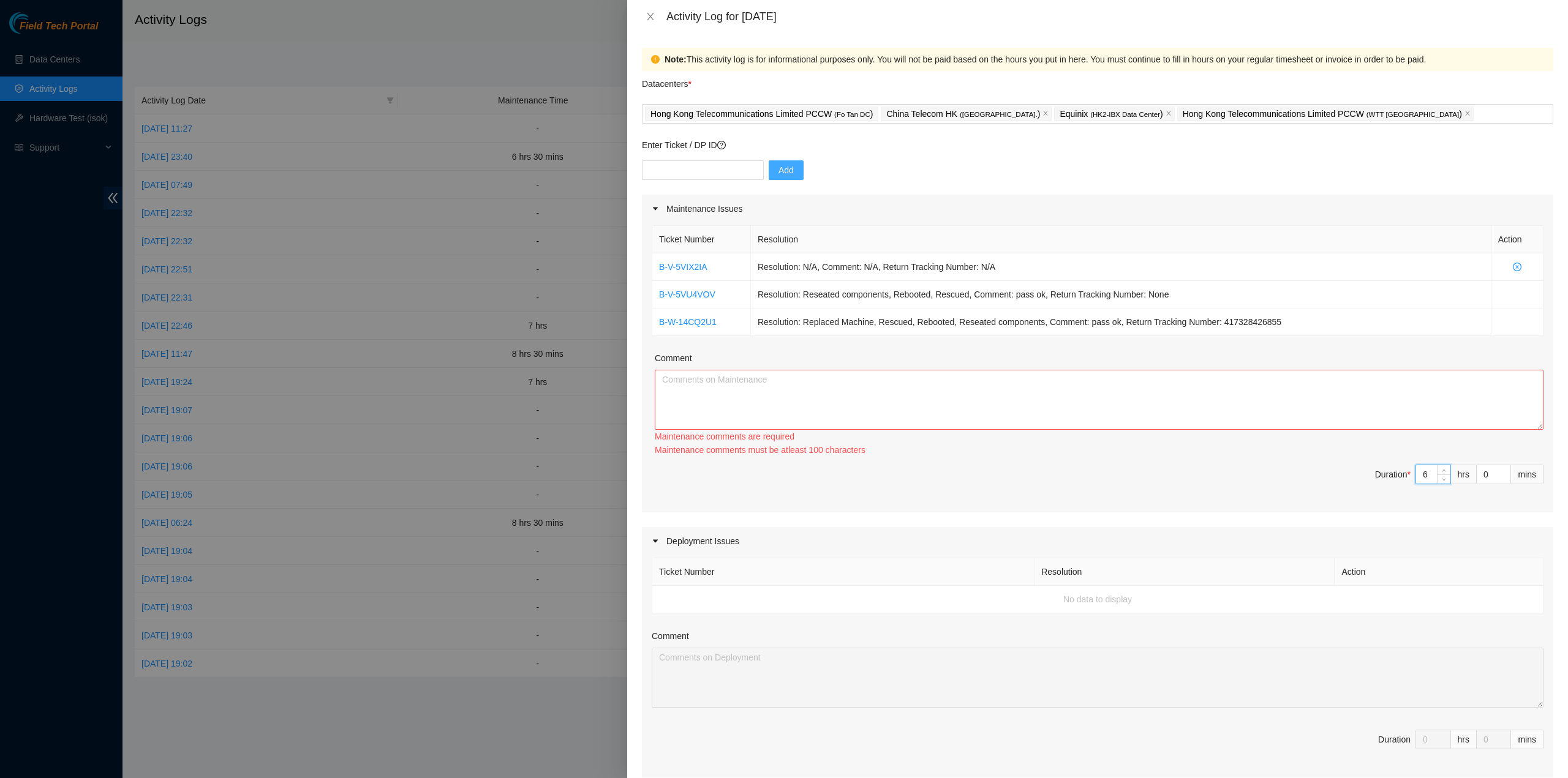
type input "6"
type input "3"
type input "30"
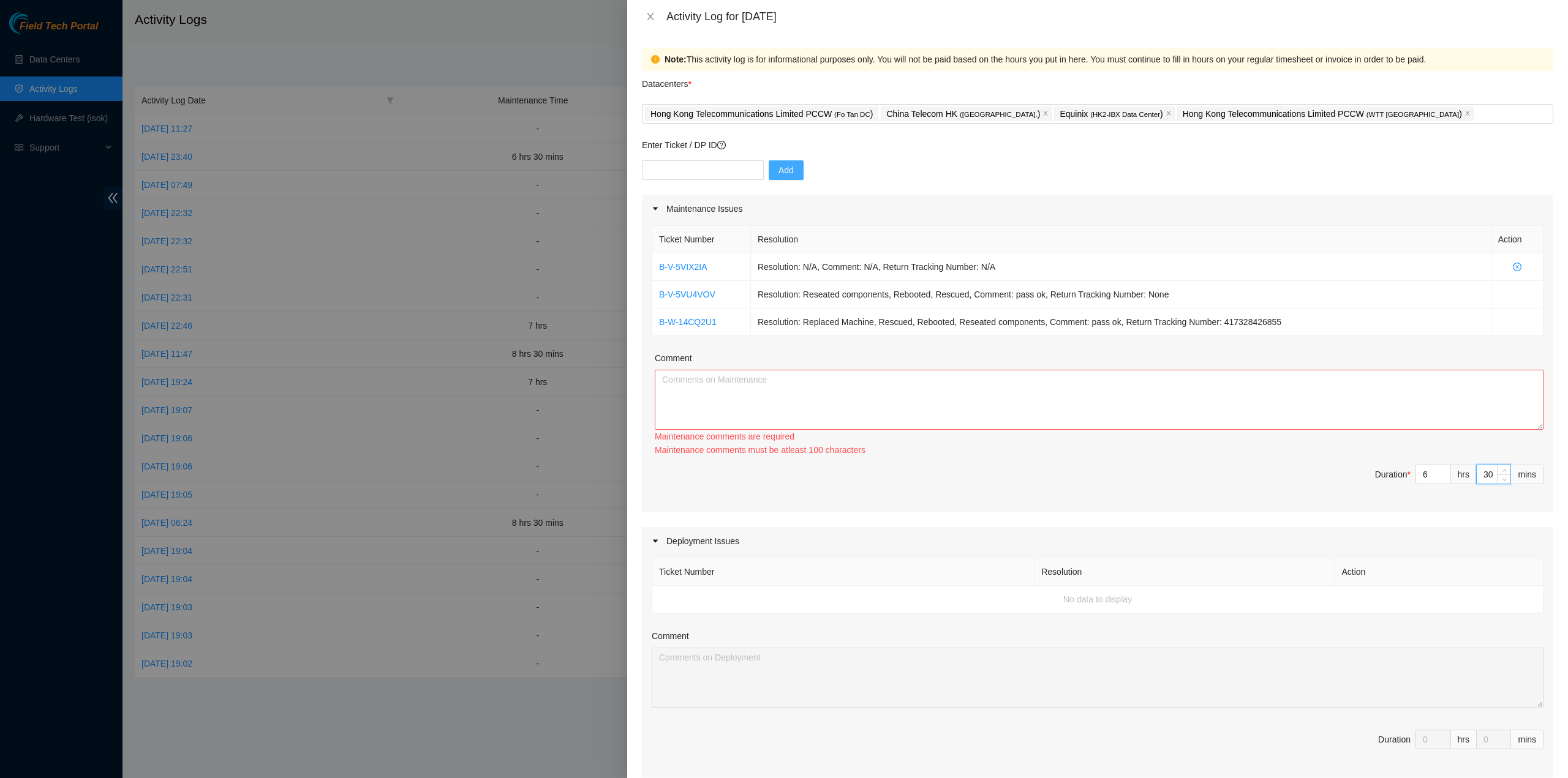
type input "30"
click at [1122, 405] on textarea "Comment" at bounding box center [1099, 399] width 888 height 60
paste textarea "Ticket Number Resolution Action B-V-5VIX2IA Resolution: N/A, Comment: N/A, Retu…"
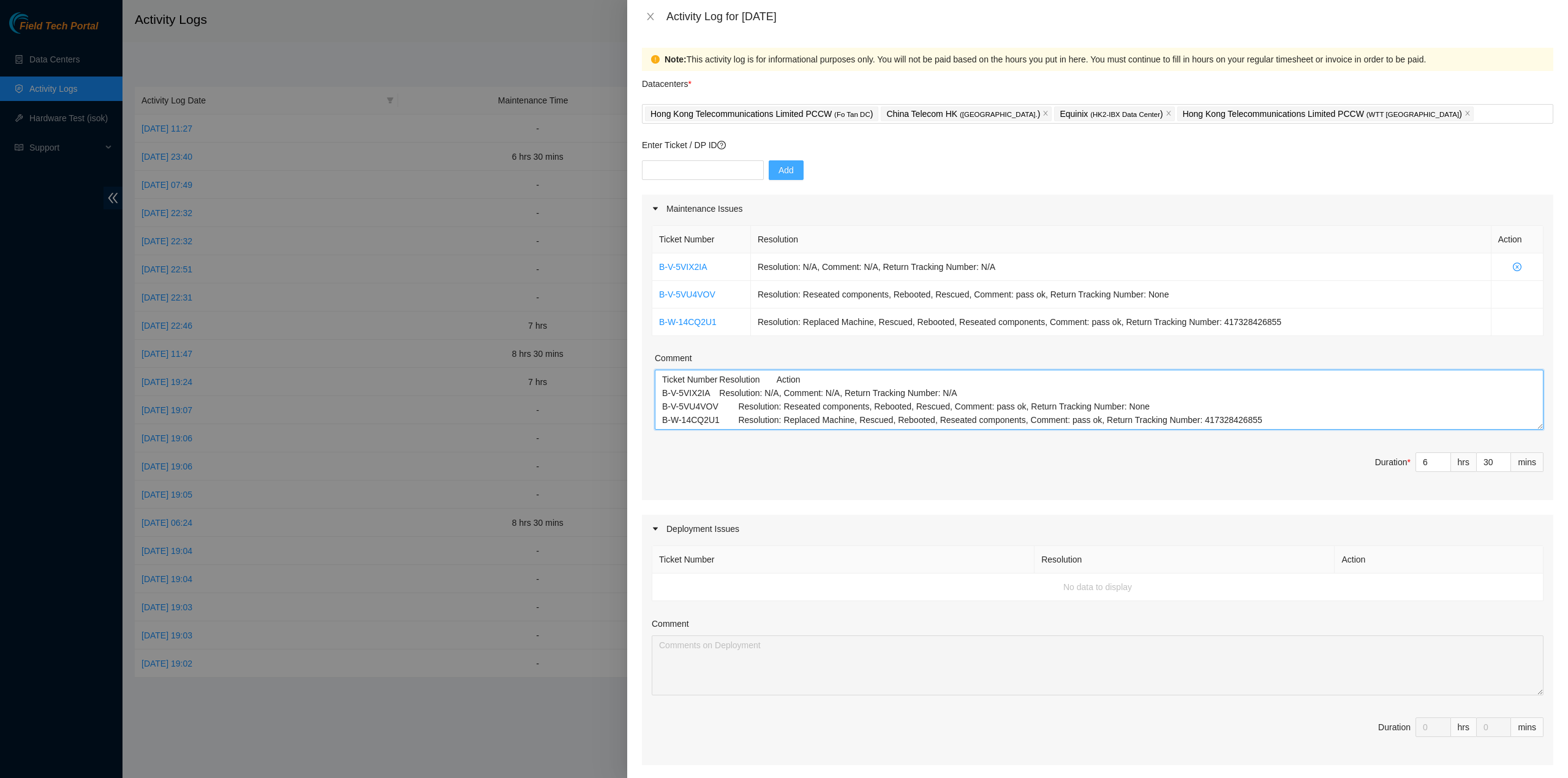
scroll to position [10, 0]
drag, startPoint x: 799, startPoint y: 425, endPoint x: 912, endPoint y: 419, distance: 113.2
click at [802, 424] on textarea "Ticket Number Resolution Action B-V-5VIX2IA Resolution: N/A, Comment: N/A, Retu…" at bounding box center [1099, 399] width 888 height 60
paste textarea "B-V-5REV2SG B-V-5VRUECI B-V-5VP3KC5 B-V-5VIX2IA B-W-14CQ2U1 Tracking - 41732842…"
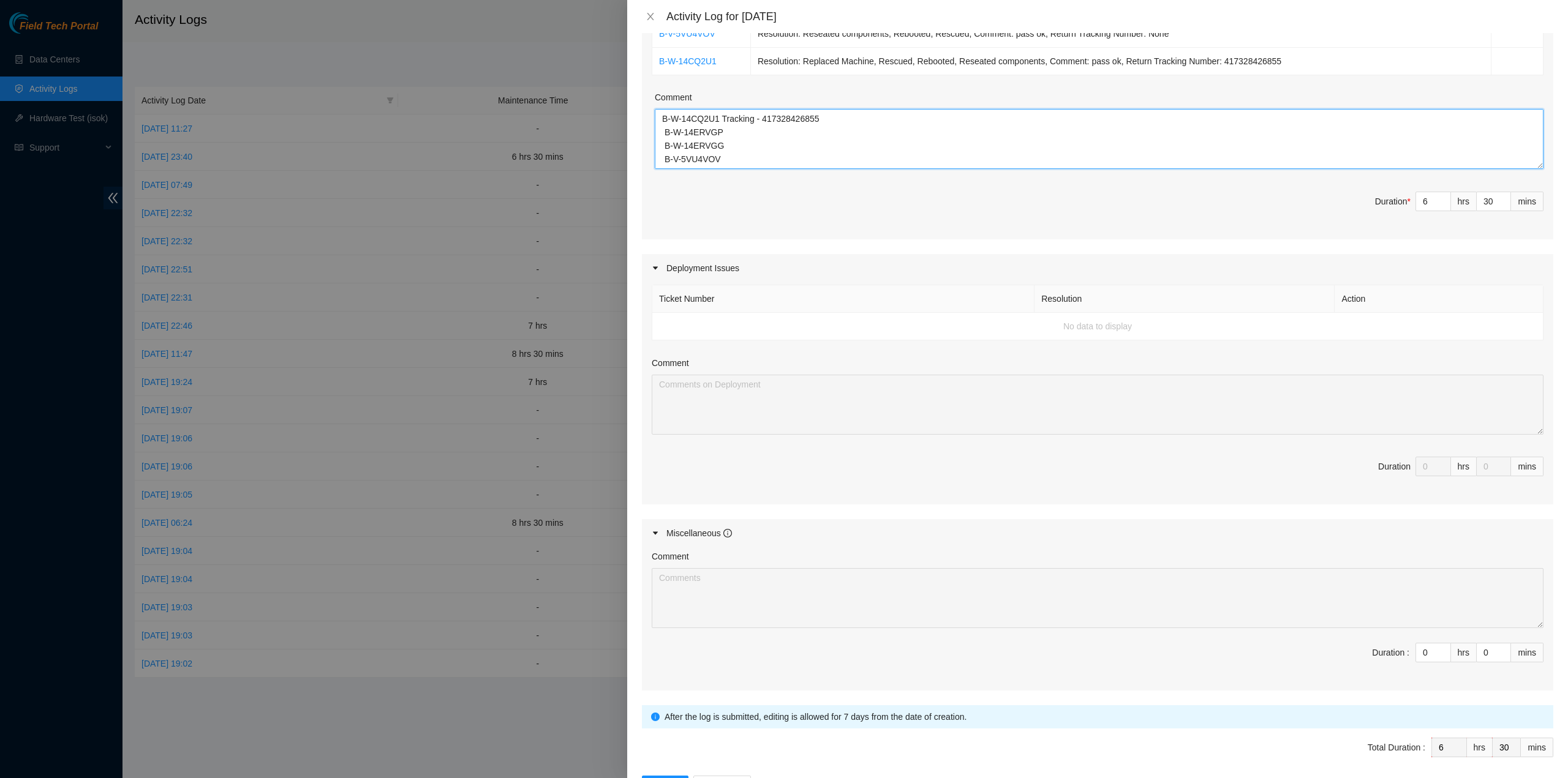
scroll to position [303, 0]
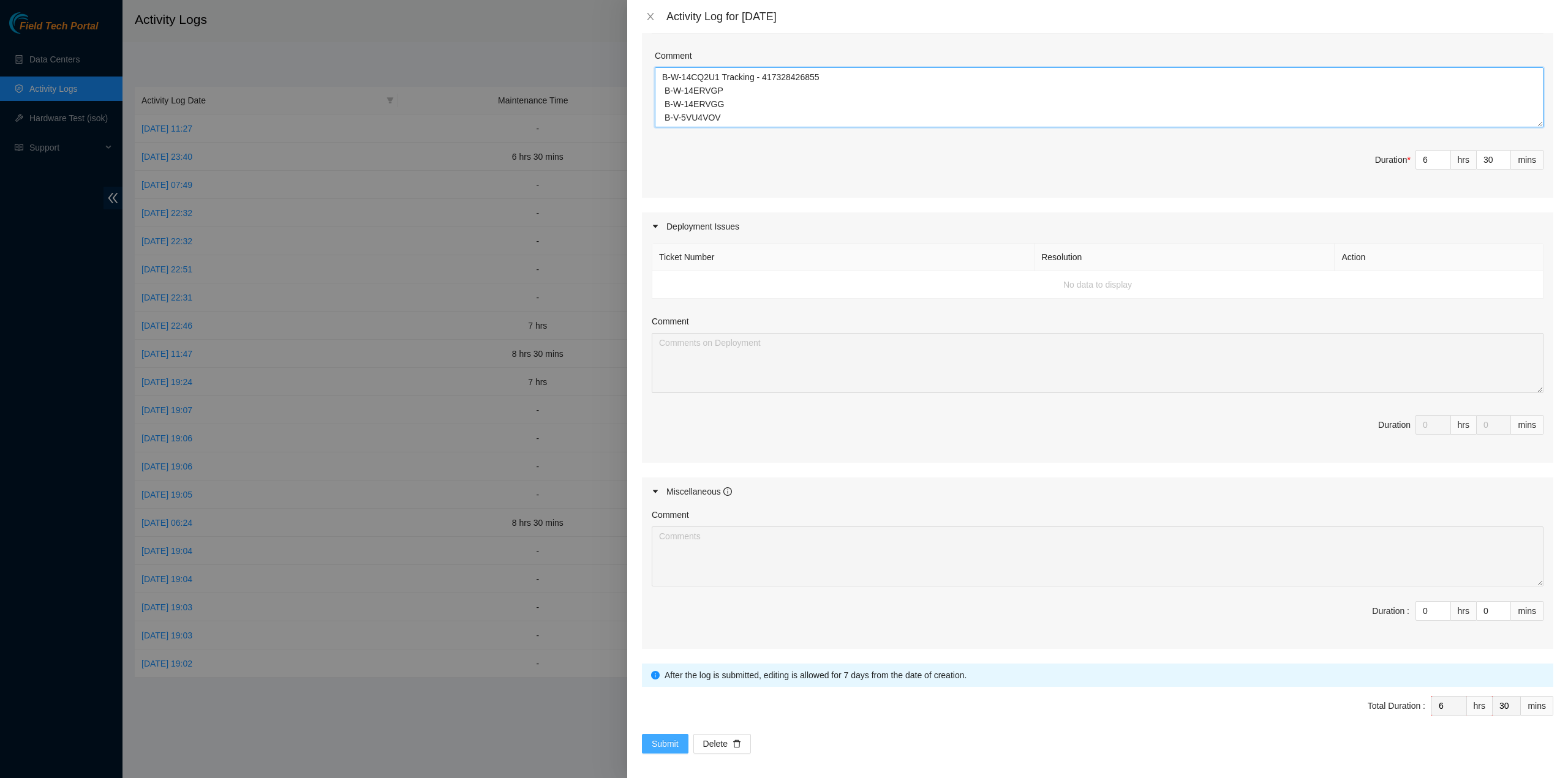
type textarea "Ticket Number Resolution Action B-V-5VIX2IA Resolution: N/A, Comment: N/A, Retu…"
click at [660, 738] on span "Submit" at bounding box center [665, 744] width 27 height 14
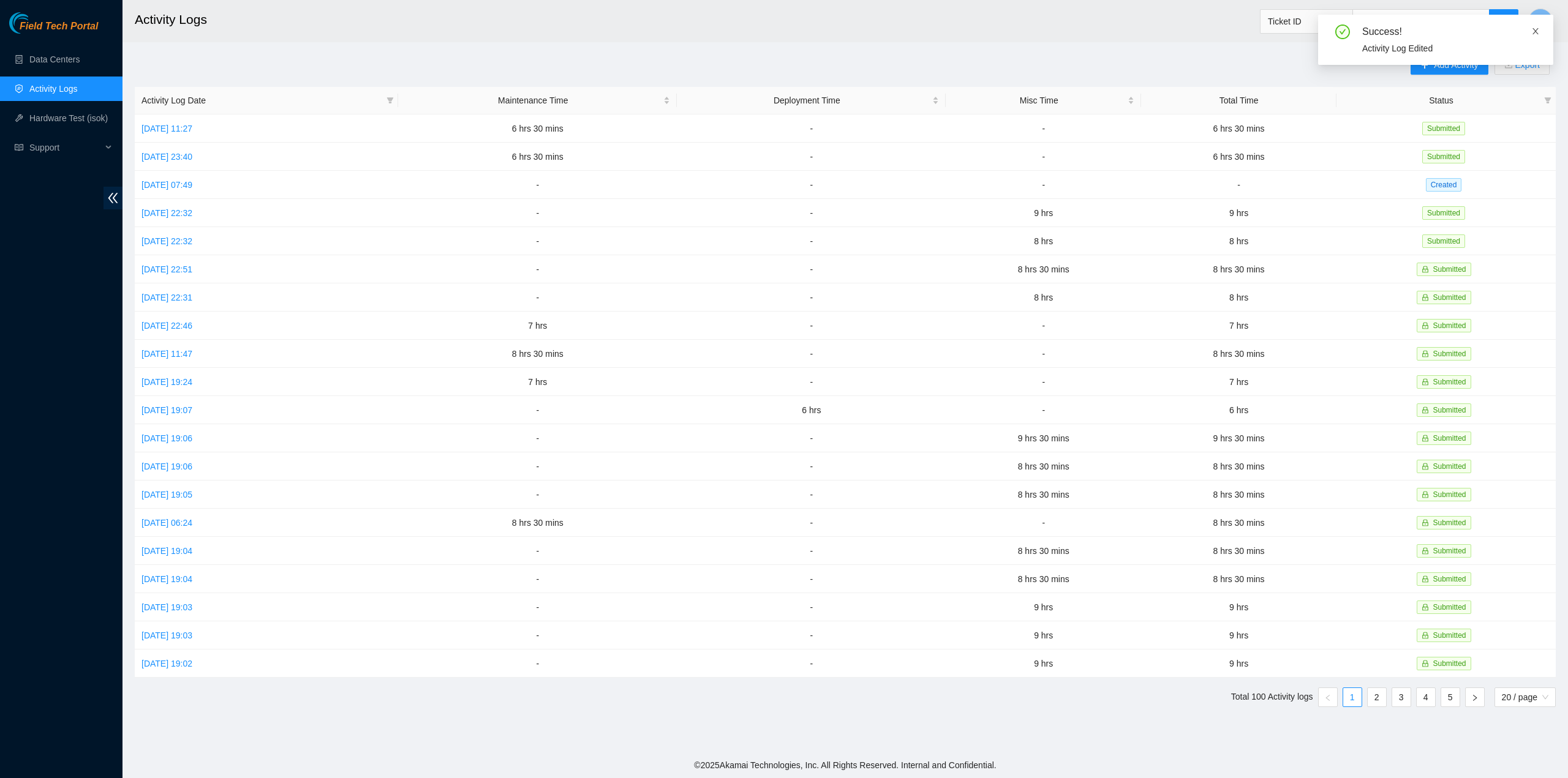
click at [1533, 32] on icon "close" at bounding box center [1536, 31] width 9 height 9
drag, startPoint x: 1546, startPoint y: 20, endPoint x: 1531, endPoint y: 30, distance: 18.0
click at [1546, 20] on button "M" at bounding box center [1541, 21] width 24 height 24
click at [1462, 108] on link "Logout" at bounding box center [1449, 109] width 27 height 10
